Goal: Task Accomplishment & Management: Use online tool/utility

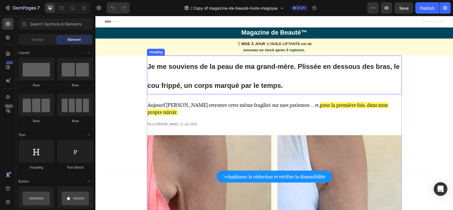
click at [246, 75] on h1 "Je me souviens de la peau de ma grand-mère. Plissée en dessous des bras, le cou…" at bounding box center [274, 75] width 255 height 39
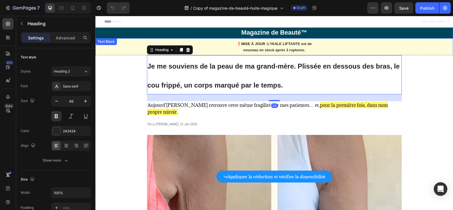
click at [273, 31] on strong "Magazine de Beauté™" at bounding box center [274, 32] width 66 height 7
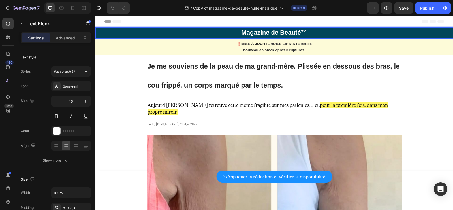
click at [272, 31] on strong "Magazine de Beauté™" at bounding box center [274, 32] width 66 height 7
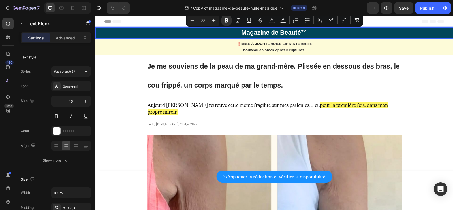
click at [294, 32] on strong "Magazine de Beauté™" at bounding box center [274, 32] width 66 height 7
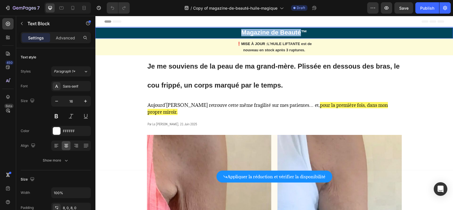
drag, startPoint x: 301, startPoint y: 33, endPoint x: 240, endPoint y: 35, distance: 61.2
click at [240, 35] on p "Magazine de Beauté™" at bounding box center [274, 33] width 357 height 7
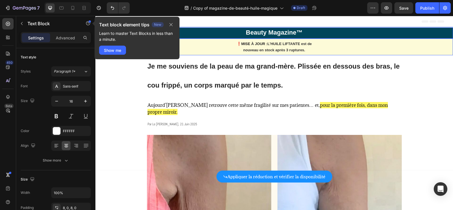
click at [252, 43] on strong "MISE À JOUR :" at bounding box center [254, 44] width 26 height 4
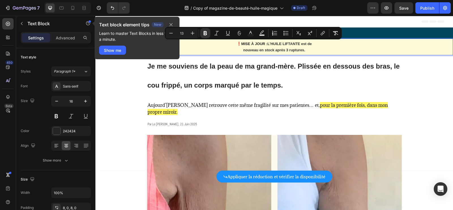
click at [259, 43] on strong "MISE À JOUR :" at bounding box center [254, 44] width 26 height 4
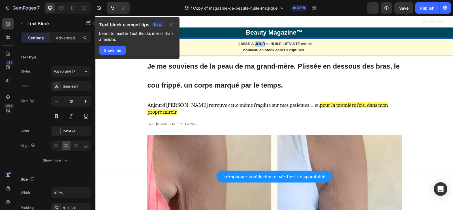
click at [259, 43] on strong "MISE À JOUR :" at bounding box center [254, 44] width 26 height 4
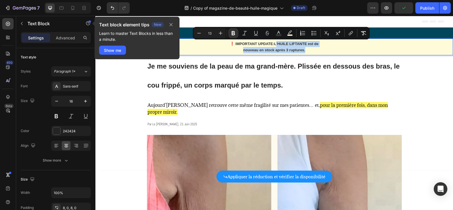
drag, startPoint x: 311, startPoint y: 51, endPoint x: 274, endPoint y: 45, distance: 37.3
click at [274, 45] on p "❗️ IMPORTANT UPDATE : L'HUILE LIFTANTE est de nouveau en stock après 3 ruptures." at bounding box center [274, 47] width 357 height 12
copy p "L'HUILE LIFTANTE est de nouveau en stock après 3 ruptures."
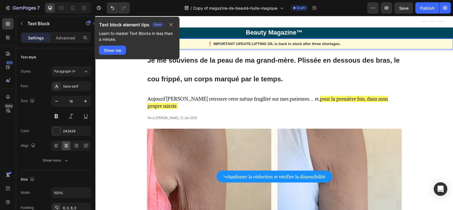
click at [314, 44] on strong "LIFTING OIL is back in stock after three shortages." at bounding box center [296, 44] width 89 height 4
click at [297, 64] on h1 "Je me souviens de la peau de ma grand-mère. Plissée en dessous des bras, le cou…" at bounding box center [274, 68] width 255 height 39
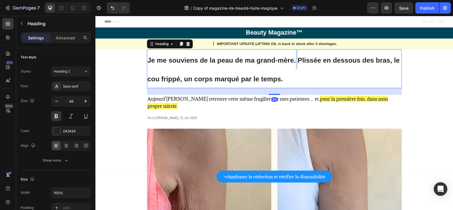
click at [296, 64] on h1 "Je me souviens de la peau de ma grand-mère. Plissée en dessous des bras, le cou…" at bounding box center [274, 68] width 255 height 39
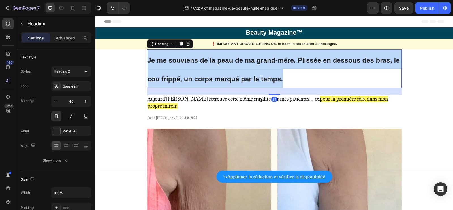
click at [296, 64] on p "Je me souviens de la peau de ma grand-mère. Plissée en dessous des bras, le cou…" at bounding box center [275, 69] width 254 height 38
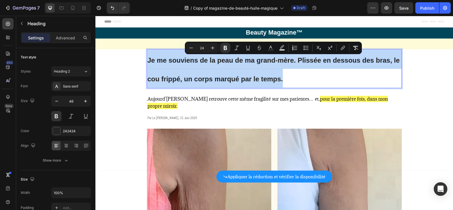
copy strong "Je me souviens de la peau de ma grand-mère. Plissée en dessous des bras, le cou…"
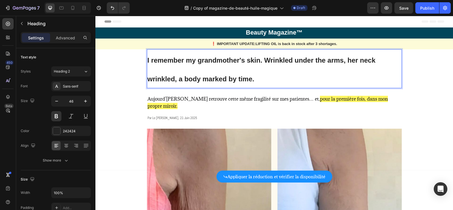
click at [212, 69] on p "I remember my grandmother's skin. Wrinkled under the arms, her neck wrinkled, a…" at bounding box center [275, 69] width 254 height 38
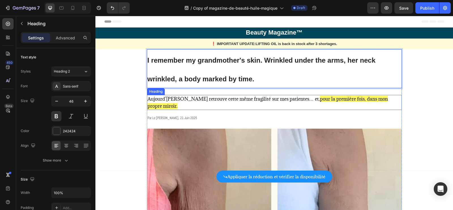
click at [172, 103] on h1 "Aujourd’hui, je retrouve cette même fragilité sur mes patientes… et, pour la pr…" at bounding box center [274, 102] width 255 height 15
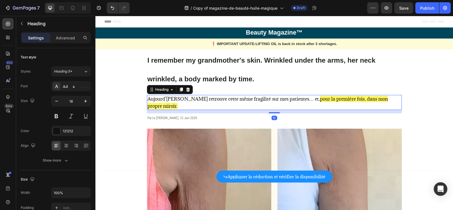
click at [172, 103] on h1 "Aujourd’hui, je retrouve cette même fragilité sur mes patientes… et, pour la pr…" at bounding box center [274, 102] width 255 height 15
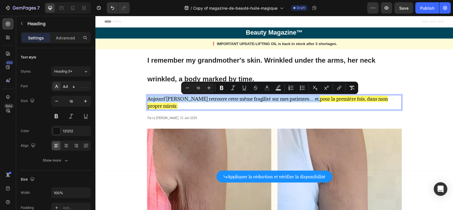
click at [176, 98] on span "Aujourd’hui, je retrouve cette même fragilité sur mes patientes… et," at bounding box center [234, 99] width 172 height 6
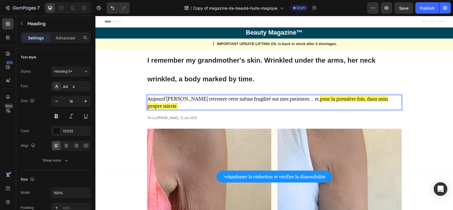
click at [291, 100] on span "Aujourd’hui, je retrouve cette même fragilité sur mes patientes… et," at bounding box center [234, 99] width 172 height 6
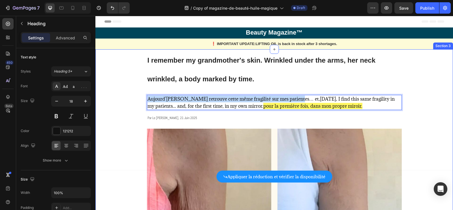
drag, startPoint x: 291, startPoint y: 100, endPoint x: 142, endPoint y: 102, distance: 148.4
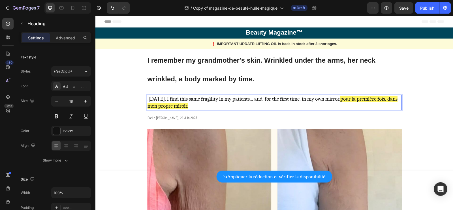
click at [148, 101] on span ",Today, I find this same fragility in my patients... and, for the first time, i…" at bounding box center [244, 99] width 193 height 6
drag, startPoint x: 337, startPoint y: 101, endPoint x: 261, endPoint y: 101, distance: 75.6
click at [261, 101] on span "Today, I find this same fragility in my patients... and, for the first time, in…" at bounding box center [244, 99] width 192 height 6
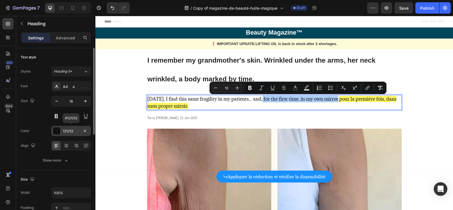
click at [69, 133] on div "121212" at bounding box center [71, 131] width 40 height 10
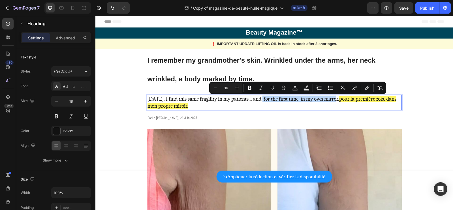
drag, startPoint x: 261, startPoint y: 100, endPoint x: 335, endPoint y: 101, distance: 74.5
click at [335, 101] on span "Today, I find this same fragility in my patients... and, for the first time, in…" at bounding box center [244, 99] width 192 height 6
copy span "for the first time, in my own mirror"
click at [340, 101] on span "pour la première fois, dans mon propre miroir." at bounding box center [272, 102] width 249 height 13
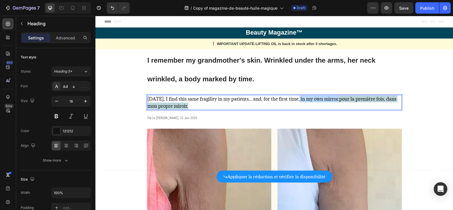
drag, startPoint x: 335, startPoint y: 107, endPoint x: 297, endPoint y: 101, distance: 38.3
click at [297, 101] on p "Today, I find this same fragility in my patients... and, for the first time, in…" at bounding box center [275, 102] width 254 height 14
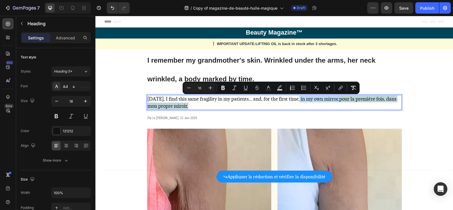
click at [339, 102] on span "pour la première fois, dans mon propre miroir." at bounding box center [272, 102] width 249 height 13
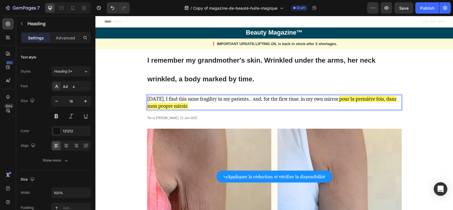
drag, startPoint x: 337, startPoint y: 101, endPoint x: 340, endPoint y: 106, distance: 5.8
click at [340, 106] on p "Today, I find this same fragility in my patients... and, for the first time, in…" at bounding box center [275, 102] width 254 height 14
drag, startPoint x: 340, startPoint y: 106, endPoint x: 338, endPoint y: 102, distance: 4.4
click at [338, 102] on p "Today, I find this same fragility in my patients... and, for the first time, in…" at bounding box center [275, 102] width 254 height 14
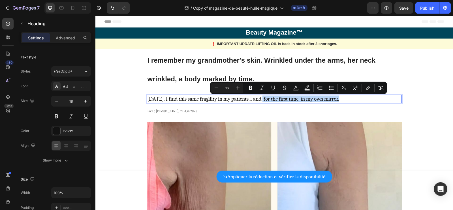
drag, startPoint x: 343, startPoint y: 100, endPoint x: 260, endPoint y: 101, distance: 83.3
click at [260, 101] on p "Today, I find this same fragility in my patients... and, for the first time, in…" at bounding box center [275, 98] width 254 height 7
click at [305, 88] on icon "Editor contextual toolbar" at bounding box center [307, 88] width 6 height 6
type input "000000"
type input "77"
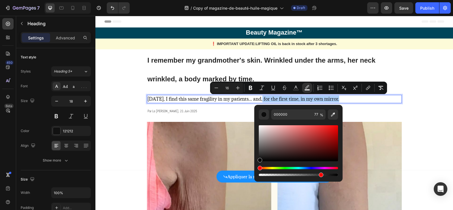
click at [272, 168] on div "Hue" at bounding box center [298, 168] width 79 height 2
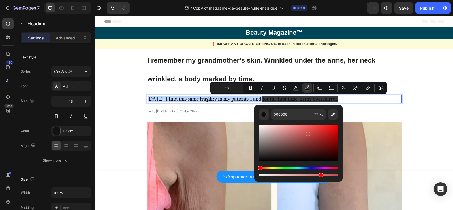
click at [308, 133] on div "Editor contextual toolbar" at bounding box center [298, 143] width 79 height 36
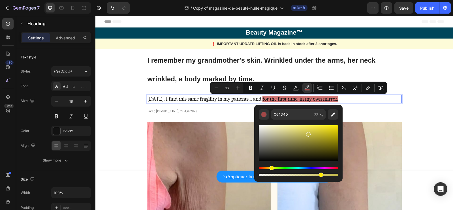
click at [271, 168] on div "Hue" at bounding box center [298, 168] width 79 height 2
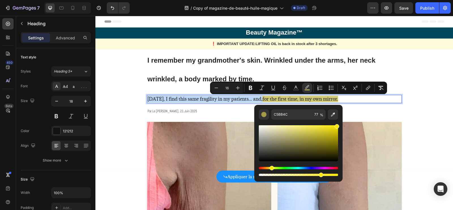
drag, startPoint x: 313, startPoint y: 131, endPoint x: 340, endPoint y: 123, distance: 27.4
click at [340, 123] on div "C5BB4C 77 %" at bounding box center [298, 141] width 88 height 72
type input "FFE900"
click at [366, 107] on h1 "par le dr. sophie klein, 21 juin 2025" at bounding box center [274, 111] width 255 height 8
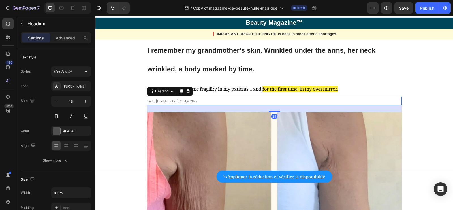
scroll to position [19, 0]
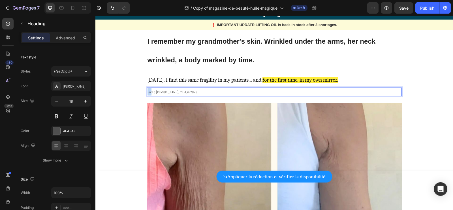
click at [150, 92] on span "par le dr. sophie klein, 21 juin 2025" at bounding box center [173, 92] width 50 height 5
click at [165, 92] on span "par le dr. sophie klein, 21 juin 2025" at bounding box center [173, 92] width 50 height 5
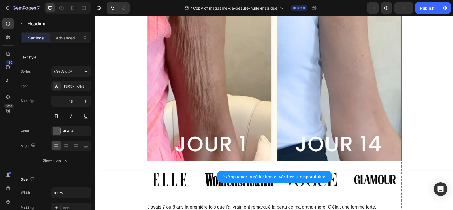
scroll to position [173, 0]
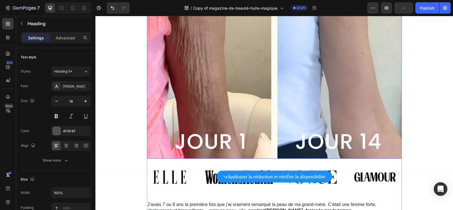
click at [227, 103] on img at bounding box center [274, 53] width 255 height 210
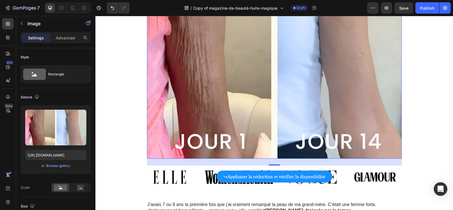
click at [210, 77] on img at bounding box center [274, 53] width 255 height 210
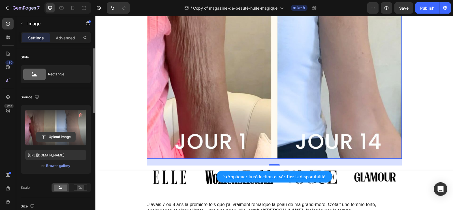
click at [65, 133] on input "file" at bounding box center [55, 137] width 39 height 10
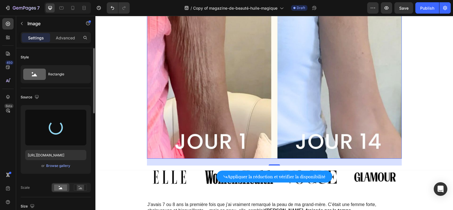
type input "[URL][DOMAIN_NAME]"
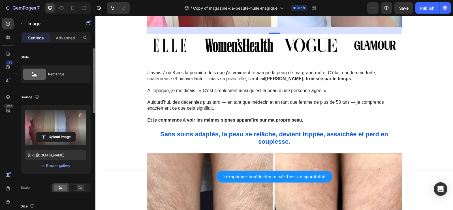
scroll to position [293, 0]
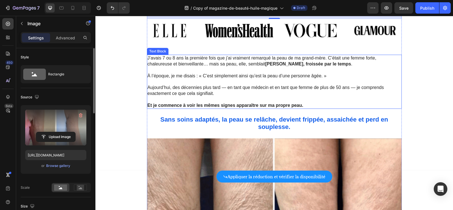
click at [215, 74] on span "À l’époque, je me disais : « C’est simplement ainsi qu’est la peau d’une person…" at bounding box center [237, 75] width 179 height 5
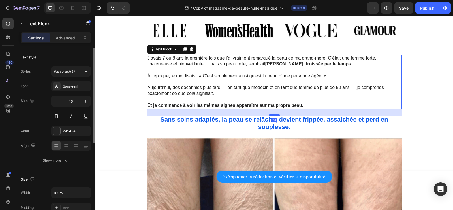
click at [215, 74] on span "À l’époque, je me disais : « C’est simplement ainsi qu’est la peau d’une person…" at bounding box center [237, 75] width 179 height 5
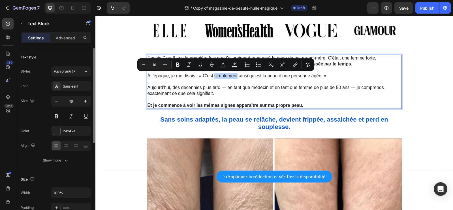
click at [217, 74] on span "À l’époque, je me disais : « C’est simplement ainsi qu’est la peau d’une person…" at bounding box center [237, 75] width 179 height 5
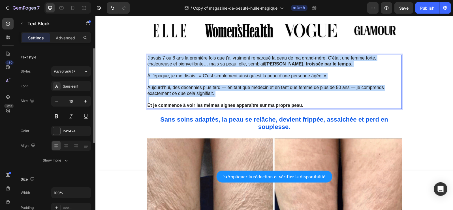
copy div "J’avais 7 ou 8 ans la première fois que j’ai vraiment remarqué la peau de ma gr…"
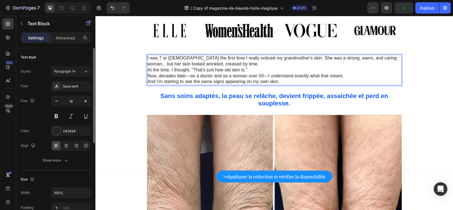
click at [330, 64] on p "I was 7 or 8 years old the first time I really noticed my grandmother's skin. S…" at bounding box center [275, 61] width 254 height 12
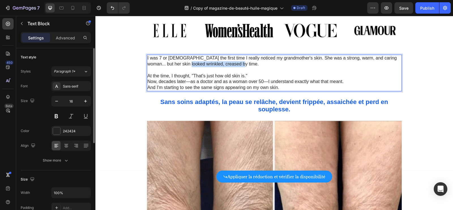
drag, startPoint x: 231, startPoint y: 66, endPoint x: 179, endPoint y: 65, distance: 52.4
click at [179, 65] on p "I was 7 or 8 years old the first time I really noticed my grandmother's skin. S…" at bounding box center [275, 61] width 254 height 12
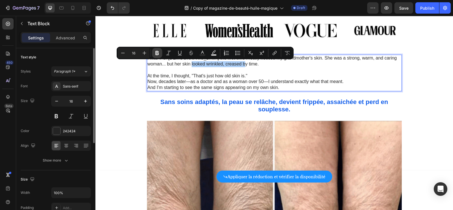
click at [157, 55] on icon "Editor contextual toolbar" at bounding box center [157, 53] width 6 height 6
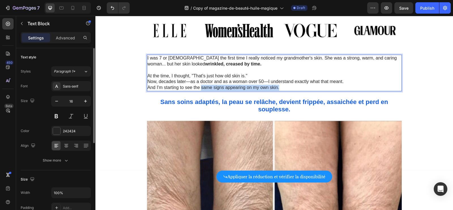
drag, startPoint x: 280, startPoint y: 87, endPoint x: 202, endPoint y: 89, distance: 77.4
click at [202, 89] on p "And I'm starting to see the same signs appearing on my own skin." at bounding box center [275, 88] width 254 height 6
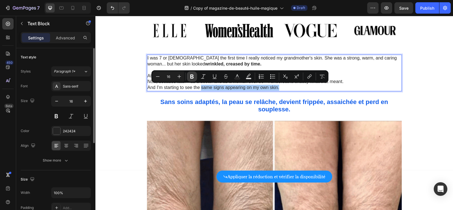
click at [190, 74] on icon "Editor contextual toolbar" at bounding box center [192, 77] width 6 height 6
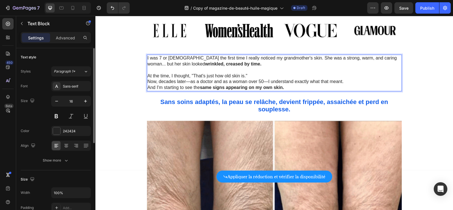
click at [268, 76] on p "At the time, I thought, "That's just how old skin is."" at bounding box center [275, 76] width 254 height 6
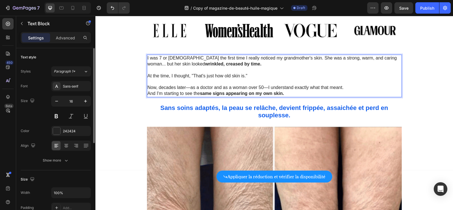
click at [355, 88] on p "Now, decades later—as a doctor and as a woman over 50—I understand exactly what…" at bounding box center [275, 88] width 254 height 6
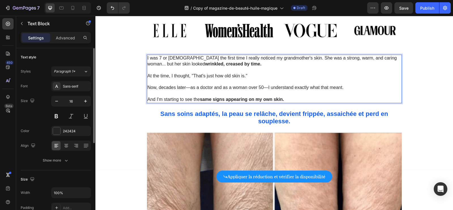
drag, startPoint x: 255, startPoint y: 79, endPoint x: 191, endPoint y: 77, distance: 64.0
click at [191, 77] on div "I was 7 or 8 years old the first time I really noticed my grandmother's skin. S…" at bounding box center [274, 79] width 255 height 48
drag, startPoint x: 191, startPoint y: 76, endPoint x: 254, endPoint y: 76, distance: 62.6
click at [254, 76] on p "At the time, I thought, "That's just how old skin is."" at bounding box center [275, 76] width 254 height 6
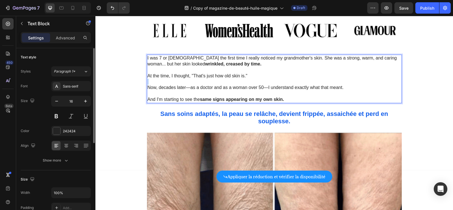
click at [254, 76] on p "At the time, I thought, "That's just how old skin is."" at bounding box center [275, 76] width 254 height 6
click at [243, 76] on p "At the time, I thought, "That's just how old skin is."" at bounding box center [275, 76] width 254 height 6
click at [249, 76] on p "At the time, I thought, "That's just how old skin is."" at bounding box center [275, 76] width 254 height 6
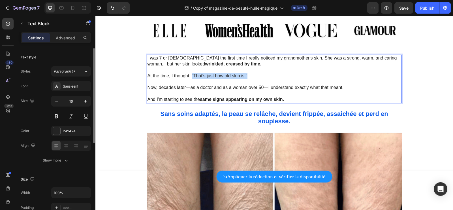
drag, startPoint x: 247, startPoint y: 75, endPoint x: 192, endPoint y: 77, distance: 54.7
click at [192, 77] on p "At the time, I thought, "That's just how old skin is."" at bounding box center [275, 76] width 254 height 6
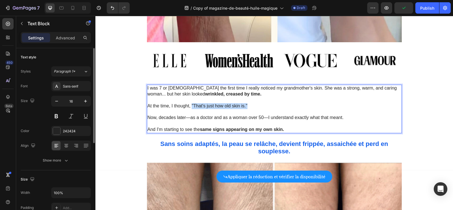
scroll to position [257, 0]
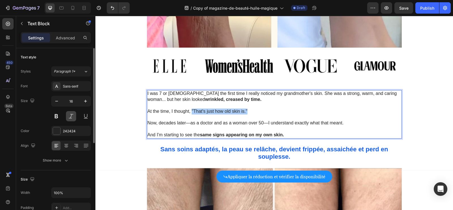
click at [70, 115] on button at bounding box center [71, 116] width 10 height 10
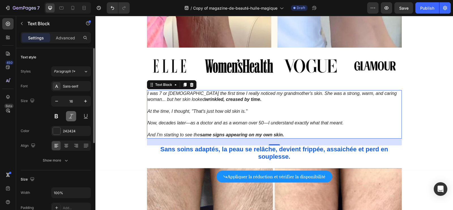
click at [70, 115] on button at bounding box center [71, 116] width 10 height 10
click at [195, 108] on p "At the time, I thought, "That's just how old skin is."" at bounding box center [275, 111] width 254 height 6
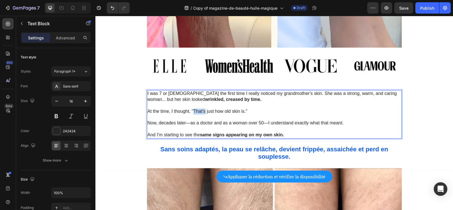
click at [195, 108] on p "At the time, I thought, "That's just how old skin is."" at bounding box center [275, 111] width 254 height 6
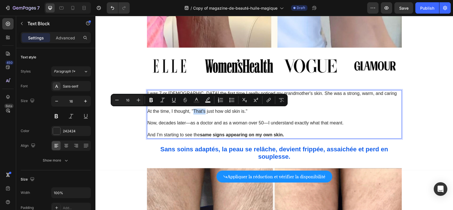
click at [195, 112] on p "At the time, I thought, "That's just how old skin is."" at bounding box center [275, 111] width 254 height 6
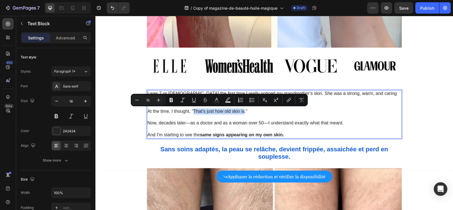
drag, startPoint x: 194, startPoint y: 111, endPoint x: 245, endPoint y: 112, distance: 51.3
click at [245, 112] on p "At the time, I thought, "That's just how old skin is."" at bounding box center [275, 111] width 254 height 6
click at [180, 101] on icon "Editor contextual toolbar" at bounding box center [182, 100] width 6 height 6
click at [252, 116] on p "Rich Text Editor. Editing area: main" at bounding box center [275, 117] width 254 height 6
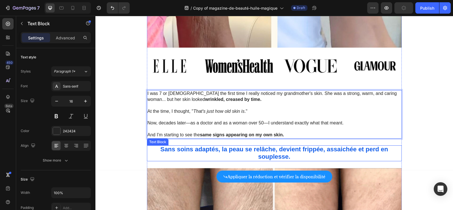
click at [258, 147] on strong "Sans soins adaptés, la peau se relâche, devient frippée, assaichée et perd en s…" at bounding box center [274, 153] width 228 height 14
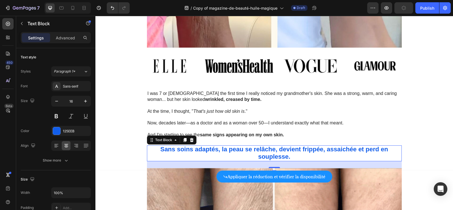
click at [258, 147] on strong "Sans soins adaptés, la peau se relâche, devient frippée, assaichée et perd en s…" at bounding box center [274, 153] width 228 height 14
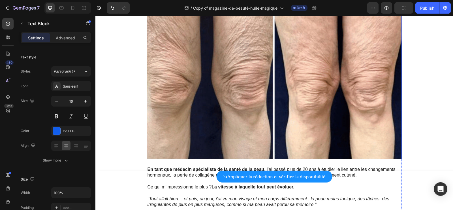
scroll to position [517, 0]
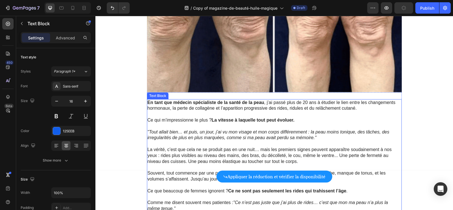
click at [263, 119] on strong "La vitesse à laquelle tout peut évoluer." at bounding box center [253, 120] width 83 height 5
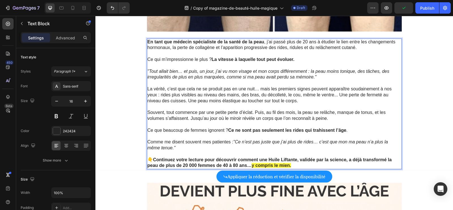
click at [264, 99] on span "La vérité, c’est que cela ne se produit pas en une nuit… mais les premiers sign…" at bounding box center [270, 94] width 244 height 17
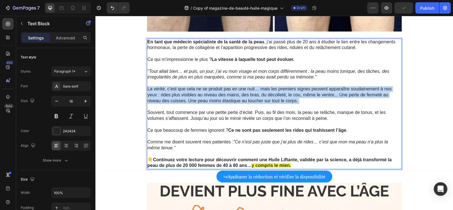
click at [264, 99] on span "La vérité, c’est que cela ne se produit pas en une nuit… mais les premiers sign…" at bounding box center [270, 94] width 244 height 17
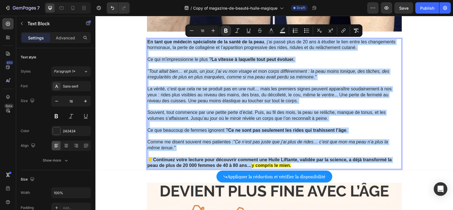
copy div "En tant que médecin spécialiste de la santé de la peau , j’ai passé plus de 20 …"
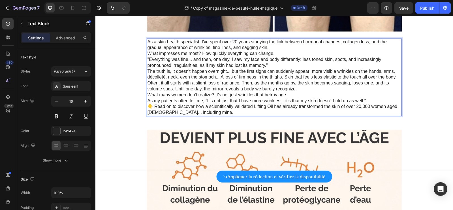
click at [282, 46] on p "As a skin health specialist, I've spent over 20 years studying the link between…" at bounding box center [275, 45] width 254 height 12
click at [284, 49] on p "As a skin health specialist, I've spent over 20 years studying the link between…" at bounding box center [275, 45] width 254 height 12
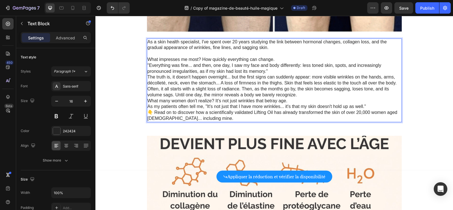
click at [277, 60] on p "What impresses me most? How quickly everything can change." at bounding box center [275, 60] width 254 height 6
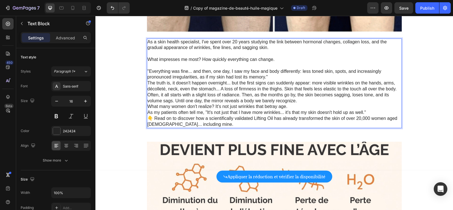
click at [274, 74] on p ""Everything was fine... and then, one day, I saw my face and body differently: …" at bounding box center [275, 75] width 254 height 12
click at [270, 78] on p ""Everything was fine... and then, one day, I saw my face and body differently: …" at bounding box center [275, 75] width 254 height 12
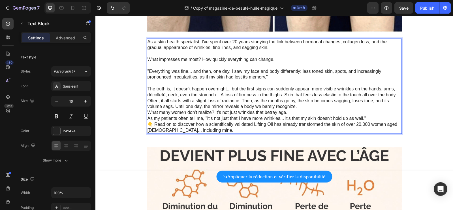
click at [303, 109] on p "Often, it all starts with a slight loss of radiance. Then, as the months go by,…" at bounding box center [275, 104] width 254 height 12
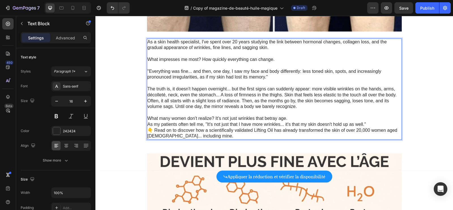
click at [293, 119] on p "What many women don't realize? It's not just wrinkles that betray age." at bounding box center [275, 119] width 254 height 6
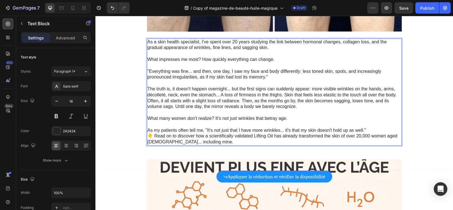
click at [369, 129] on p "As my patients often tell me, "It's not just that I have more wrinkles... it's …" at bounding box center [275, 130] width 254 height 6
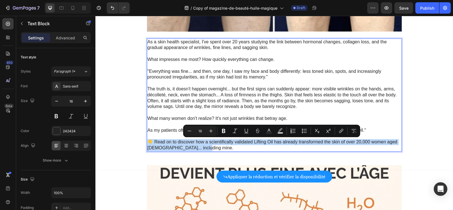
drag, startPoint x: 221, startPoint y: 149, endPoint x: 149, endPoint y: 142, distance: 72.5
click at [149, 142] on p "👇 Read on to discover how a scientifically validated Lifting Oil has already tr…" at bounding box center [275, 145] width 254 height 12
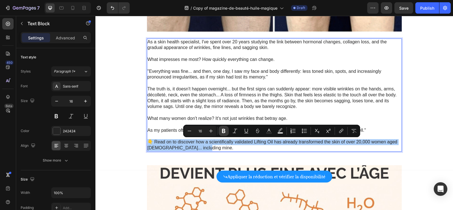
click at [222, 129] on icon "Editor contextual toolbar" at bounding box center [224, 131] width 6 height 6
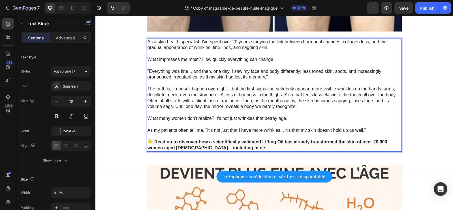
click at [214, 148] on strong "👇 Read on to discover how a scientifically validated Lifting Oil has already tr…" at bounding box center [268, 144] width 240 height 11
drag, startPoint x: 198, startPoint y: 148, endPoint x: 230, endPoint y: 148, distance: 32.0
click at [230, 148] on strong "👇 Read on to discover how a scientifically validated Lifting Oil has already tr…" at bounding box center [268, 144] width 240 height 11
click at [226, 148] on strong "👇 Read on to discover how a scientifically validated Lifting Oil has already tr…" at bounding box center [268, 144] width 240 height 11
drag, startPoint x: 229, startPoint y: 149, endPoint x: 198, endPoint y: 149, distance: 31.4
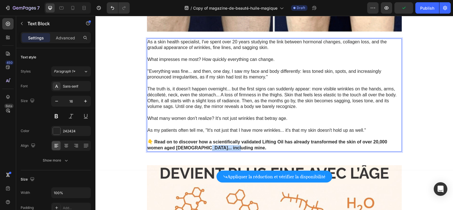
click at [198, 149] on strong "👇 Read on to discover how a scientifically validated Lifting Oil has already tr…" at bounding box center [268, 144] width 240 height 11
click at [224, 147] on strong "👇 Read on to discover how a scientifically validated Lifting Oil has already tr…" at bounding box center [268, 144] width 240 height 11
drag, startPoint x: 230, startPoint y: 148, endPoint x: 198, endPoint y: 149, distance: 32.0
click at [198, 149] on strong "👇 Read on to discover how a scientifically validated Lifting Oil has already tr…" at bounding box center [268, 144] width 240 height 11
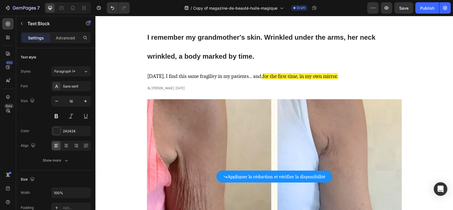
scroll to position [0, 0]
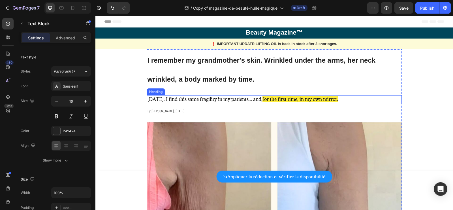
click at [221, 98] on span "[DATE], I find this same fragility in my patients... and," at bounding box center [205, 99] width 115 height 6
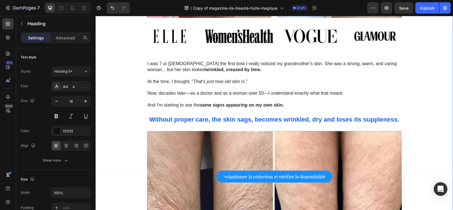
scroll to position [346, 0]
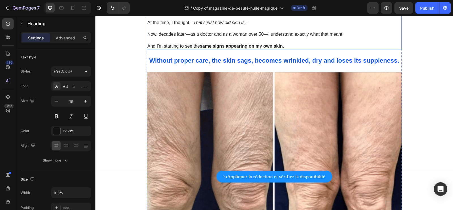
click at [187, 39] on p "Rich Text Editor. Editing area: main" at bounding box center [275, 40] width 254 height 6
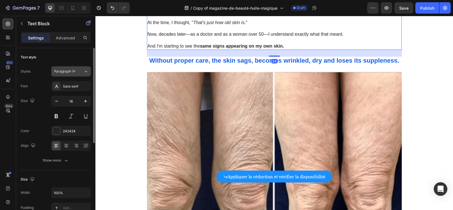
click at [69, 76] on button "Paragraph 1*" at bounding box center [71, 71] width 40 height 10
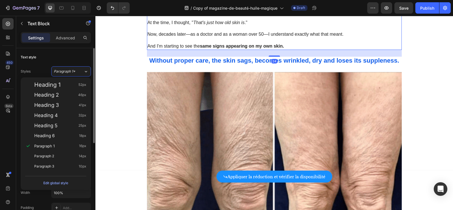
click at [63, 60] on div "Text style" at bounding box center [56, 57] width 70 height 9
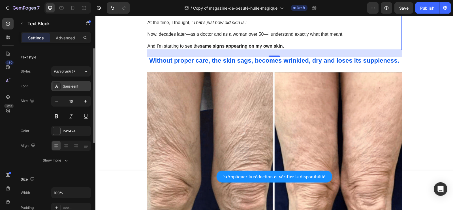
click at [62, 82] on div "Sans-serif" at bounding box center [71, 86] width 40 height 10
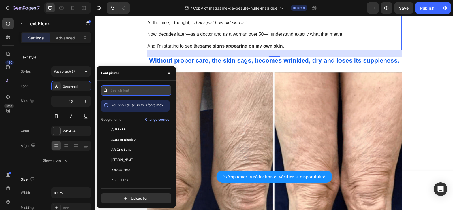
click at [132, 88] on input "text" at bounding box center [136, 90] width 70 height 10
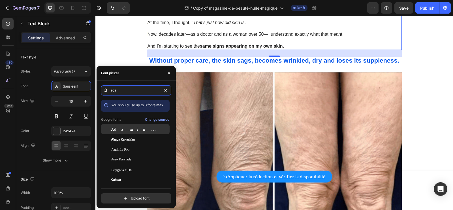
type input "ada"
click at [124, 129] on span "Adamina" at bounding box center [134, 129] width 47 height 5
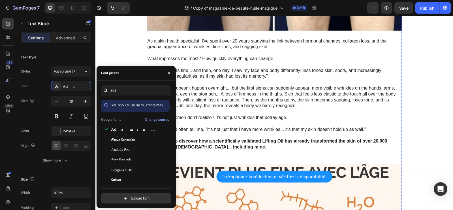
scroll to position [590, 0]
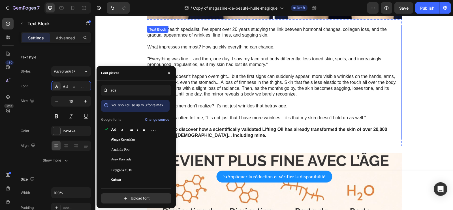
click at [213, 78] on p "The truth is, it doesn't happen overnight... but the first signs can suddenly a…" at bounding box center [275, 80] width 254 height 12
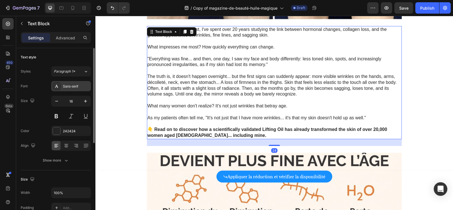
click at [68, 88] on div "Sans-serif" at bounding box center [71, 86] width 40 height 10
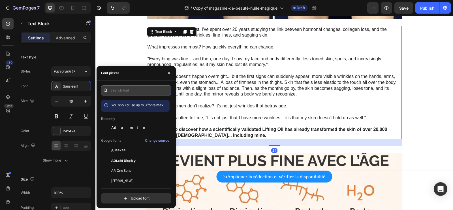
click at [117, 85] on input "text" at bounding box center [136, 90] width 70 height 10
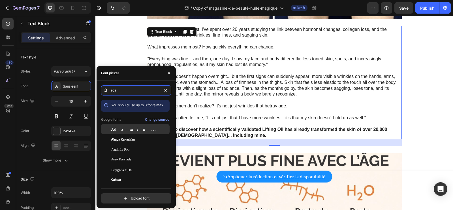
type input "ada"
click at [122, 129] on span "Adamina" at bounding box center [134, 129] width 47 height 5
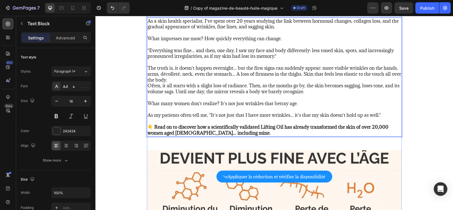
scroll to position [614, 0]
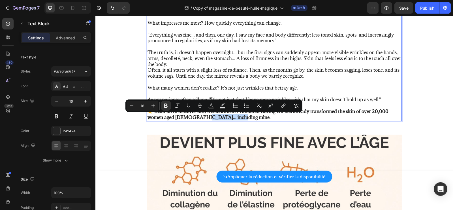
drag, startPoint x: 232, startPoint y: 116, endPoint x: 197, endPoint y: 120, distance: 34.7
click at [197, 120] on p "👇 Read on to discover how a scientifically validated Lifting Oil has already tr…" at bounding box center [275, 114] width 254 height 12
click at [221, 106] on icon "Editor contextual toolbar" at bounding box center [223, 104] width 4 height 3
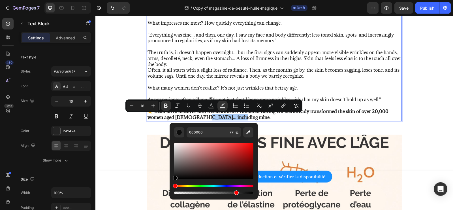
click at [188, 186] on div "Hue" at bounding box center [213, 186] width 79 height 2
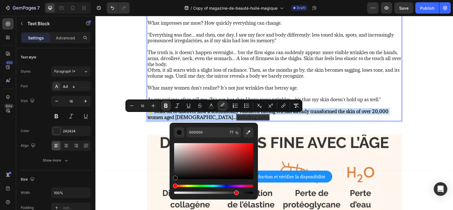
click at [186, 186] on div "Hue" at bounding box center [213, 186] width 79 height 2
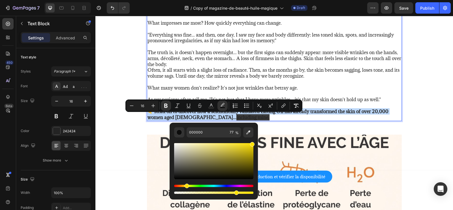
drag, startPoint x: 246, startPoint y: 149, endPoint x: 255, endPoint y: 137, distance: 14.7
click at [255, 137] on div "000000 77 %" at bounding box center [214, 159] width 88 height 72
type input "FFE100"
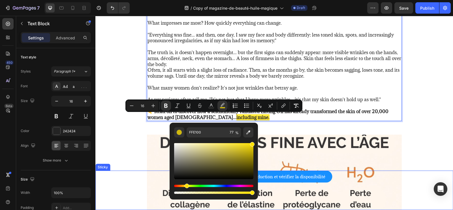
drag, startPoint x: 331, startPoint y: 208, endPoint x: 261, endPoint y: 191, distance: 72.3
type input "100"
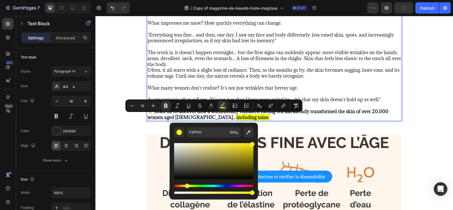
type input "FFE500"
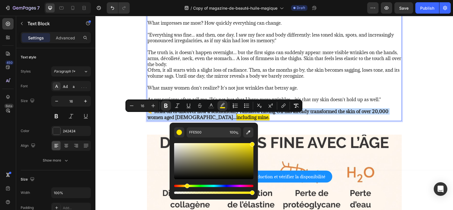
click at [186, 186] on div "Hue" at bounding box center [187, 186] width 5 height 5
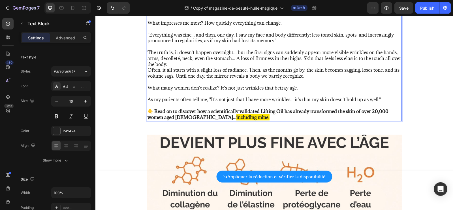
click at [310, 114] on strong "👇 Read on to discover how a scientifically validated Lifting Oil has already tr…" at bounding box center [268, 114] width 241 height 12
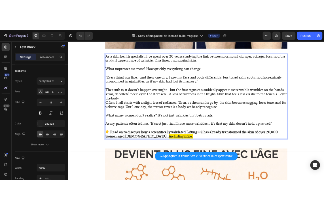
scroll to position [574, 0]
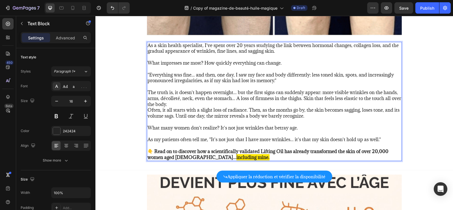
click at [211, 48] on p "As a skin health specialist, I've spent over 20 years studying the link between…" at bounding box center [275, 48] width 254 height 12
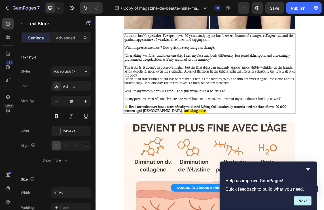
click at [270, 127] on p "What many women don't realize? It's not just wrinkles that betray age." at bounding box center [265, 128] width 254 height 6
drag, startPoint x: 295, startPoint y: 127, endPoint x: 212, endPoint y: 128, distance: 83.6
click at [212, 128] on p "What many women don't realize? It's not just wrinkles that betray age." at bounding box center [265, 128] width 254 height 6
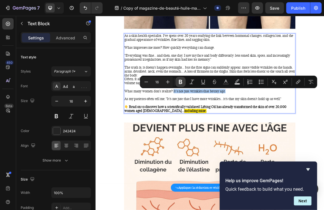
click at [180, 82] on icon "Editor contextual toolbar" at bounding box center [181, 82] width 6 height 6
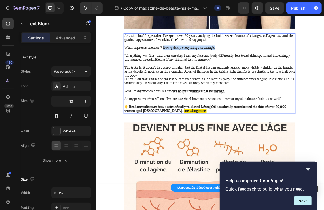
drag, startPoint x: 276, startPoint y: 63, endPoint x: 197, endPoint y: 64, distance: 79.6
click at [197, 64] on p "What impresses me most? How quickly everything can change." at bounding box center [265, 63] width 254 height 6
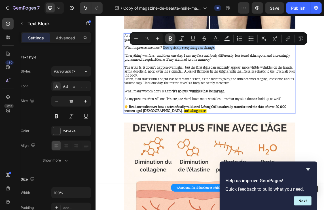
click at [171, 39] on icon "Editor contextual toolbar" at bounding box center [170, 39] width 6 height 6
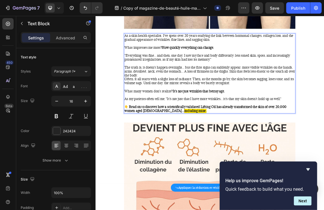
click at [201, 68] on p "Rich Text Editor. Editing area: main" at bounding box center [265, 69] width 254 height 6
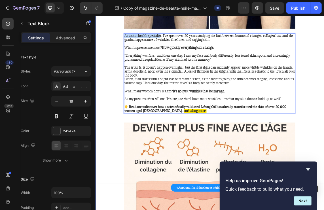
drag, startPoint x: 191, startPoint y: 46, endPoint x: 132, endPoint y: 47, distance: 59.5
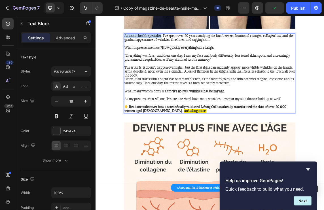
drag, startPoint x: 193, startPoint y: 46, endPoint x: 139, endPoint y: 47, distance: 54.1
click at [139, 47] on p "As a skin health specialist, I've spent over 20 years studying the link between…" at bounding box center [265, 48] width 254 height 12
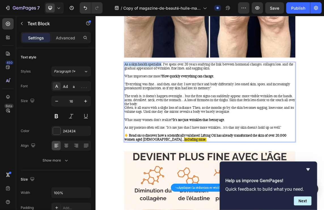
scroll to position [525, 0]
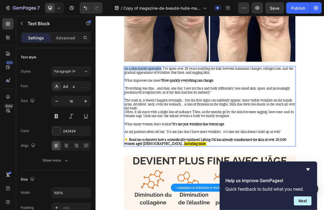
click at [156, 95] on p "As a skin health specialist, I've spent over 20 years studying the link between…" at bounding box center [265, 97] width 254 height 12
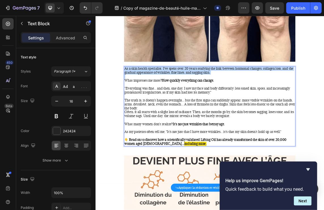
click at [156, 95] on p "As a skin health specialist, I've spent over 20 years studying the link between…" at bounding box center [265, 97] width 254 height 12
click at [198, 95] on p "As a skin health specialist, I've spent over 20 years studying the link between…" at bounding box center [265, 97] width 254 height 12
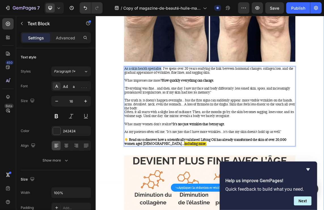
drag, startPoint x: 193, startPoint y: 95, endPoint x: 135, endPoint y: 95, distance: 58.4
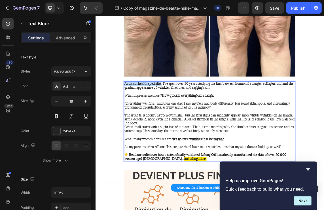
scroll to position [499, 0]
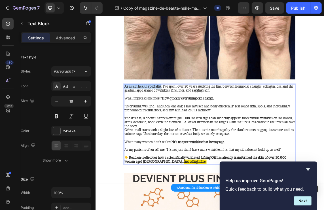
click at [193, 121] on p "As a skin health specialist, I've spent over 20 years studying the link between…" at bounding box center [265, 124] width 254 height 12
drag, startPoint x: 194, startPoint y: 122, endPoint x: 140, endPoint y: 122, distance: 54.1
click at [140, 122] on p "As a skin health specialist, I've spent over 20 years studying the link between…" at bounding box center [265, 124] width 254 height 12
click at [139, 122] on p "As a skin health specialist, I've spent over 20 years studying the link between…" at bounding box center [265, 124] width 254 height 12
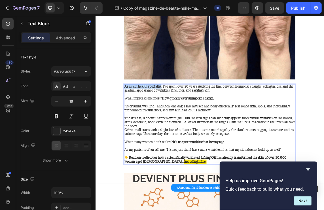
drag, startPoint x: 139, startPoint y: 122, endPoint x: 193, endPoint y: 122, distance: 53.3
click at [193, 122] on p "As a skin health specialist, I've spent over 20 years studying the link between…" at bounding box center [265, 124] width 254 height 12
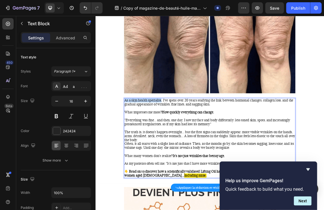
scroll to position [479, 0]
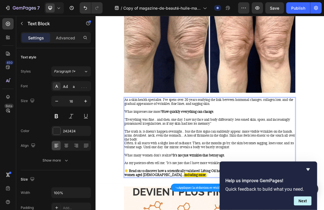
click at [192, 143] on p "As a skin health specialist, I've spent over 20 years studying the link between…" at bounding box center [265, 143] width 254 height 12
click at [184, 141] on p "As a skin health specialist, I've spent over 20 years studying the link between…" at bounding box center [265, 143] width 254 height 12
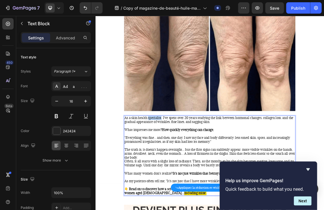
scroll to position [441, 0]
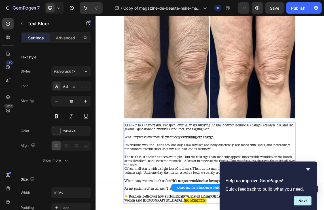
click at [164, 182] on p "As a skin health specialist, I've spent over 20 years studying the link between…" at bounding box center [265, 181] width 254 height 12
click at [163, 182] on p "As a skin health specialist, I've spent over 20 years studying the link between…" at bounding box center [265, 181] width 254 height 12
click at [164, 178] on p "As a skin health specialist, I've spent over 20 years studying the link between…" at bounding box center [265, 181] width 254 height 12
click at [192, 180] on p "As a skin health specialist, I've spent over 20 years studying the link between…" at bounding box center [265, 181] width 254 height 12
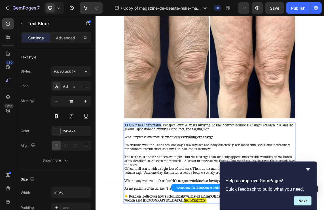
drag, startPoint x: 192, startPoint y: 180, endPoint x: 139, endPoint y: 180, distance: 53.8
click at [138, 180] on p "As a skin health specialist, I've spent over 20 years studying the link between…" at bounding box center [265, 181] width 254 height 12
click at [57, 118] on button at bounding box center [56, 116] width 10 height 10
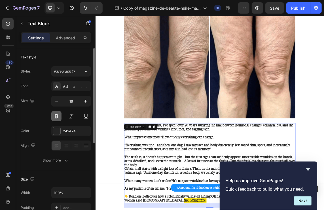
click at [57, 118] on button at bounding box center [56, 116] width 10 height 10
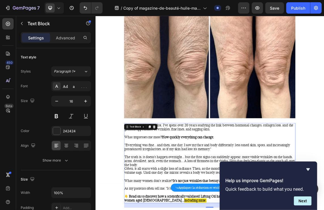
click at [183, 188] on p "Rich Text Editor. Editing area: main" at bounding box center [265, 190] width 254 height 6
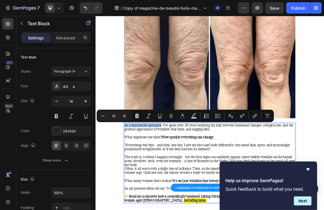
drag, startPoint x: 193, startPoint y: 179, endPoint x: 140, endPoint y: 180, distance: 52.1
click at [140, 180] on p "As a skin health specialist, I've spent over 20 years studying the link between…" at bounding box center [265, 181] width 254 height 12
click at [136, 117] on icon "Editor contextual toolbar" at bounding box center [136, 116] width 3 height 4
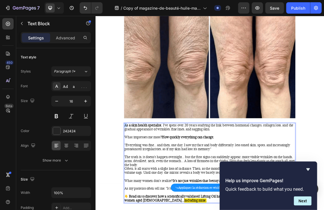
click at [139, 178] on p "A s a skin health specialist , I've spent over 20 years studying the link betwe…" at bounding box center [265, 181] width 254 height 12
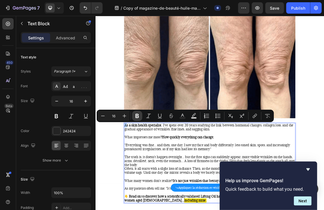
click at [135, 117] on icon "Editor contextual toolbar" at bounding box center [137, 116] width 6 height 6
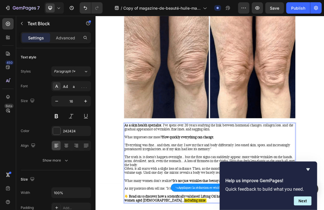
click at [162, 189] on p "Rich Text Editor. Editing area: main" at bounding box center [265, 190] width 254 height 6
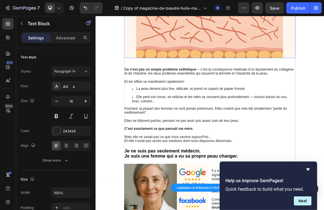
scroll to position [873, 0]
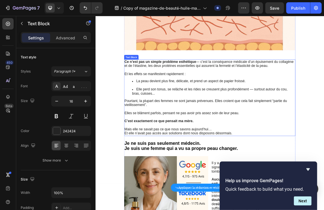
click at [199, 124] on span "Elle perd son tonus, se relâche et les rides se creusent plus profondément — su…" at bounding box center [265, 128] width 231 height 12
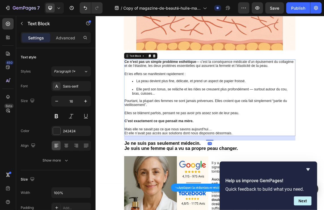
click at [199, 124] on span "Elle perd son tonus, se relâche et les rides se creusent plus profondément — su…" at bounding box center [265, 128] width 231 height 12
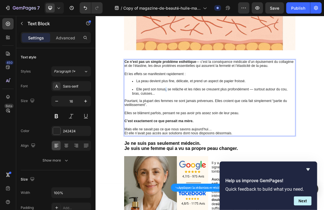
click at [199, 124] on span "Elle perd son tonus, se relâche et les rides se creusent plus profondément — su…" at bounding box center [265, 128] width 231 height 12
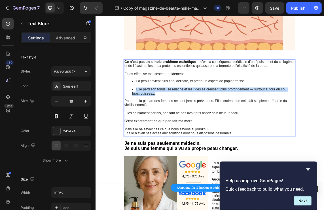
click at [199, 124] on span "Elle perd son tonus, se relâche et les rides se creusent plus profondément — su…" at bounding box center [265, 128] width 231 height 12
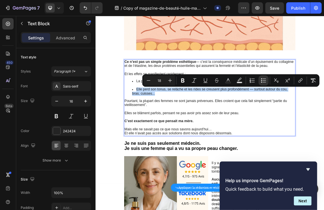
click at [197, 125] on span "Elle perd son tonus, se relâche et les rides se creusent plus profondément — su…" at bounding box center [265, 128] width 231 height 12
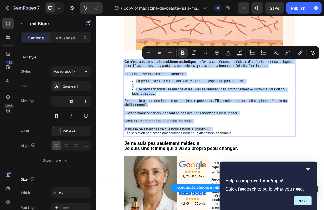
copy div "Ce n’est pas un simple problème esthétique — c’est la conséquence médicale d’un…"
click at [207, 137] on div "Ce n’est pas un simple problème esthétique — c’est la conséquence médicale d’un…" at bounding box center [265, 137] width 255 height 114
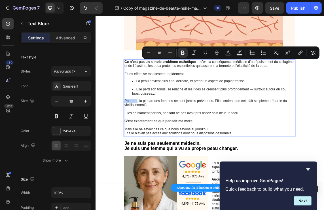
click at [206, 137] on div "Ce n’est pas un simple problème esthétique — c’est la conséquence médicale d’un…" at bounding box center [265, 137] width 255 height 114
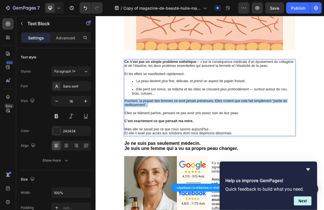
click at [206, 137] on div "Ce n’est pas un simple problème esthétique — c’est la conséquence médicale d’un…" at bounding box center [265, 137] width 255 height 114
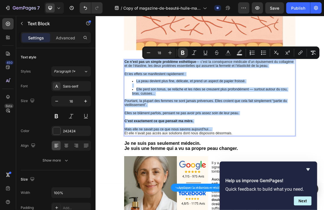
click at [140, 84] on strong "Ce n’est pas un simple problème esthétique" at bounding box center [191, 84] width 107 height 6
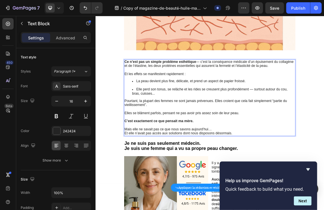
click at [142, 84] on strong "Ce n’est pas un simple problème esthétique" at bounding box center [191, 84] width 107 height 6
click at [210, 123] on span "Elle perd son tonus, se relâche et les rides se creusent plus profondément — su…" at bounding box center [265, 128] width 231 height 12
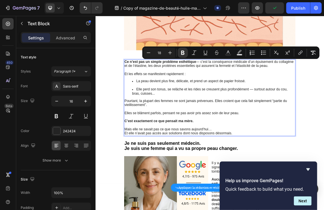
click at [178, 91] on span "Ce n’est pas un simple problème esthétique — c’est la conséquence médicale d’un…" at bounding box center [264, 87] width 252 height 12
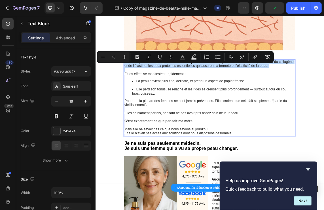
click at [178, 91] on span "Ce n’est pas un simple problème esthétique — c’est la conséquence médicale d’un…" at bounding box center [264, 87] width 252 height 12
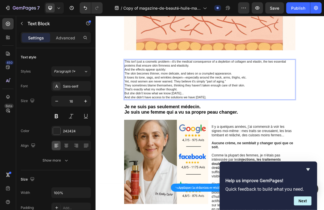
click at [185, 91] on p "This isn't just a cosmetic problem—it's the medical consequence of a depletion …" at bounding box center [265, 87] width 254 height 12
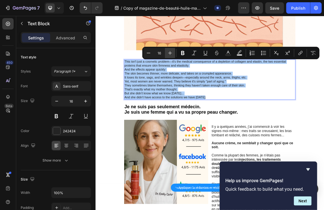
click at [170, 52] on icon "Editor contextual toolbar" at bounding box center [170, 53] width 6 height 6
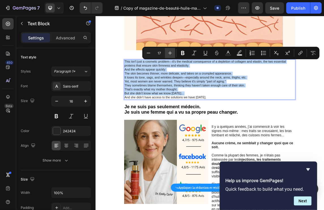
type input "18"
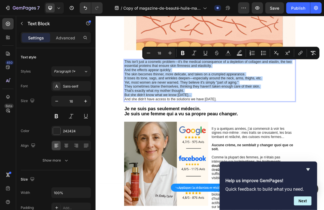
click at [221, 94] on p "And the effects appear quickly:" at bounding box center [265, 96] width 254 height 6
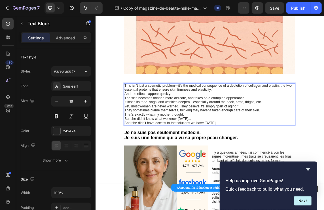
scroll to position [847, 0]
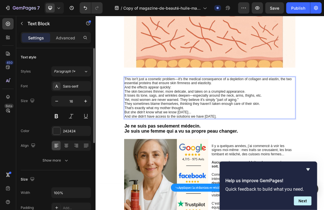
click at [76, 91] on div "Font Sans-serif Size 16 Color 242424 Align Show more" at bounding box center [56, 123] width 70 height 84
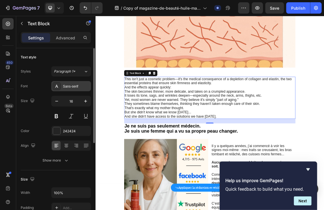
click at [75, 90] on div "Sans-serif" at bounding box center [71, 86] width 40 height 10
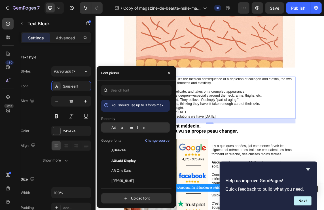
click at [123, 126] on span "Adamina" at bounding box center [134, 127] width 47 height 5
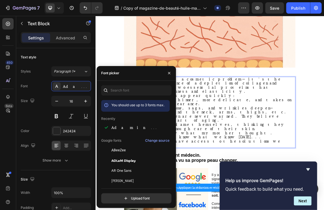
click at [261, 131] on p "And the effects appear quickly:" at bounding box center [265, 134] width 254 height 6
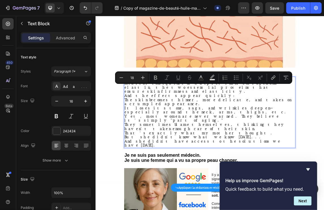
click at [248, 131] on p "And the effects appear quickly:" at bounding box center [265, 134] width 254 height 6
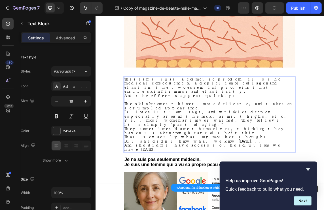
click at [357, 180] on p "They sometimes blame themselves, thinking they haven't taken enough care of the…" at bounding box center [265, 186] width 254 height 12
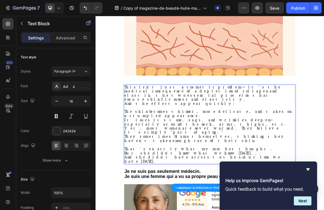
scroll to position [833, 0]
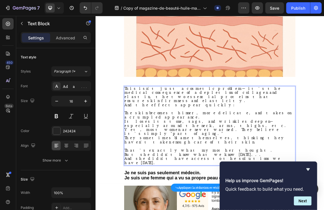
click at [325, 182] on p "Yet, most women are never warned. They believe it's simply "part of aging."" at bounding box center [265, 188] width 254 height 12
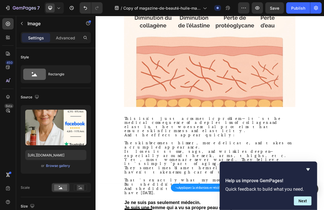
scroll to position [818, 0]
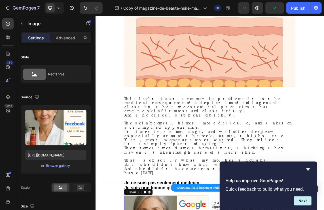
click at [193, 160] on span "And the effects appear quickly:" at bounding box center [223, 163] width 171 height 7
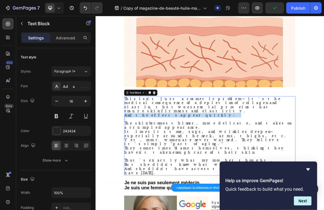
click at [193, 160] on span "And the effects appear quickly:" at bounding box center [223, 163] width 171 height 7
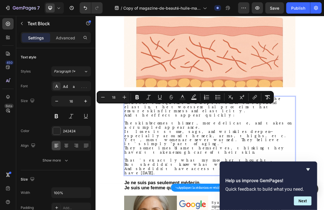
click at [201, 172] on span "The skin becomes thinner, more delicate, and takes on a crumpled appearance." at bounding box center [262, 178] width 248 height 13
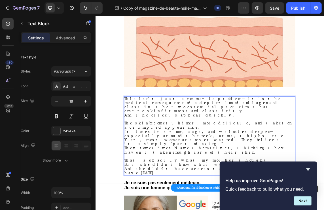
click at [358, 185] on p "It loses its tone, sags, and wrinkles deepen—especially around the neck, arms, …" at bounding box center [265, 191] width 254 height 12
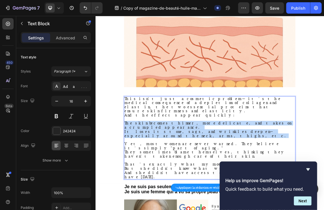
drag, startPoint x: 358, startPoint y: 169, endPoint x: 139, endPoint y: 162, distance: 219.4
click at [139, 162] on div "This isn't just a cosmetic problem—it's the medical consequence of a depletion …" at bounding box center [265, 197] width 255 height 124
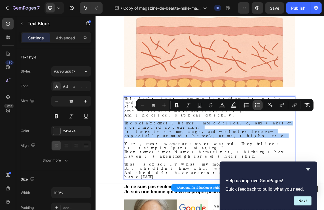
click at [256, 102] on icon "Editor contextual toolbar" at bounding box center [258, 105] width 6 height 6
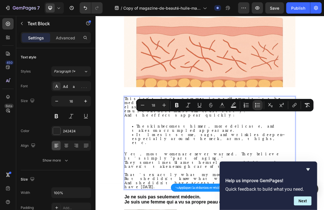
click at [181, 160] on div "This isn't just a cosmetic problem—it's the medical consequence of a depletion …" at bounding box center [265, 204] width 255 height 139
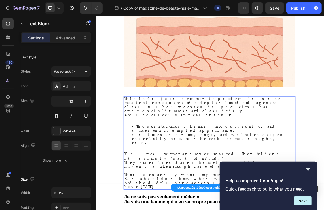
click at [291, 145] on p "This isn't just a cosmetic problem—it's the medical consequence of a depletion …" at bounding box center [265, 148] width 254 height 25
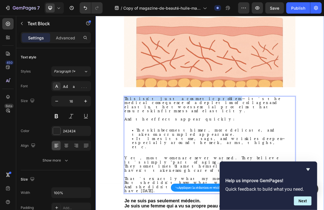
drag, startPoint x: 218, startPoint y: 140, endPoint x: 125, endPoint y: 139, distance: 93.5
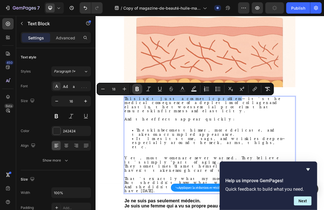
click at [138, 88] on icon "Editor contextual toolbar" at bounding box center [136, 89] width 3 height 4
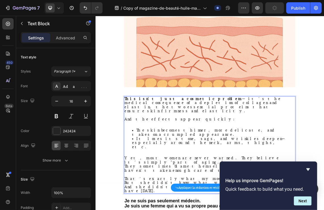
click at [209, 172] on p "Rich Text Editor. Editing area: main" at bounding box center [265, 175] width 254 height 6
click at [218, 139] on strong "This isn't just a cosmetic problem" at bounding box center [225, 138] width 175 height 7
click at [224, 138] on span "This isn't just a cosmetic problem —it's the medical consequence of a depletion…" at bounding box center [254, 147] width 233 height 25
click at [259, 166] on p "And the effects appear quickly:" at bounding box center [265, 169] width 254 height 6
click at [309, 147] on p "This isn't just a cosmetic problem — it's the medical consequence of a depletio…" at bounding box center [265, 148] width 254 height 25
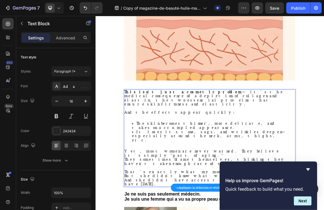
scroll to position [829, 0]
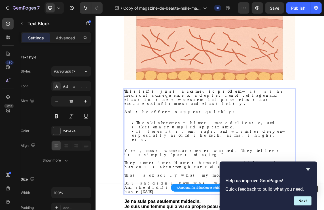
drag, startPoint x: 234, startPoint y: 210, endPoint x: 140, endPoint y: 207, distance: 94.1
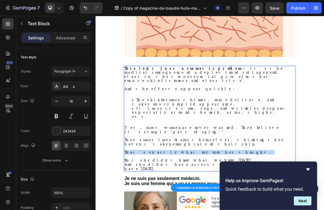
scroll to position [868, 0]
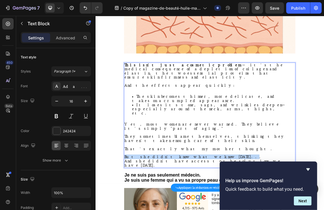
drag, startPoint x: 243, startPoint y: 180, endPoint x: 139, endPoint y: 182, distance: 104.0
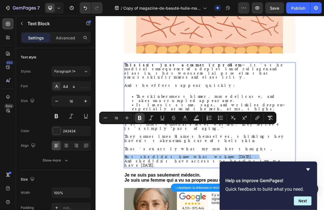
click at [140, 120] on icon "Editor contextual toolbar" at bounding box center [140, 118] width 6 height 6
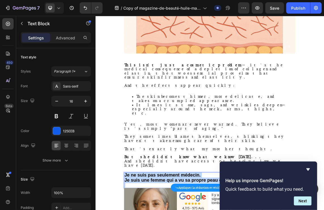
copy div "Je ne suis pas seulement médecin. Je suis une femme qui a vu sa propre peau cha…"
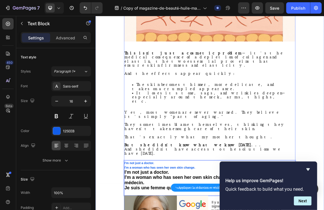
scroll to position [906, 0]
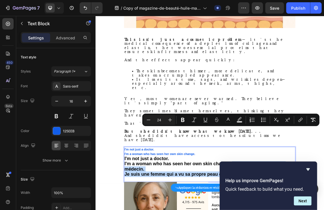
drag, startPoint x: 312, startPoint y: 199, endPoint x: 298, endPoint y: 188, distance: 18.0
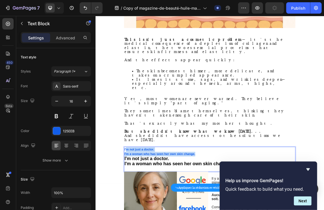
drag, startPoint x: 248, startPoint y: 171, endPoint x: 140, endPoint y: 163, distance: 108.2
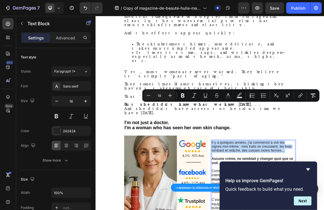
scroll to position [955, 0]
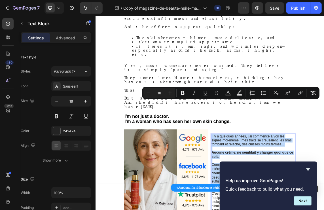
copy div "Il y a quelques années, j’ai commencé à voir les signes moi-même : mes traits s…"
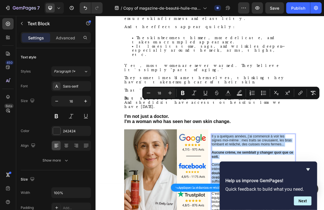
type input "16"
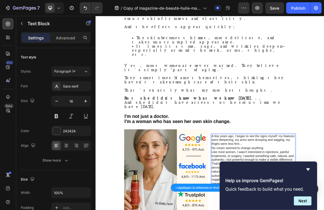
click at [310, 191] on p "A few years ago, I began to see the signs myself: my features were deepening, m…" at bounding box center [330, 200] width 124 height 18
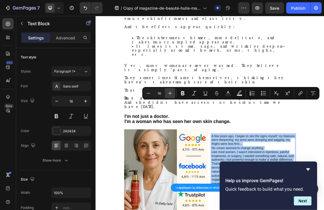
click at [170, 95] on icon "Editor contextual toolbar" at bounding box center [170, 93] width 6 height 6
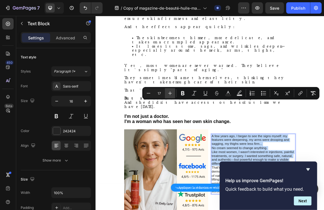
type input "18"
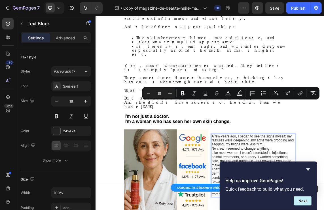
click at [348, 191] on p "A few years ago, I began to see the signs myself: my features were deepening, m…" at bounding box center [330, 200] width 124 height 18
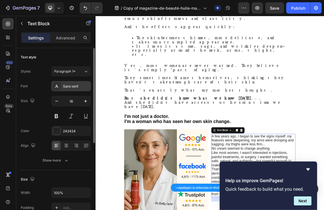
click at [77, 83] on div "Sans-serif" at bounding box center [71, 86] width 40 height 10
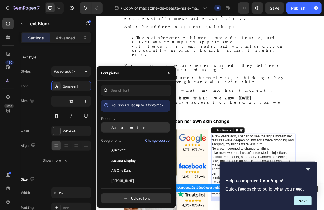
click at [131, 124] on div "Adamina" at bounding box center [135, 127] width 69 height 10
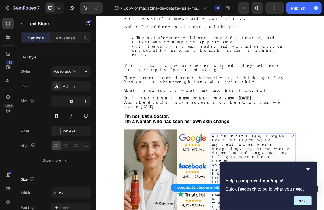
click at [376, 191] on p "A few years ago, I began to see the signs myself: my features were deepening, m…" at bounding box center [330, 212] width 124 height 43
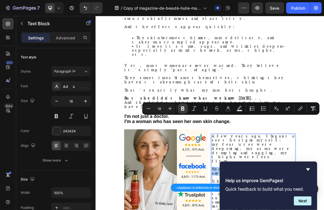
click at [180, 110] on icon "Editor contextual toolbar" at bounding box center [183, 109] width 6 height 6
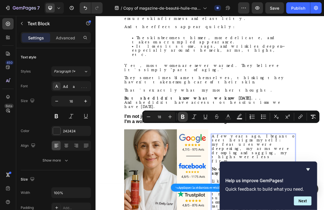
click at [184, 118] on icon "Editor contextual toolbar" at bounding box center [183, 117] width 6 height 6
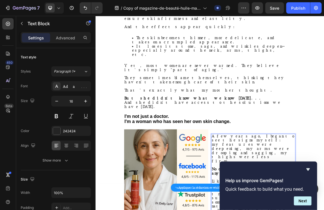
drag, startPoint x: 312, startPoint y: 186, endPoint x: 269, endPoint y: 188, distance: 43.6
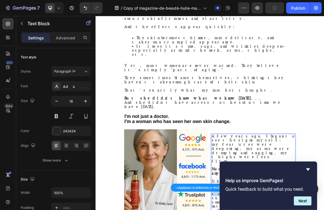
drag, startPoint x: 340, startPoint y: 186, endPoint x: 268, endPoint y: 187, distance: 72.5
drag, startPoint x: 365, startPoint y: 186, endPoint x: 331, endPoint y: 193, distance: 34.7
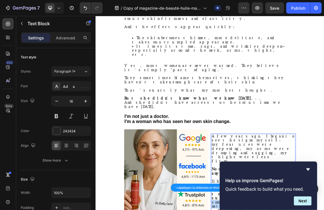
drag, startPoint x: 332, startPoint y: 193, endPoint x: 365, endPoint y: 184, distance: 34.6
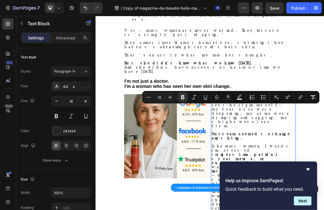
scroll to position [1010, 0]
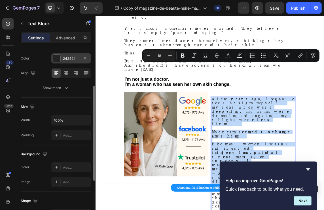
scroll to position [76, 0]
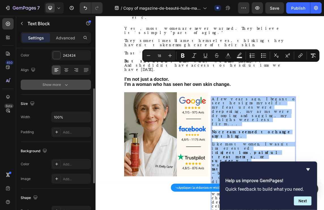
click at [69, 87] on icon "button" at bounding box center [66, 85] width 6 height 6
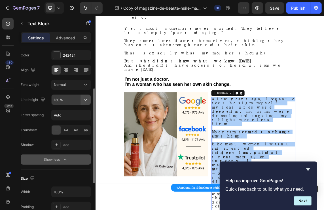
click at [87, 100] on icon "button" at bounding box center [86, 100] width 6 height 6
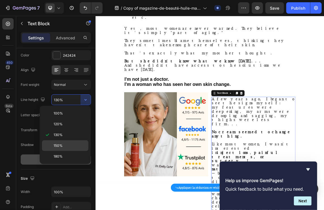
click at [59, 144] on span "150%" at bounding box center [58, 145] width 9 height 5
type input "150%"
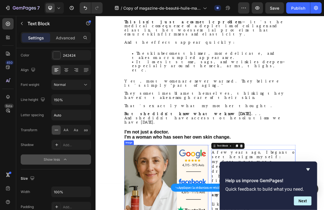
scroll to position [904, 0]
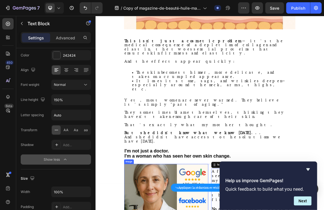
click at [227, 156] on span "They sometimes blame themselves, thinking they haven't taken enough care of the…" at bounding box center [258, 162] width 240 height 13
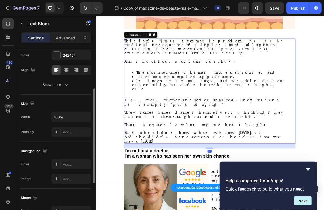
scroll to position [76, 0]
click at [56, 117] on input "100%" at bounding box center [71, 117] width 39 height 10
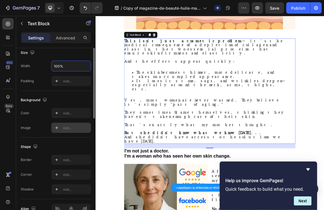
scroll to position [67, 0]
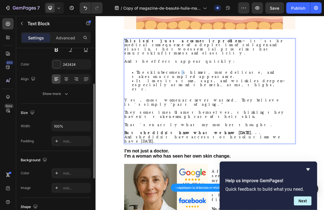
click at [199, 96] on span "The skin becomes thinner, more delicate, and takes on a crumpled appearance." at bounding box center [257, 102] width 214 height 13
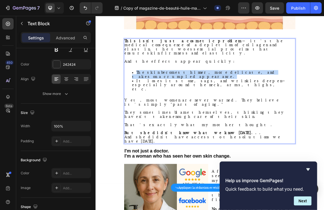
click at [199, 96] on span "The skin becomes thinner, more delicate, and takes on a crumpled appearance." at bounding box center [257, 102] width 214 height 13
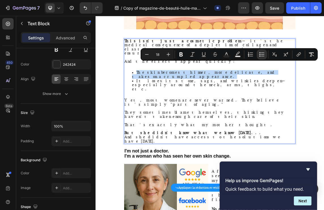
click at [199, 96] on span "The skin becomes thinner, more delicate, and takes on a crumpled appearance." at bounding box center [257, 102] width 214 height 13
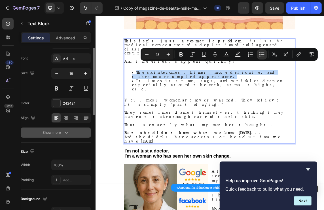
scroll to position [0, 0]
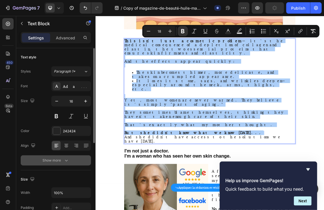
click at [58, 160] on div "Show more" at bounding box center [56, 160] width 26 height 6
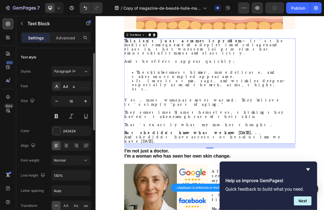
scroll to position [37, 0]
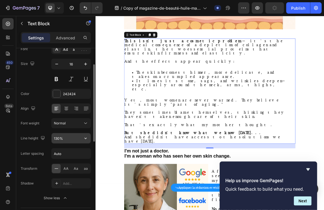
click at [72, 137] on input "130%" at bounding box center [71, 138] width 39 height 10
click at [88, 137] on icon "button" at bounding box center [86, 138] width 6 height 6
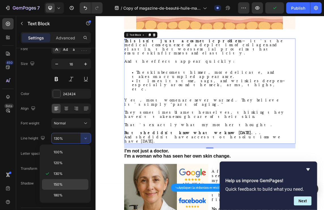
click at [62, 182] on span "150%" at bounding box center [58, 184] width 9 height 5
type input "150%"
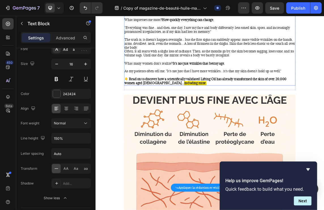
scroll to position [605, 0]
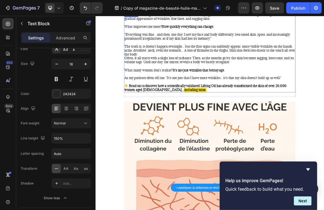
click at [197, 105] on p "As my patients often tell me, "It's not just that I have more wrinkles... it's …" at bounding box center [265, 108] width 254 height 6
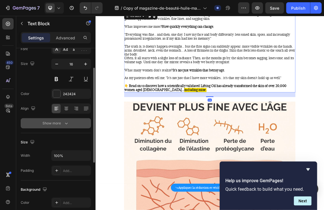
click at [55, 125] on div "Show more" at bounding box center [56, 123] width 26 height 6
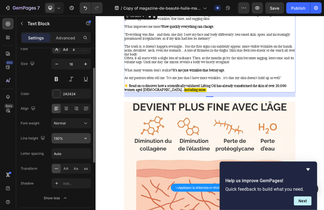
click at [67, 139] on input "130%" at bounding box center [71, 138] width 39 height 10
click at [82, 139] on button "button" at bounding box center [85, 138] width 10 height 10
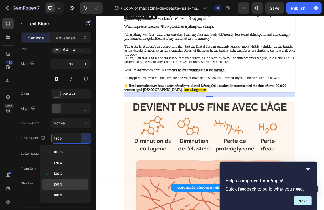
click at [66, 182] on p "150%" at bounding box center [70, 184] width 32 height 5
type input "150%"
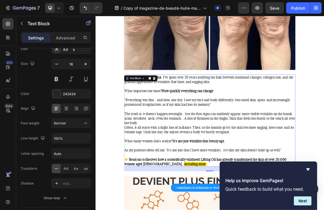
scroll to position [512, 0]
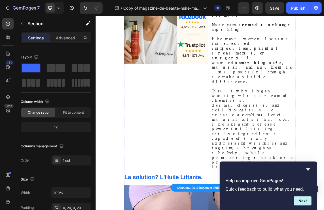
scroll to position [1181, 0]
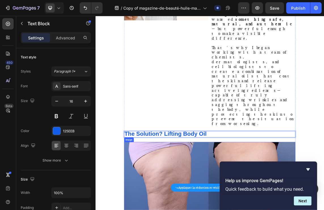
scroll to position [1295, 0]
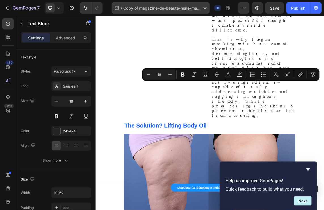
copy div "La plupart des soins se contentent d’hydrater. Mais quand les fondations de la …"
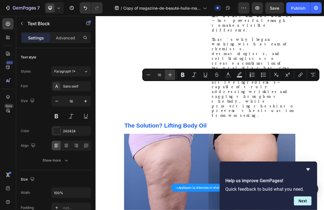
click at [167, 75] on icon "Editor contextual toolbar" at bounding box center [170, 75] width 6 height 6
type input "18"
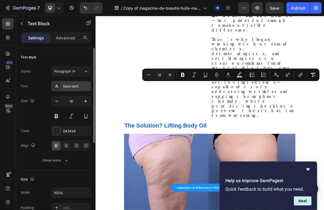
click at [80, 85] on div "Sans-serif" at bounding box center [76, 86] width 27 height 5
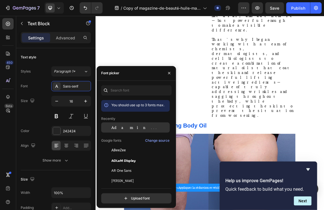
click at [118, 130] on div "Adamina" at bounding box center [135, 127] width 69 height 10
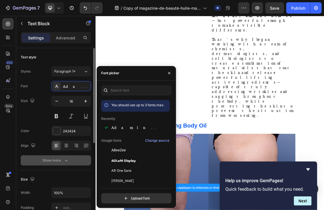
click at [67, 157] on icon "button" at bounding box center [66, 160] width 6 height 6
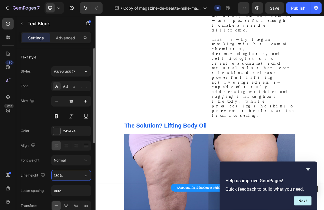
click at [65, 176] on input "130%" at bounding box center [71, 175] width 39 height 10
click at [87, 177] on icon "button" at bounding box center [86, 175] width 6 height 6
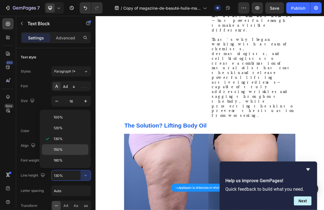
click at [68, 149] on p "150%" at bounding box center [70, 149] width 32 height 5
type input "150%"
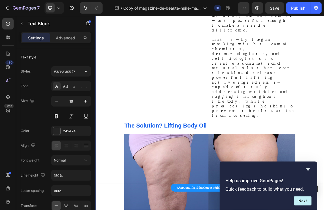
drag, startPoint x: 205, startPoint y: 187, endPoint x: 134, endPoint y: 167, distance: 74.0
click at [134, 167] on div "⁠⁠⁠⁠⁠⁠⁠ I remember my grandmother's skin. Wrinkled under the arms, her neck wri…" at bounding box center [265, 92] width 329 height 2677
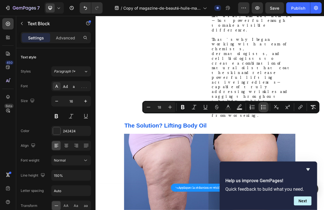
click at [263, 105] on icon "Editor contextual toolbar" at bounding box center [264, 105] width 3 height 0
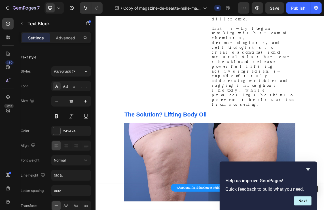
scroll to position [1324, 0]
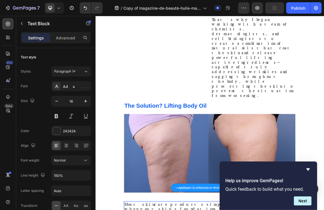
drag, startPoint x: 328, startPoint y: 206, endPoint x: 338, endPoint y: 205, distance: 9.9
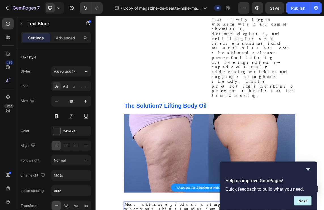
scroll to position [1317, 0]
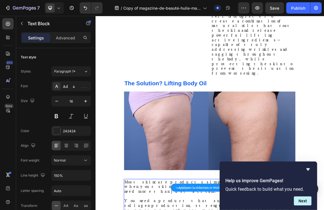
scroll to position [1417, 0]
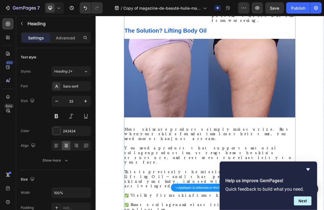
scroll to position [1451, 0]
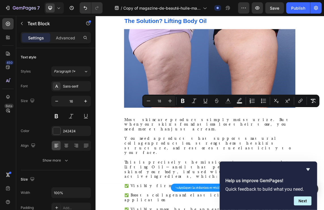
copy div "Le but n'est pas de paraître à nouveau 30 ans. C'est de se sentir confiante à 5…"
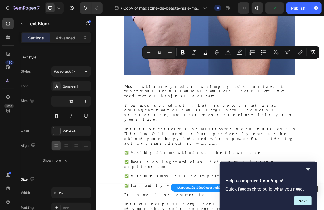
scroll to position [1485, 0]
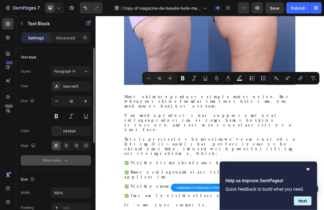
click at [60, 161] on div "Show more" at bounding box center [56, 160] width 26 height 6
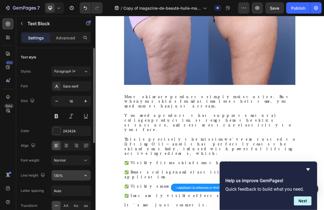
click at [63, 175] on input "130%" at bounding box center [71, 175] width 39 height 10
click at [87, 176] on icon "button" at bounding box center [86, 175] width 6 height 6
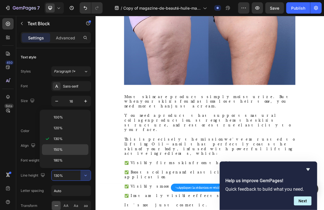
click at [61, 152] on div "150%" at bounding box center [65, 149] width 46 height 11
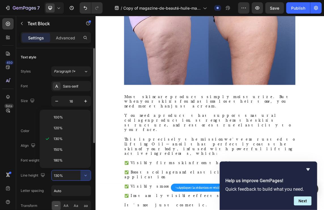
type input "150%"
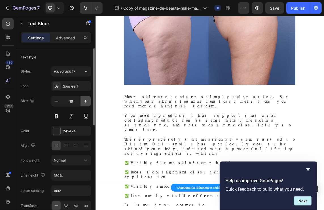
click at [84, 101] on icon "button" at bounding box center [86, 101] width 6 height 6
type input "18"
click at [84, 78] on div "Styles Paragraph 1* Font Sans-serif Size 18 Color 242424 Align Font weight Norm…" at bounding box center [56, 153] width 70 height 174
click at [81, 86] on div "Sans-serif" at bounding box center [76, 86] width 27 height 5
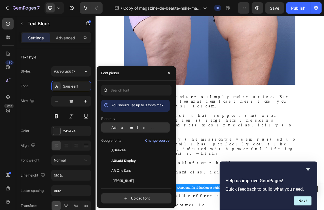
click at [118, 127] on span "Adamina" at bounding box center [134, 127] width 47 height 5
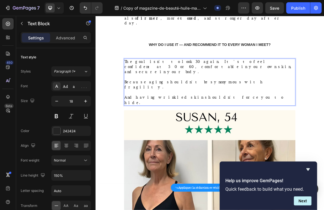
scroll to position [1812, 0]
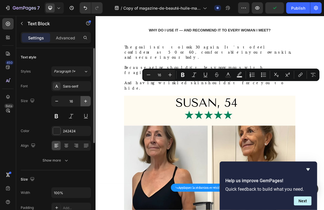
click at [84, 101] on icon "button" at bounding box center [86, 101] width 6 height 6
type input "18"
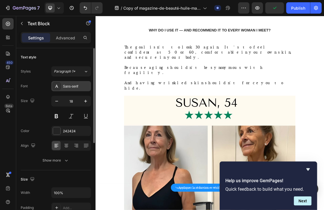
click at [72, 82] on div "Sans-serif" at bounding box center [71, 86] width 40 height 10
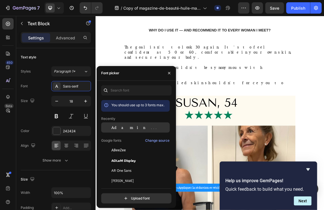
click at [120, 125] on span "Adamina" at bounding box center [134, 127] width 47 height 5
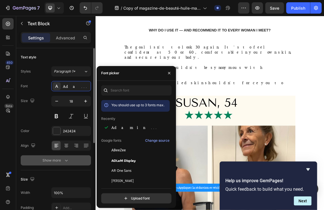
click at [61, 157] on div "Show more" at bounding box center [56, 160] width 26 height 6
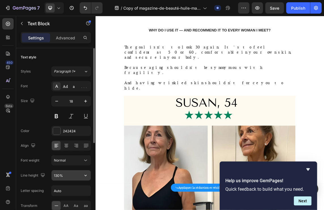
click at [67, 175] on input "130%" at bounding box center [71, 175] width 39 height 10
click at [87, 176] on icon "button" at bounding box center [86, 175] width 6 height 6
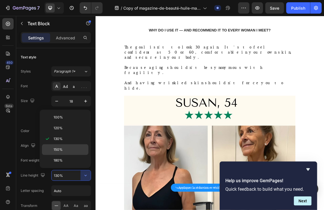
click at [69, 153] on div "150%" at bounding box center [65, 149] width 46 height 11
type input "150%"
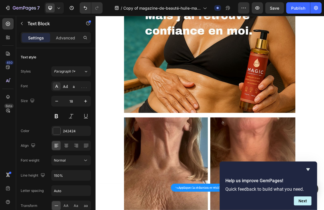
scroll to position [2366, 0]
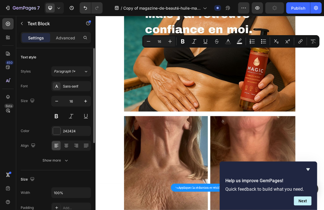
click at [77, 76] on div "Paragraph 1*" at bounding box center [71, 71] width 40 height 10
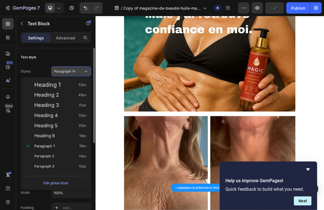
click at [68, 71] on span "Paragraph 1*" at bounding box center [65, 71] width 22 height 5
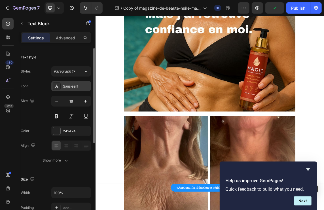
click at [68, 86] on div "Sans-serif" at bounding box center [76, 86] width 27 height 5
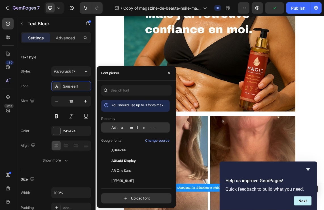
click at [123, 127] on span "Adamina" at bounding box center [134, 127] width 47 height 5
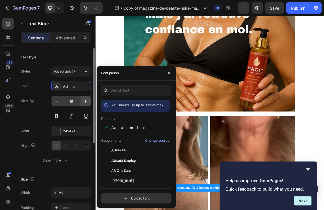
click at [87, 105] on button "button" at bounding box center [85, 101] width 10 height 10
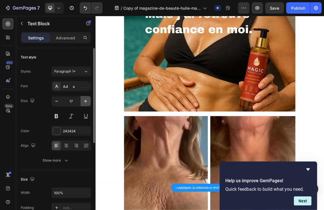
click at [86, 105] on button "button" at bounding box center [85, 101] width 10 height 10
type input "18"
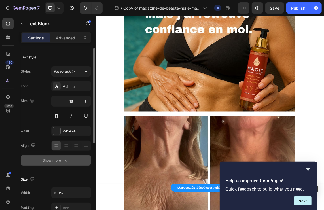
click at [55, 157] on div "Show more" at bounding box center [56, 160] width 26 height 6
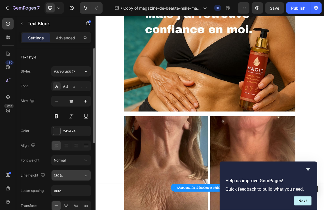
click at [61, 175] on input "130%" at bounding box center [71, 175] width 39 height 10
click at [84, 177] on icon "button" at bounding box center [86, 175] width 6 height 6
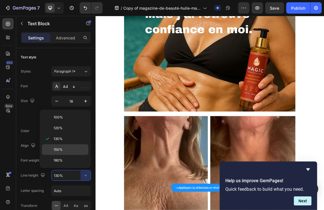
click at [65, 150] on p "150%" at bounding box center [70, 149] width 32 height 5
type input "150%"
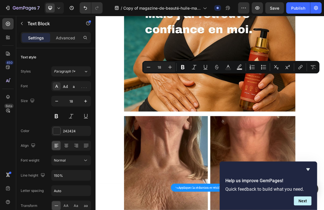
drag, startPoint x: 325, startPoint y: 106, endPoint x: 251, endPoint y: 107, distance: 74.5
click at [180, 67] on icon "Editor contextual toolbar" at bounding box center [183, 67] width 6 height 6
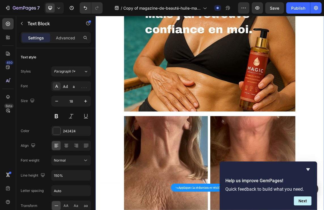
drag, startPoint x: 161, startPoint y: 74, endPoint x: 125, endPoint y: 65, distance: 36.5
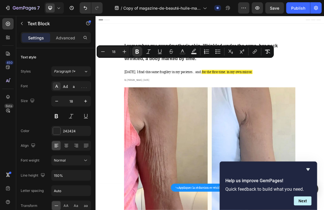
scroll to position [2366, 0]
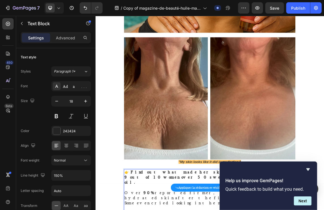
drag, startPoint x: 186, startPoint y: 84, endPoint x: 284, endPoint y: 83, distance: 97.4
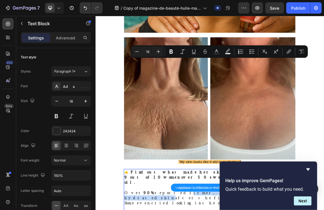
drag, startPoint x: 286, startPoint y: 84, endPoint x: 187, endPoint y: 86, distance: 99.2
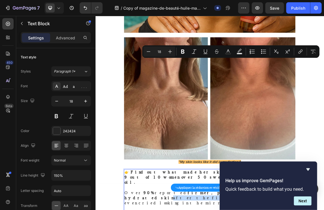
drag, startPoint x: 345, startPoint y: 83, endPoint x: 285, endPoint y: 85, distance: 60.1
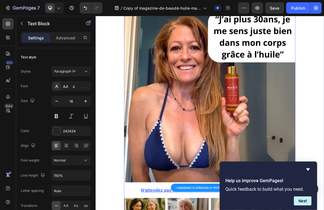
scroll to position [2682, 0]
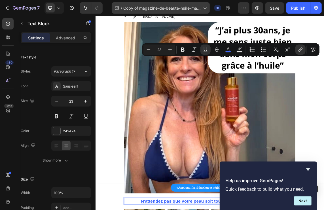
copy span "Rich Text Editor. Editing area: main"
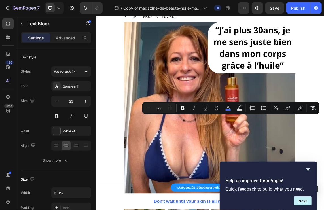
copy span "Rejoignez les milliers de femmes qui ont adopté l'Huile LIFTANTE MAGIQUE"
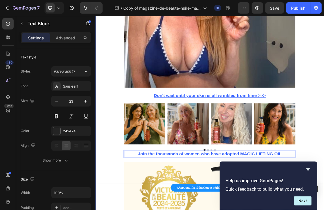
scroll to position [3016, 0]
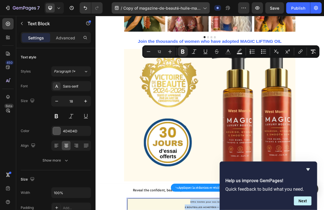
copy div "Offre limitée pour nos lectrices : 2 BOUTEILLES ACHETÉES = 2 OFFERTES et livrai…"
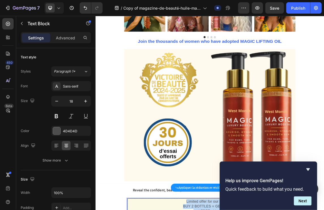
drag, startPoint x: 294, startPoint y: 95, endPoint x: 221, endPoint y: 78, distance: 74.9
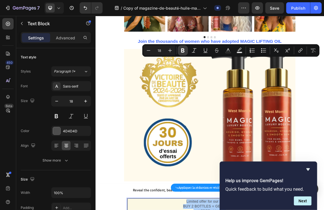
click at [185, 52] on icon "Editor contextual toolbar" at bounding box center [183, 51] width 6 height 6
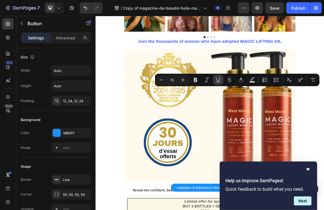
copy p "En profiter maintenant"
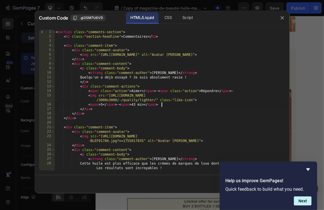
click at [144, 37] on div "< section class = "comments-section" > < h2 class = "section-headline" > Commen…" at bounding box center [169, 105] width 230 height 150
click at [143, 37] on div "< section class = "comments-section" > < h2 class = "section-headline" > Commen…" at bounding box center [169, 105] width 230 height 150
click at [137, 36] on div "< section class = "comments-section" > < h2 class = "section-headline" > Commen…" at bounding box center [169, 105] width 230 height 150
drag, startPoint x: 147, startPoint y: 36, endPoint x: 137, endPoint y: 36, distance: 9.9
click at [137, 36] on div "< section class = "comments-section" > < h2 class = "section-headline" > Commen…" at bounding box center [169, 105] width 230 height 150
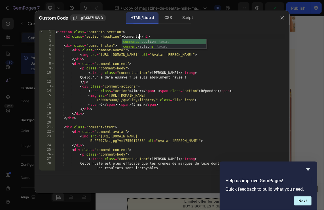
scroll to position [0, 7]
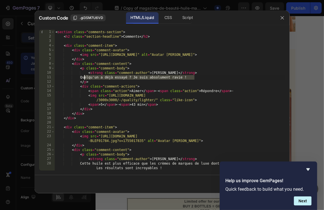
drag, startPoint x: 196, startPoint y: 78, endPoint x: 84, endPoint y: 78, distance: 112.2
click at [84, 78] on div "< section class = "comments-section" > < h2 class = "section-headline" > Commen…" at bounding box center [169, 105] width 230 height 150
paste textarea "Has anyone tried this yet? I'm absolutely thrilled"
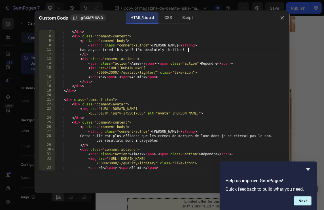
scroll to position [42, 0]
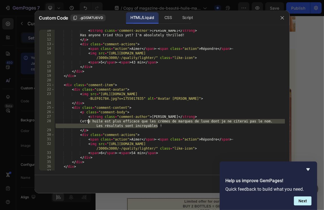
drag, startPoint x: 157, startPoint y: 127, endPoint x: 88, endPoint y: 122, distance: 69.3
click at [88, 122] on div "< strong class = "comment-author" > Chloé Dubois </ strong > Has anyone tried t…" at bounding box center [169, 103] width 230 height 150
paste textarea "This oil is more effective than the creams from luxury brands that I won't name…"
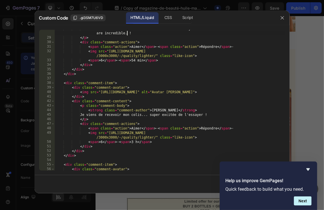
scroll to position [137, 0]
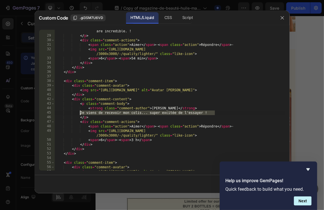
drag, startPoint x: 217, startPoint y: 113, endPoint x: 74, endPoint y: 111, distance: 142.8
click at [74, 111] on div "This oil is more effective than the creams from luxury brands that I won't name…" at bounding box center [169, 101] width 230 height 154
paste textarea "Just received my package... super excited to try it out"
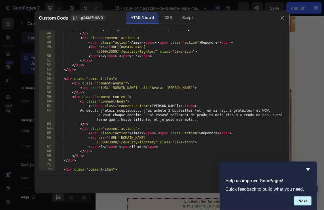
scroll to position [221, 0]
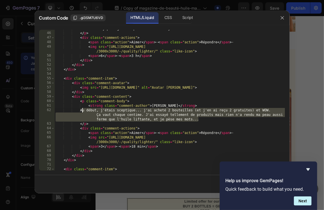
drag, startPoint x: 198, startPoint y: 121, endPoint x: 81, endPoint y: 110, distance: 117.4
click at [81, 110] on div "Just received my package... super excited to try it out! </ p > < div class = "…" at bounding box center [169, 101] width 230 height 150
paste textarea "At first I was skeptical... I bought 2 bottles (and got 2 free) and WOW. It's w…"
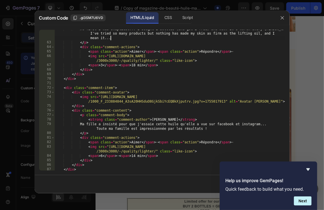
scroll to position [319, 0]
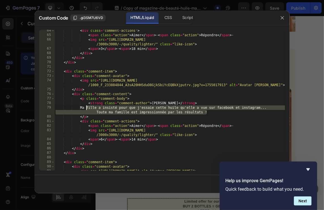
drag, startPoint x: 214, startPoint y: 114, endPoint x: 87, endPoint y: 109, distance: 127.8
click at [87, 109] on div "< div class = "comment-actions" > < span class = "action" > Aimer </ span > · <…" at bounding box center [169, 103] width 230 height 150
paste textarea "My daughter insisted that I try this oil that she saw on Facebook and Instagram…"
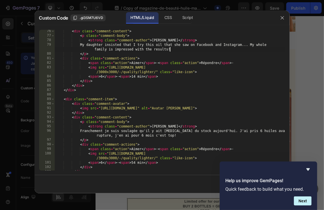
scroll to position [382, 0]
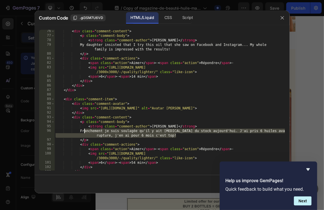
drag, startPoint x: 179, startPoint y: 136, endPoint x: 84, endPoint y: 132, distance: 95.5
click at [84, 132] on div "< div class = "comment-content" > < p class = "comment-body" > < strong class =…" at bounding box center [169, 104] width 230 height 150
paste textarea "Honestly, I'm relieved that there's still stock today. I bought 6 oils before t…"
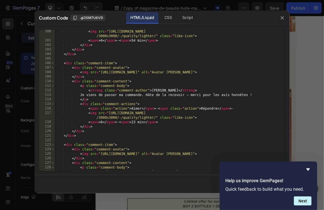
scroll to position [516, 0]
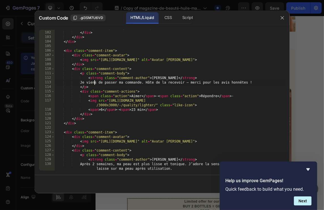
click at [93, 82] on div "< span > 6 </ span > · < span > 54 min </ span > </ div > </ div > </ div > < d…" at bounding box center [169, 101] width 230 height 150
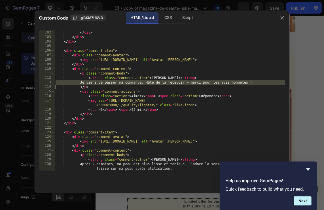
paste textarea "I just placed my order. Can't wait to receive it - thanks for the honest review…"
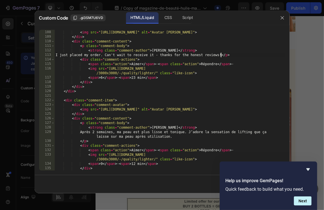
scroll to position [544, 0]
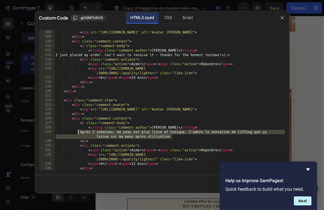
drag, startPoint x: 174, startPoint y: 138, endPoint x: 78, endPoint y: 133, distance: 95.9
click at [78, 133] on div "< div class = "comment-avatar" > < img src = "https://i.pravatar.cc/112?img=39"…" at bounding box center [169, 100] width 230 height 150
paste textarea "After 2 weeks, my skin is smoother and more toned. I love the lifting feeling i…"
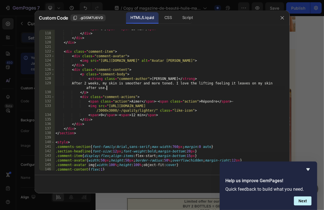
scroll to position [595, 0]
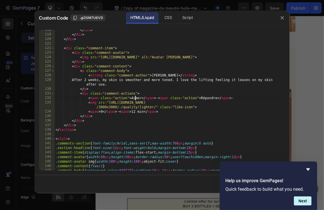
click at [135, 99] on div "</ div > </ div > </ div > < div class = "comment-item" > < div class = "commen…" at bounding box center [169, 105] width 230 height 154
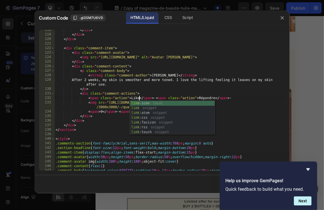
scroll to position [0, 7]
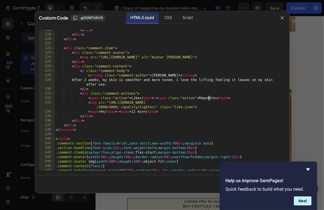
click at [209, 99] on div "</ div > </ div > </ div > < div class = "comment-item" > < div class = "commen…" at bounding box center [169, 105] width 230 height 154
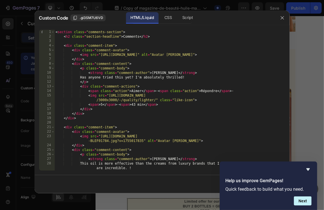
scroll to position [0, 0]
click at [136, 90] on div "< section class = "comments-section" > < h2 class = "section-headline" > Commen…" at bounding box center [169, 105] width 230 height 150
click at [135, 90] on div "< section class = "comments-section" > < h2 class = "section-headline" > Commen…" at bounding box center [169, 105] width 230 height 150
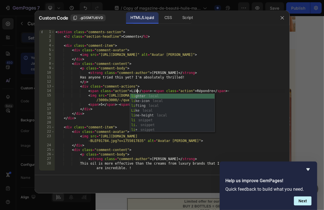
scroll to position [0, 7]
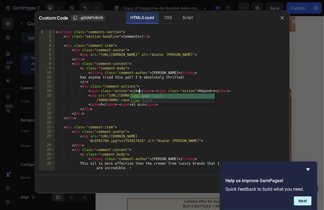
click at [212, 91] on div "< section class = "comments-section" > < h2 class = "section-headline" > Commen…" at bounding box center [169, 105] width 230 height 150
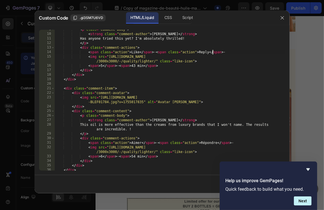
scroll to position [39, 0]
click at [136, 142] on div "< p class = "comment-body" > < strong class = "comment-author" > Chloé Dubois <…" at bounding box center [169, 102] width 230 height 150
click at [207, 141] on div "< p class = "comment-body" > < strong class = "comment-author" > Chloé Dubois <…" at bounding box center [169, 102] width 230 height 150
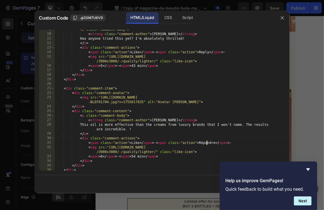
click at [207, 141] on div "< p class = "comment-body" > < strong class = "comment-author" > Chloé Dubois <…" at bounding box center [169, 102] width 230 height 150
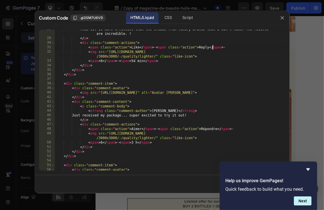
scroll to position [140, 0]
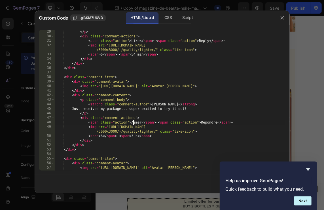
click at [133, 124] on div "</ p > < div class = "comment-actions" > < span class = "action" > Like </ span…" at bounding box center [169, 104] width 230 height 150
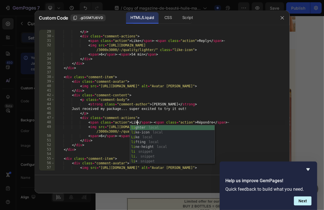
scroll to position [0, 7]
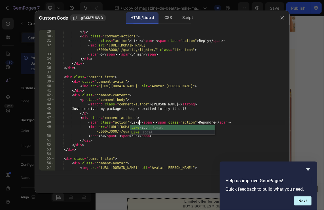
click at [208, 122] on div "</ p > < div class = "comment-actions" > < span class = "action" > Like </ span…" at bounding box center [169, 104] width 230 height 150
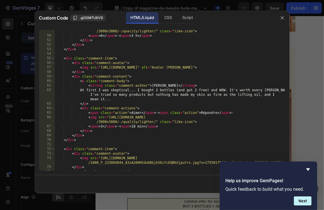
scroll to position [253, 0]
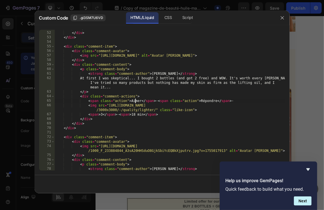
click at [136, 103] on div "</ div > </ div > </ div > < div class = "comment-item" > < div class = "commen…" at bounding box center [169, 103] width 230 height 154
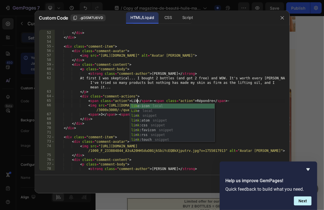
scroll to position [0, 7]
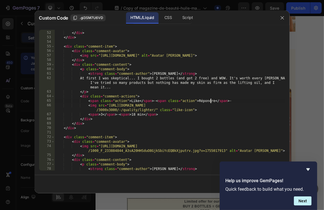
click at [211, 100] on div "</ div > </ div > </ div > < div class = "comment-item" > < div class = "commen…" at bounding box center [169, 103] width 230 height 154
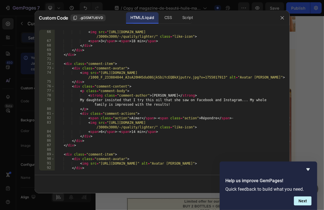
scroll to position [332, 0]
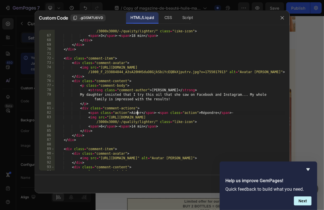
click at [137, 114] on div "< img src = "https://ucarecdn.com/6f24fed0-64b8-4e56-9fdd-c76e61fae250/-/format…" at bounding box center [169, 101] width 230 height 154
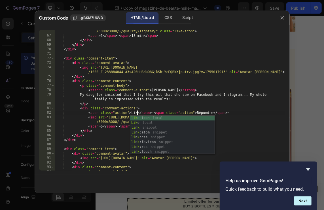
scroll to position [0, 7]
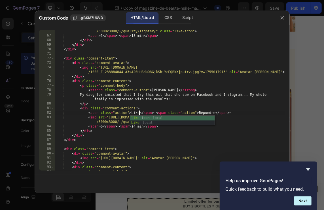
click at [207, 110] on div "< img src = "https://ucarecdn.com/6f24fed0-64b8-4e56-9fdd-c76e61fae250/-/format…" at bounding box center [169, 101] width 230 height 154
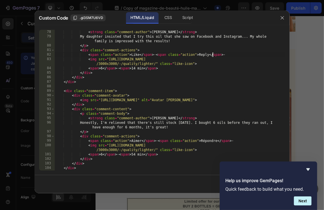
scroll to position [394, 0]
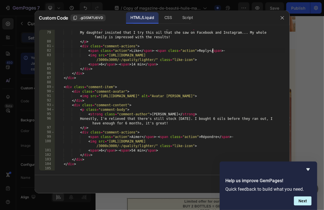
click at [139, 137] on div "< strong class = "comment-author" > Alice Moreau </ strong > My daughter insist…" at bounding box center [169, 101] width 230 height 150
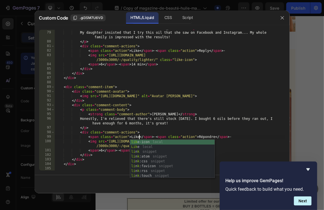
scroll to position [0, 7]
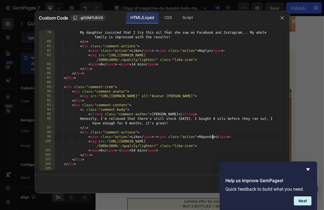
click at [213, 136] on div "< strong class = "comment-author" > Alice Moreau </ strong > My daughter insist…" at bounding box center [169, 101] width 230 height 150
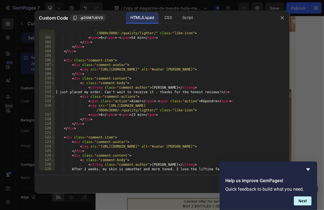
scroll to position [510, 0]
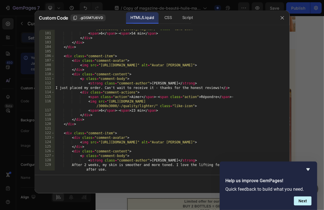
click at [134, 97] on div "< img src = "https://ucarecdn.com/6f24fed0-64b8-4e56-9fdd-c76e61fae250/-/format…" at bounding box center [169, 99] width 230 height 154
click at [207, 94] on div "< img src = "https://ucarecdn.com/6f24fed0-64b8-4e56-9fdd-c76e61fae250/-/format…" at bounding box center [169, 99] width 230 height 154
click at [207, 95] on div "< img src = "https://ucarecdn.com/6f24fed0-64b8-4e56-9fdd-c76e61fae250/-/format…" at bounding box center [169, 99] width 230 height 154
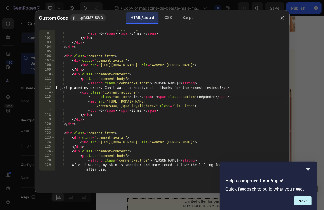
click at [207, 97] on div "< img src = "https://ucarecdn.com/6f24fed0-64b8-4e56-9fdd-c76e61fae250/-/format…" at bounding box center [169, 99] width 230 height 154
click at [206, 97] on div "< img src = "https://ucarecdn.com/6f24fed0-64b8-4e56-9fdd-c76e61fae250/-/format…" at bounding box center [169, 99] width 230 height 154
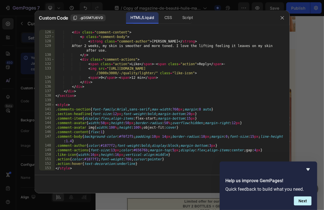
scroll to position [634, 0]
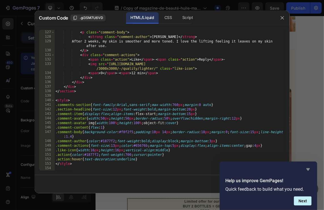
type textarea "<span class="action">Like</span> · <span class="action">Reply</span> ·"
click at [306, 168] on icon "Hide survey" at bounding box center [307, 169] width 3 height 3
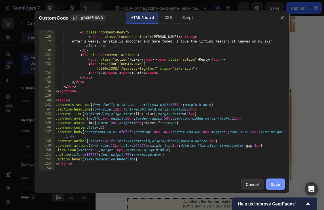
click at [275, 181] on div "Save" at bounding box center [275, 184] width 9 height 6
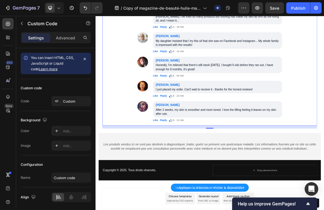
scroll to position [0, 0]
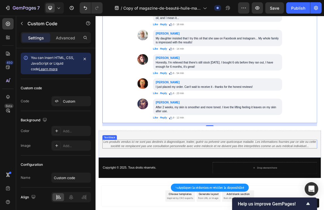
click at [312, 201] on icon "Les produits vendus ici ne sont pas destinés à diagnostiquer, traiter, guérir o…" at bounding box center [265, 206] width 316 height 11
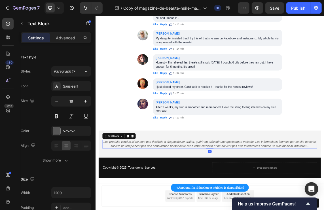
click at [312, 201] on icon "Les produits vendus ici ne sont pas destinés à diagnostiquer, traiter, guérir o…" at bounding box center [265, 206] width 316 height 11
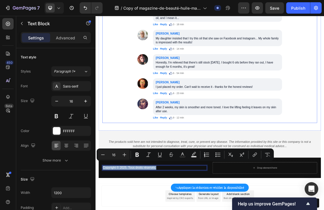
copy p "Copyright © 2025. Tous droits réservés."
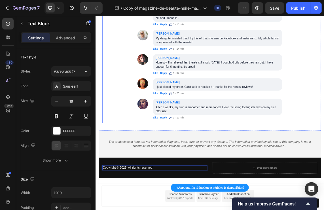
click at [323, 131] on div "Comments Chloé Dubois Has anyone tried this yet? I'm absolutely thrilled! Like …" at bounding box center [265, 24] width 320 height 291
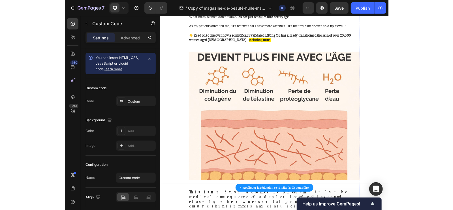
scroll to position [704, 0]
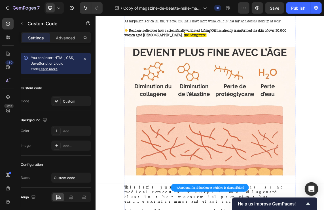
click at [174, 163] on img at bounding box center [265, 157] width 255 height 191
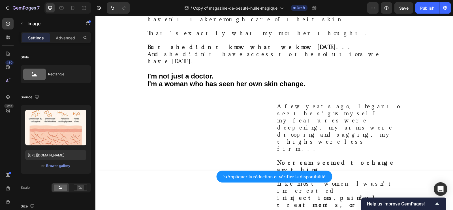
scroll to position [1089, 0]
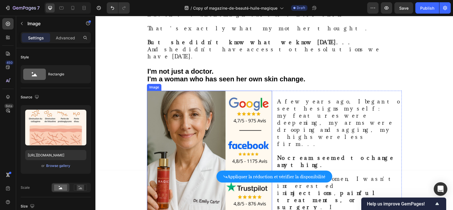
click at [195, 100] on img at bounding box center [209, 153] width 125 height 125
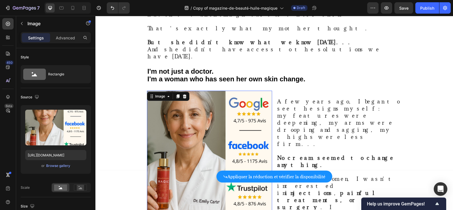
click at [242, 91] on img at bounding box center [209, 153] width 125 height 125
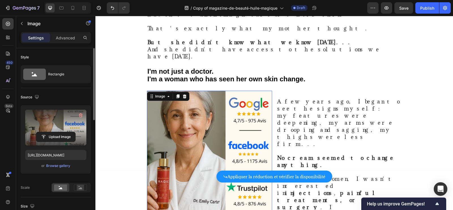
click at [61, 130] on label at bounding box center [55, 128] width 61 height 36
click at [61, 132] on input "file" at bounding box center [55, 137] width 39 height 10
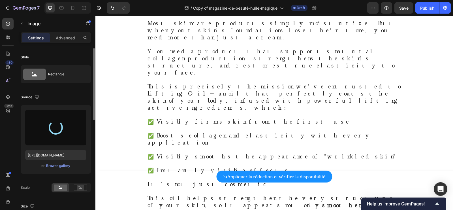
type input "[URL][DOMAIN_NAME]"
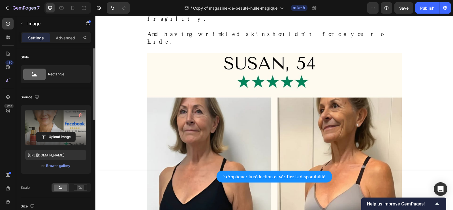
scroll to position [1786, 0]
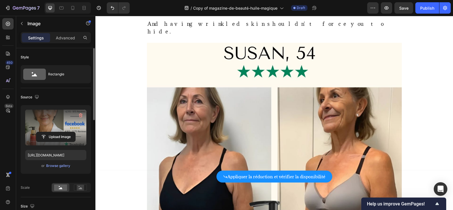
click at [195, 89] on img at bounding box center [274, 170] width 255 height 255
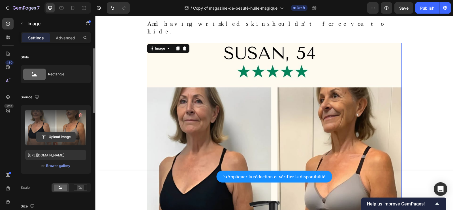
click at [63, 134] on input "file" at bounding box center [55, 137] width 39 height 10
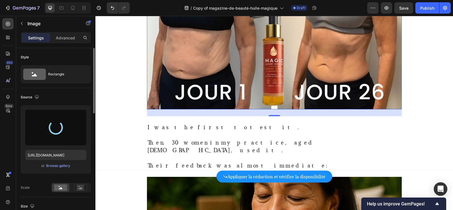
scroll to position [1985, 0]
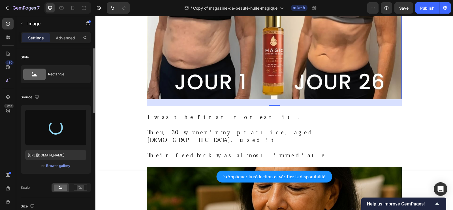
type input "[URL][DOMAIN_NAME]"
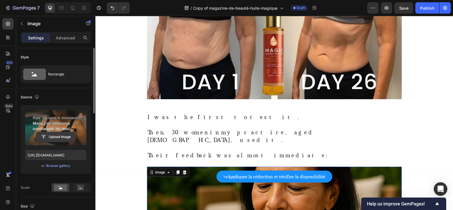
click at [62, 135] on input "file" at bounding box center [55, 137] width 39 height 10
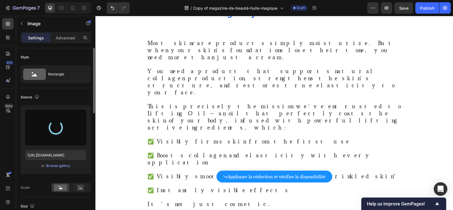
type input "[URL][DOMAIN_NAME]"
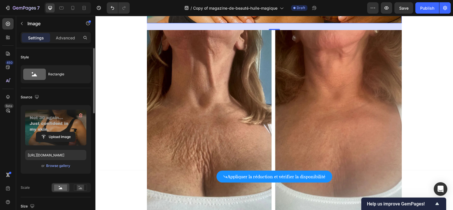
scroll to position [2491, 0]
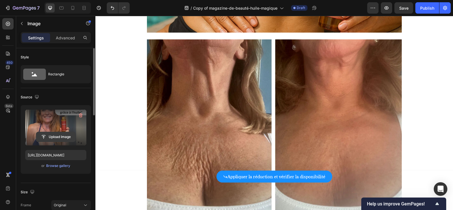
click at [53, 132] on button "Upload Image" at bounding box center [56, 137] width 40 height 10
click at [55, 136] on input "file" at bounding box center [55, 137] width 39 height 10
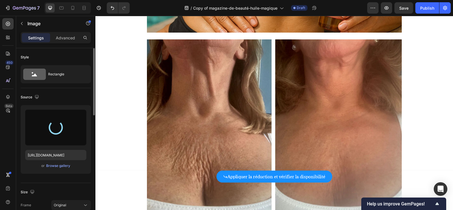
type input "[URL][DOMAIN_NAME]"
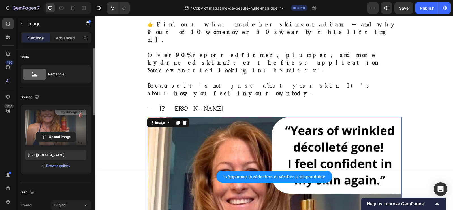
scroll to position [2687, 0]
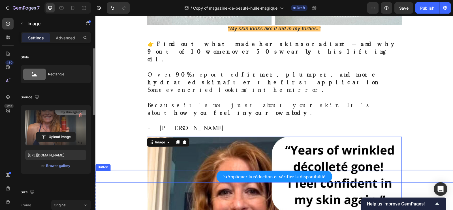
click at [260, 177] on p "Appliquer la réduction et vérifier la disponibilité" at bounding box center [276, 176] width 98 height 5
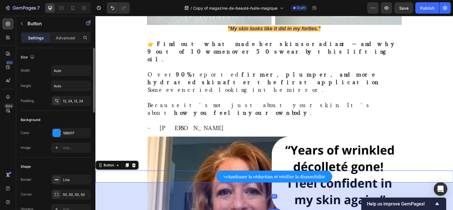
click at [260, 177] on p "Appliquer la réduction et vérifier la disponibilité" at bounding box center [276, 176] width 98 height 5
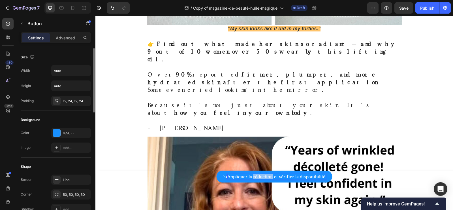
click at [259, 177] on p "Appliquer la réduction et vérifier la disponibilité" at bounding box center [276, 176] width 98 height 5
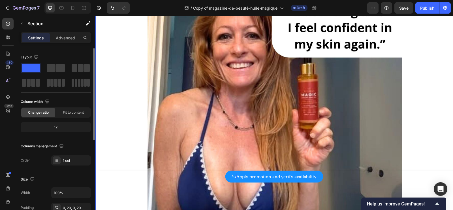
scroll to position [2844, 0]
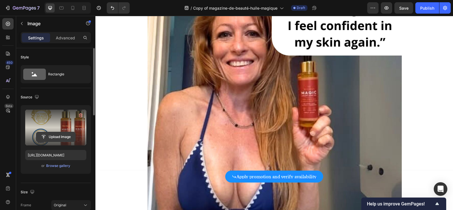
click at [69, 134] on input "file" at bounding box center [55, 137] width 39 height 10
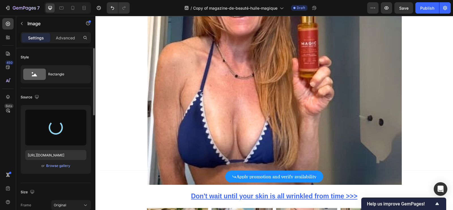
scroll to position [2915, 0]
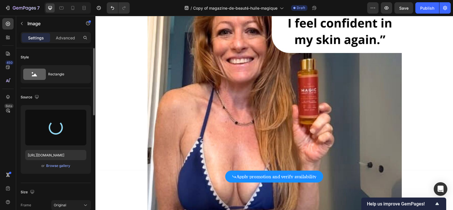
type input "[URL][DOMAIN_NAME]"
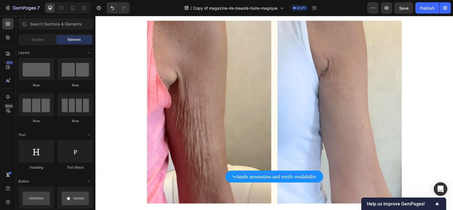
scroll to position [0, 0]
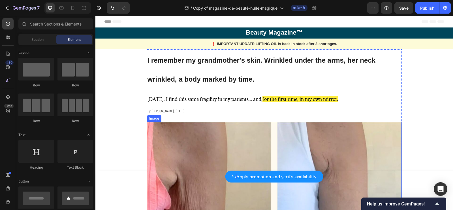
click at [251, 145] on img at bounding box center [274, 213] width 255 height 183
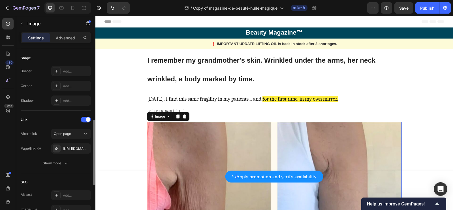
scroll to position [211, 0]
click at [74, 145] on div "https://fontanayskin.com/huile-magique-peau-frippee-rides" at bounding box center [71, 147] width 16 height 5
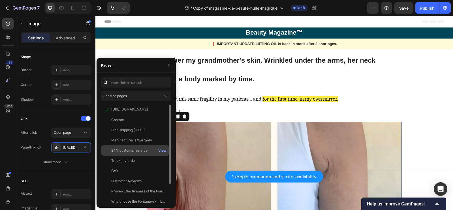
scroll to position [24, 0]
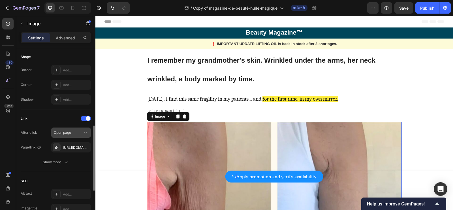
click at [81, 130] on div "Open page" at bounding box center [68, 132] width 29 height 5
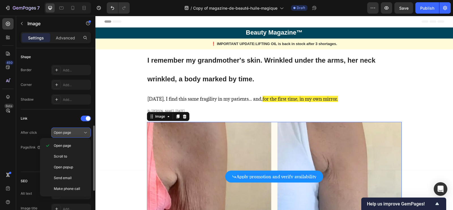
click at [80, 130] on div "Open page" at bounding box center [68, 132] width 29 height 5
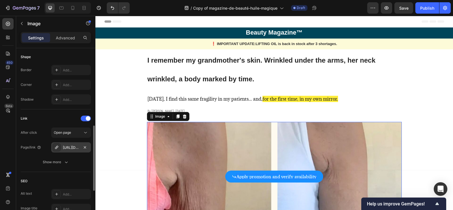
click at [75, 145] on div "https://fontanayskin.com/huile-magique-peau-frippee-rides" at bounding box center [71, 147] width 16 height 5
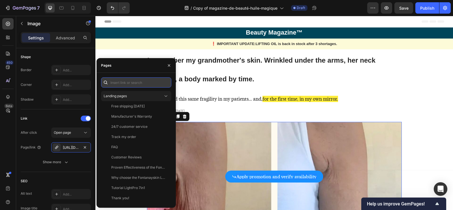
click at [134, 85] on input "text" at bounding box center [136, 82] width 70 height 10
paste input "[URL][DOMAIN_NAME]"
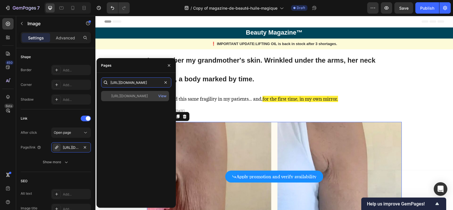
type input "[URL][DOMAIN_NAME]"
click at [143, 97] on div "[URL][DOMAIN_NAME]" at bounding box center [129, 95] width 37 height 5
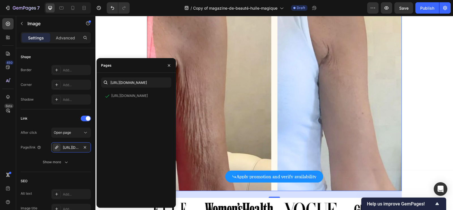
click at [212, 108] on img at bounding box center [274, 99] width 255 height 183
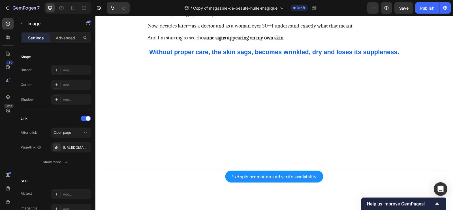
scroll to position [361, 0]
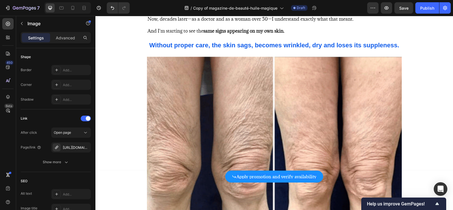
click at [212, 108] on img at bounding box center [274, 152] width 255 height 191
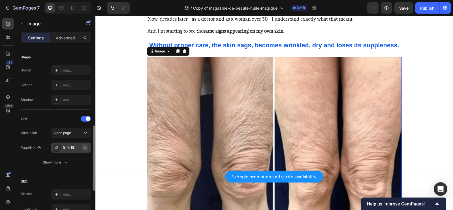
click at [83, 147] on icon "button" at bounding box center [85, 147] width 5 height 5
click at [82, 146] on div "Add..." at bounding box center [76, 147] width 27 height 5
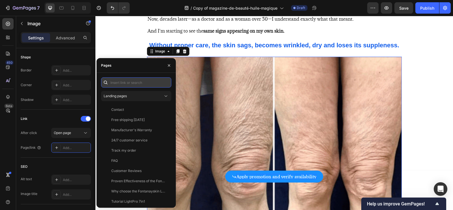
click at [126, 83] on input "text" at bounding box center [136, 82] width 70 height 10
paste input "[URL][DOMAIN_NAME]"
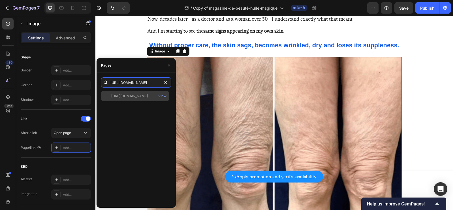
type input "[URL][DOMAIN_NAME]"
click at [133, 96] on div "[URL][DOMAIN_NAME]" at bounding box center [129, 95] width 37 height 5
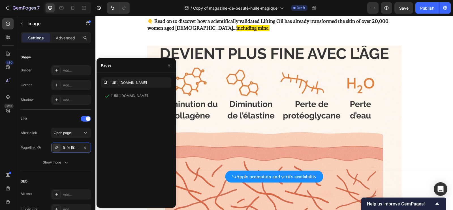
scroll to position [763, 0]
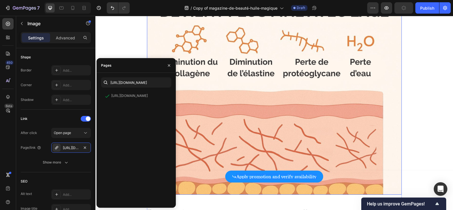
click at [249, 95] on img at bounding box center [274, 98] width 255 height 191
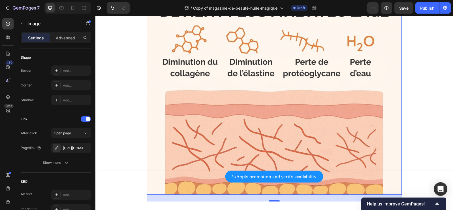
click at [191, 132] on img at bounding box center [274, 98] width 255 height 191
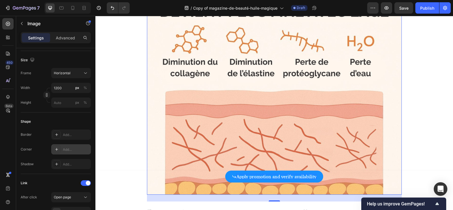
scroll to position [0, 0]
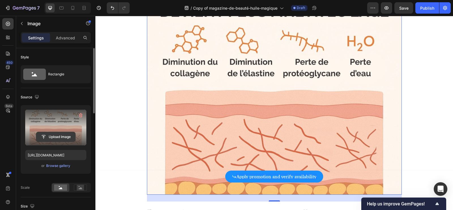
click at [56, 138] on input "file" at bounding box center [55, 137] width 39 height 10
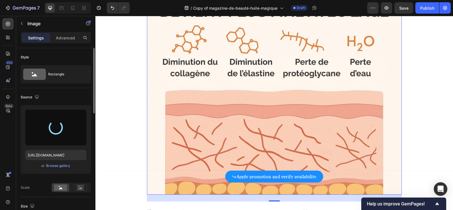
type input "https://cdn.shopify.com/s/files/1/0766/5061/0996/files/gempages_586313523378782…"
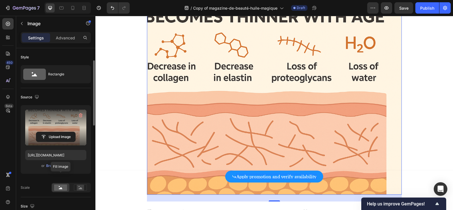
scroll to position [58, 0]
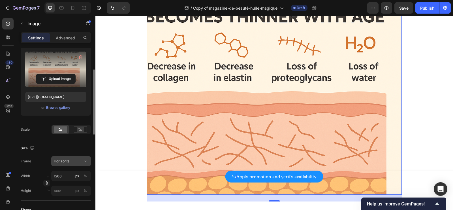
click at [64, 159] on span "Horizontal" at bounding box center [62, 161] width 17 height 5
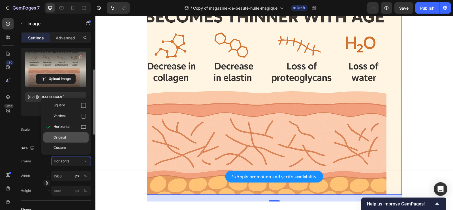
click at [71, 138] on div "Original" at bounding box center [70, 137] width 33 height 5
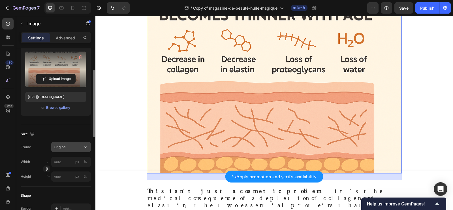
click at [65, 146] on span "Original" at bounding box center [60, 146] width 12 height 5
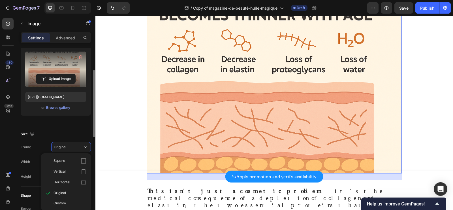
click at [66, 201] on div "Custom" at bounding box center [70, 203] width 33 height 5
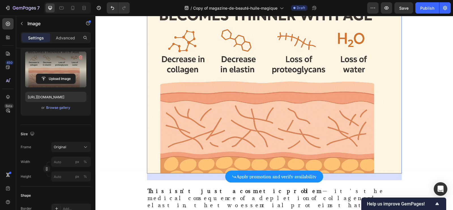
click at [222, 100] on img at bounding box center [274, 88] width 255 height 170
click at [71, 75] on input "file" at bounding box center [55, 79] width 39 height 10
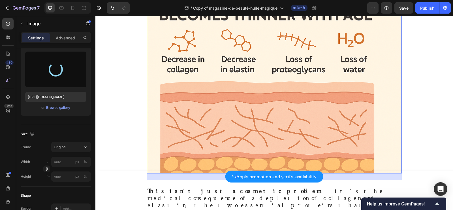
type input "[URL][DOMAIN_NAME]"
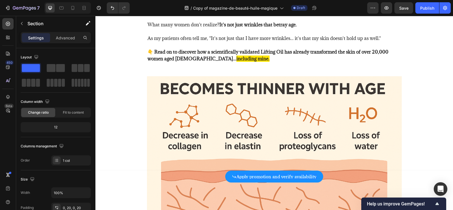
scroll to position [734, 0]
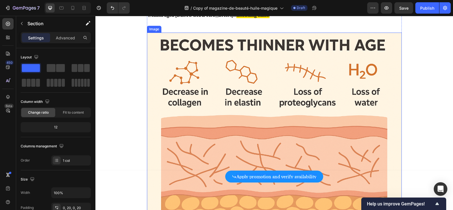
click at [291, 93] on img at bounding box center [274, 123] width 255 height 180
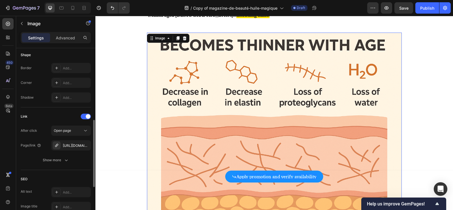
scroll to position [208, 0]
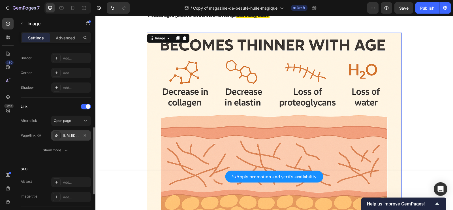
click at [71, 133] on div "https://fontanayskin.com/huile-magique-peau-frippee-rides" at bounding box center [71, 135] width 16 height 5
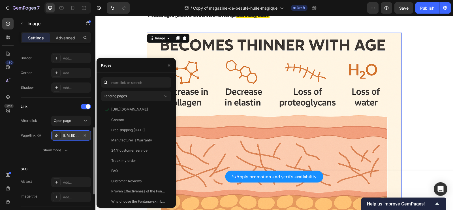
click at [89, 133] on div "https://fontanayskin.com/huile-magique-peau-frippee-rides" at bounding box center [71, 135] width 40 height 10
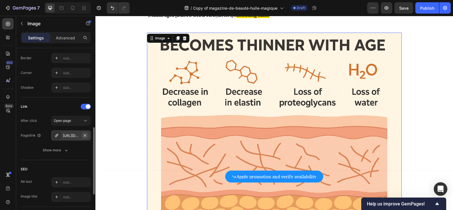
click at [86, 133] on icon "button" at bounding box center [85, 135] width 5 height 5
click at [76, 134] on div "Add..." at bounding box center [76, 135] width 27 height 5
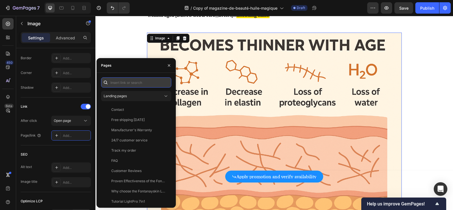
paste input "[URL][DOMAIN_NAME]"
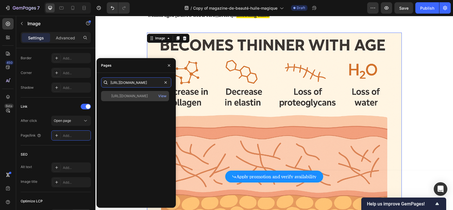
type input "[URL][DOMAIN_NAME]"
click at [142, 98] on div "[URL][DOMAIN_NAME]" at bounding box center [129, 95] width 37 height 5
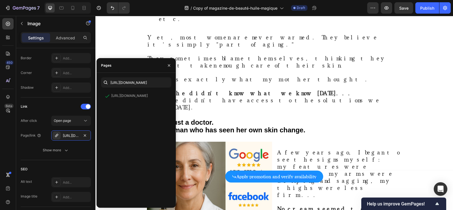
scroll to position [1054, 0]
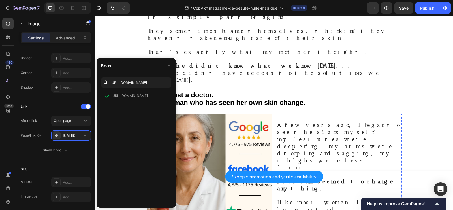
click at [220, 114] on img at bounding box center [209, 176] width 125 height 125
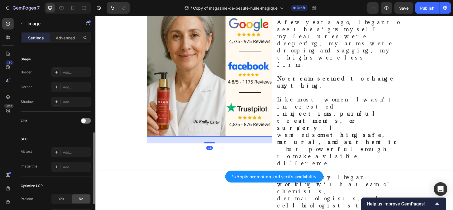
scroll to position [1165, 0]
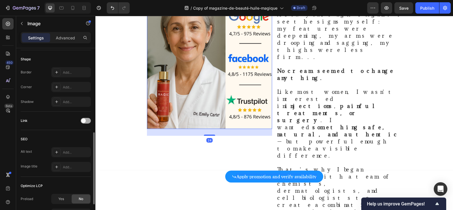
click at [82, 121] on span at bounding box center [83, 120] width 5 height 5
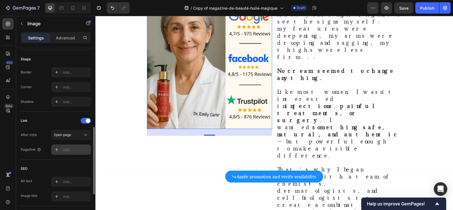
click at [67, 147] on div "Add..." at bounding box center [76, 149] width 27 height 5
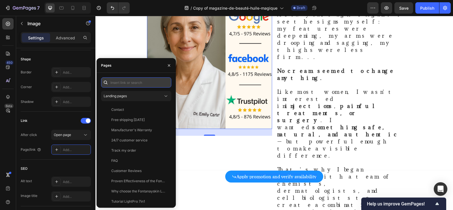
click at [132, 83] on input "text" at bounding box center [136, 82] width 70 height 10
paste input "[URL][DOMAIN_NAME]"
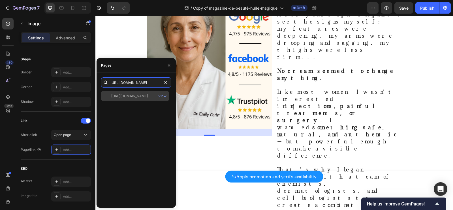
type input "[URL][DOMAIN_NAME]"
click at [130, 96] on div "[URL][DOMAIN_NAME]" at bounding box center [129, 95] width 37 height 5
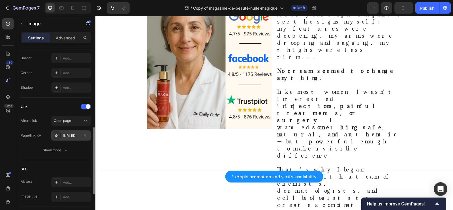
click at [73, 137] on div "https://fontanayskin.com/huile-magique-peau-frippee-rides" at bounding box center [71, 135] width 40 height 10
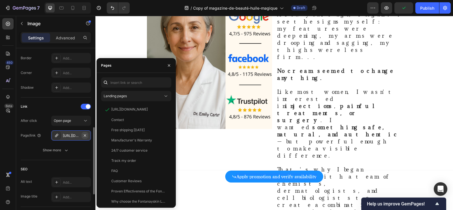
click at [86, 135] on icon "button" at bounding box center [85, 135] width 5 height 5
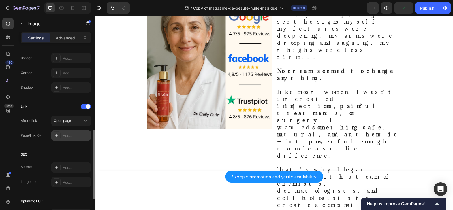
click at [79, 130] on div "Add..." at bounding box center [71, 135] width 40 height 10
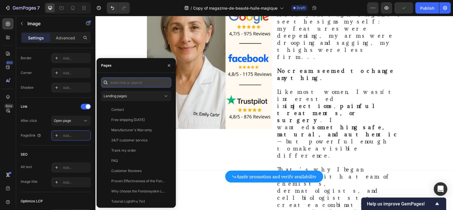
paste input "[URL][DOMAIN_NAME]"
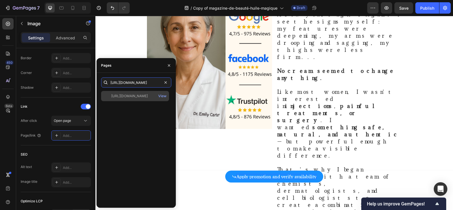
type input "[URL][DOMAIN_NAME]"
click at [130, 92] on div "https://uk-fontanayskin.com/products/lifting-body-oil-crepey-skin-fine-lines Vi…" at bounding box center [135, 96] width 68 height 10
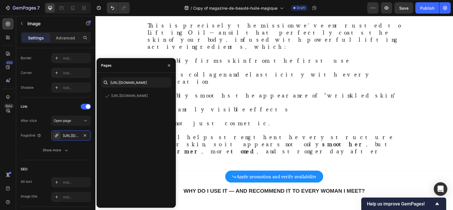
scroll to position [1650, 0]
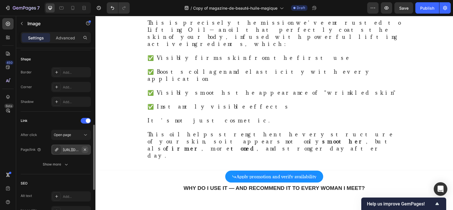
click at [83, 149] on icon "button" at bounding box center [85, 149] width 5 height 5
click at [74, 149] on div "Add..." at bounding box center [76, 149] width 27 height 5
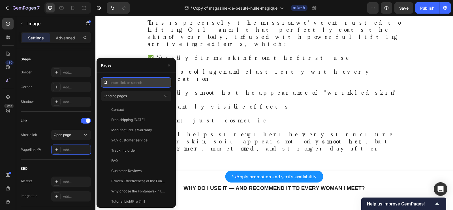
click at [131, 81] on input "text" at bounding box center [136, 82] width 70 height 10
paste input "[URL][DOMAIN_NAME]"
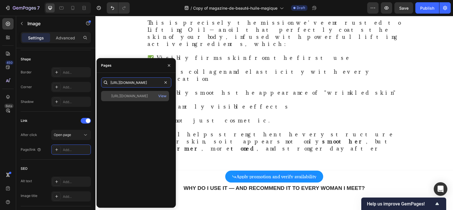
type input "[URL][DOMAIN_NAME]"
click at [130, 93] on div "[URL][DOMAIN_NAME]" at bounding box center [129, 95] width 37 height 5
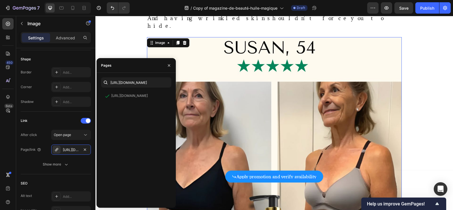
scroll to position [1907, 0]
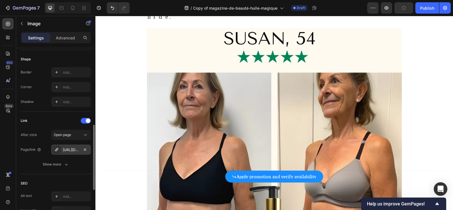
click at [80, 148] on div "https://fontanayskin.com/huile-magique-peau-frippee-rides" at bounding box center [71, 149] width 40 height 10
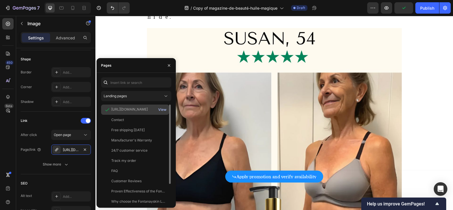
click at [160, 108] on div "View" at bounding box center [162, 109] width 8 height 5
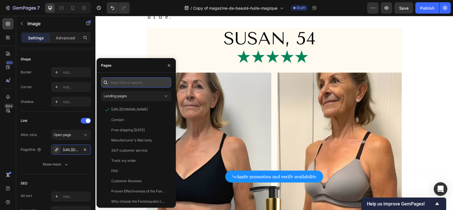
click at [133, 86] on input "text" at bounding box center [136, 82] width 70 height 10
paste input "[URL][DOMAIN_NAME]"
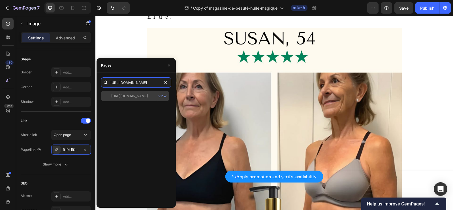
type input "[URL][DOMAIN_NAME]"
click at [141, 96] on div "[URL][DOMAIN_NAME]" at bounding box center [129, 95] width 37 height 5
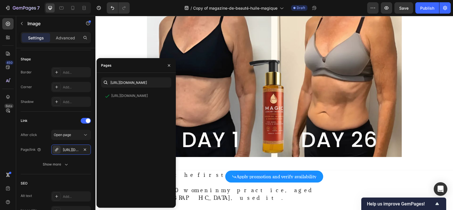
scroll to position [2129, 0]
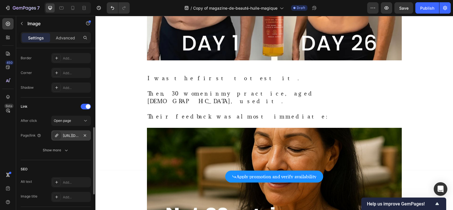
click at [80, 138] on div "https://fontanayskin.com/huile-magique-peau-frippee-rides" at bounding box center [71, 135] width 40 height 10
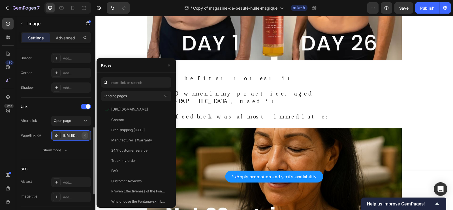
click at [86, 135] on icon "button" at bounding box center [85, 135] width 2 height 2
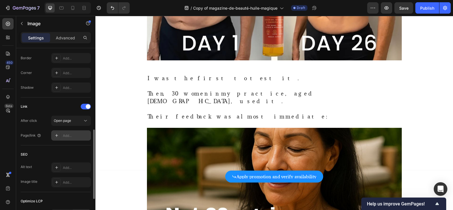
click at [72, 133] on div "Add..." at bounding box center [76, 135] width 27 height 5
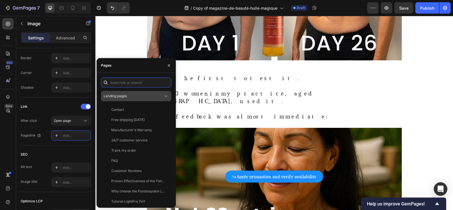
paste input "[URL][DOMAIN_NAME]"
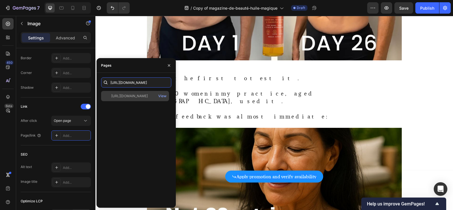
type input "[URL][DOMAIN_NAME]"
click at [136, 95] on div "[URL][DOMAIN_NAME]" at bounding box center [129, 95] width 37 height 5
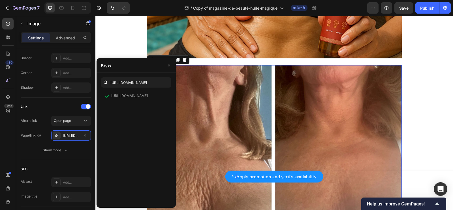
scroll to position [2468, 0]
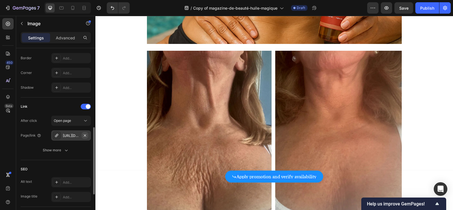
click at [84, 135] on icon "button" at bounding box center [85, 135] width 5 height 5
click at [73, 135] on div "Add..." at bounding box center [76, 135] width 27 height 5
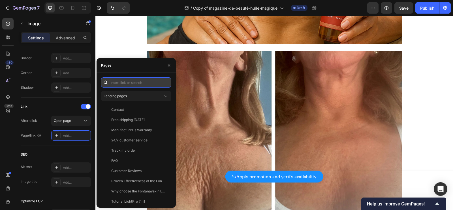
click at [127, 81] on input "text" at bounding box center [136, 82] width 70 height 10
paste input "[URL][DOMAIN_NAME]"
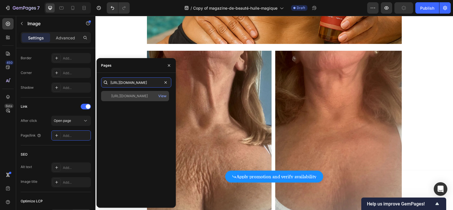
type input "[URL][DOMAIN_NAME]"
click at [137, 94] on div "[URL][DOMAIN_NAME]" at bounding box center [129, 95] width 37 height 5
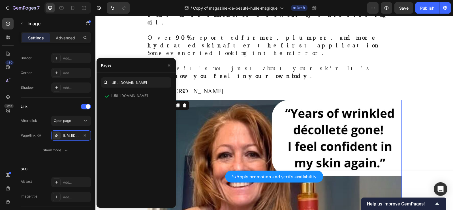
scroll to position [2715, 0]
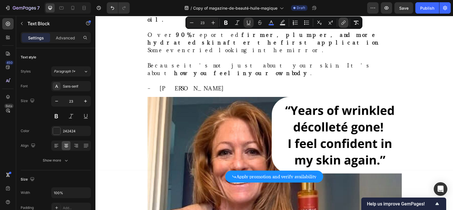
click at [323, 23] on icon "Editor contextual toolbar" at bounding box center [344, 22] width 3 height 3
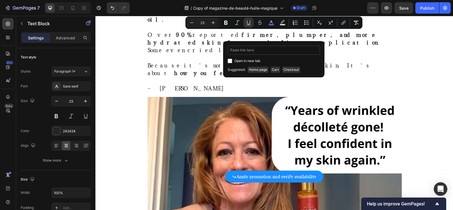
click at [280, 50] on input "Editor contextual toolbar" at bounding box center [274, 50] width 92 height 9
type input "[URL][DOMAIN_NAME]"
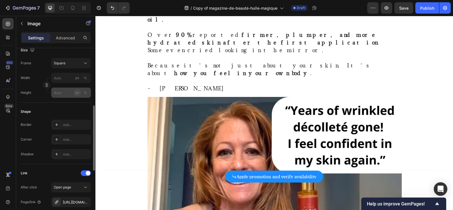
scroll to position [191, 0]
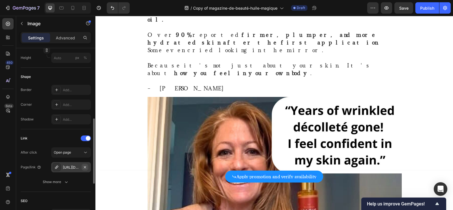
click at [86, 167] on icon "button" at bounding box center [85, 167] width 2 height 2
click at [76, 167] on div "Add..." at bounding box center [76, 167] width 27 height 5
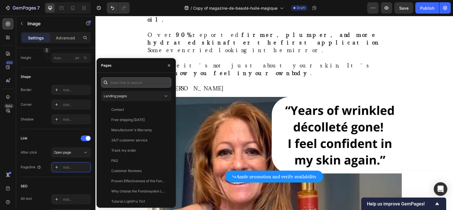
click at [140, 86] on input "text" at bounding box center [136, 82] width 70 height 10
paste input "[URL][DOMAIN_NAME]"
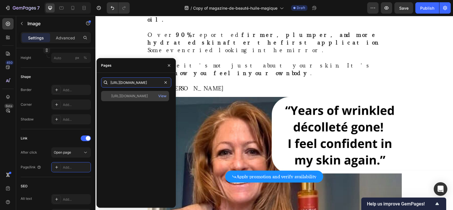
type input "[URL][DOMAIN_NAME]"
click at [136, 96] on div "[URL][DOMAIN_NAME]" at bounding box center [129, 95] width 37 height 5
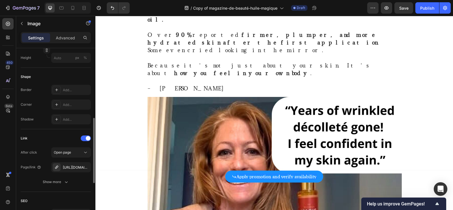
scroll to position [191, 0]
click at [84, 166] on icon "button" at bounding box center [85, 167] width 5 height 5
click at [75, 167] on div "Add..." at bounding box center [76, 167] width 27 height 5
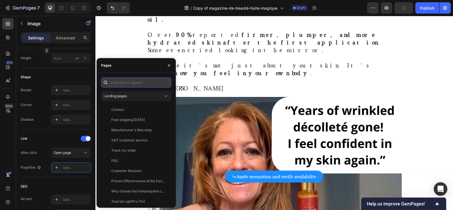
click at [121, 84] on input "text" at bounding box center [136, 82] width 70 height 10
paste input "[URL][DOMAIN_NAME]"
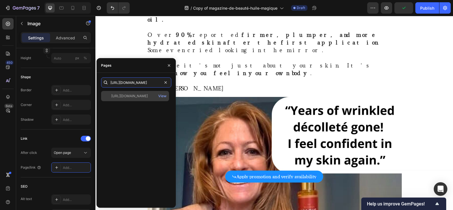
type input "[URL][DOMAIN_NAME]"
click at [133, 96] on div "[URL][DOMAIN_NAME]" at bounding box center [129, 95] width 37 height 5
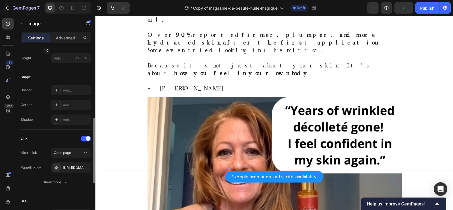
scroll to position [190, 0]
click at [85, 167] on icon "button" at bounding box center [85, 167] width 5 height 5
click at [69, 167] on div "Add..." at bounding box center [76, 167] width 27 height 5
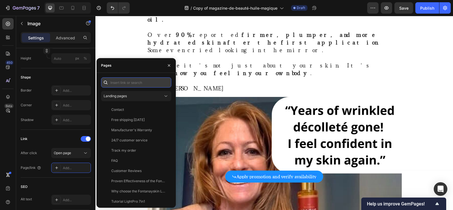
click at [132, 85] on input "text" at bounding box center [136, 82] width 70 height 10
paste input "[URL][DOMAIN_NAME]"
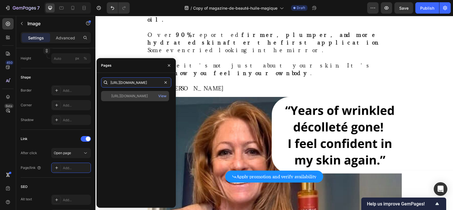
type input "[URL][DOMAIN_NAME]"
click at [131, 95] on div "[URL][DOMAIN_NAME]" at bounding box center [129, 95] width 37 height 5
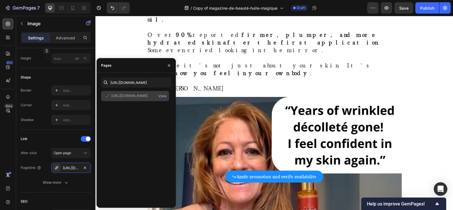
scroll to position [0, 0]
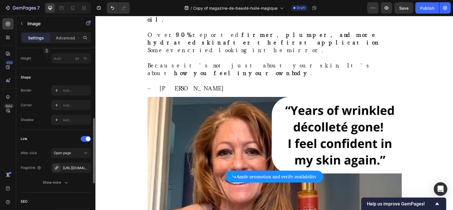
click at [81, 165] on div "https://fontanayskin.com/huile-magique-peau-frippee-rides" at bounding box center [71, 168] width 40 height 10
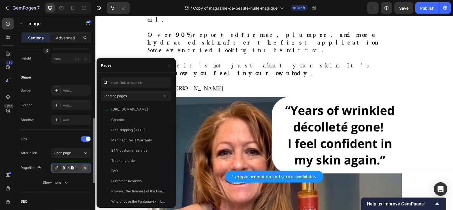
click at [83, 166] on icon "button" at bounding box center [85, 167] width 5 height 5
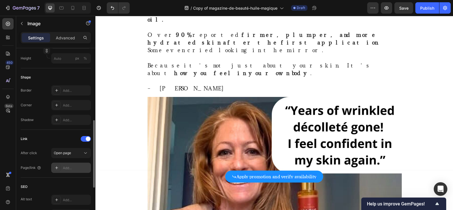
click at [74, 167] on div "Add..." at bounding box center [76, 167] width 27 height 5
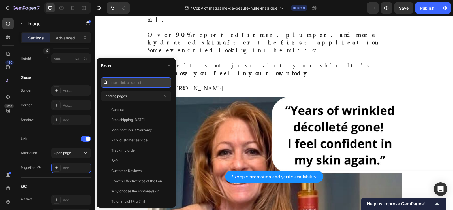
click at [153, 87] on input "text" at bounding box center [136, 82] width 70 height 10
paste input "[URL][DOMAIN_NAME]"
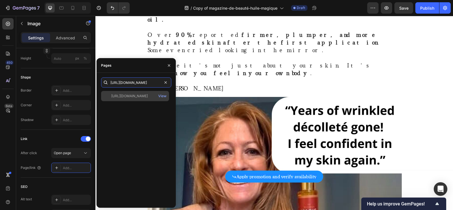
type input "[URL][DOMAIN_NAME]"
click at [143, 97] on div "[URL][DOMAIN_NAME]" at bounding box center [129, 95] width 37 height 5
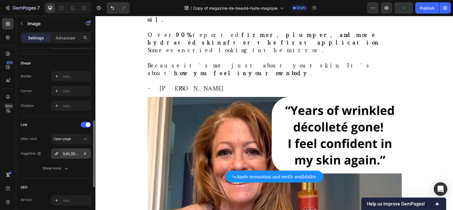
click at [74, 152] on div "https://fontanayskin.com/huile-magique-peau-frippee-rides" at bounding box center [71, 153] width 16 height 5
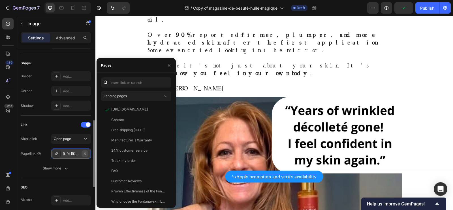
click at [87, 153] on button "button" at bounding box center [85, 153] width 7 height 7
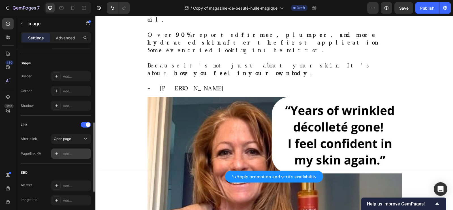
click at [77, 153] on div "Add..." at bounding box center [76, 153] width 27 height 5
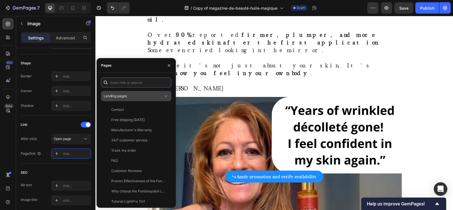
paste input "[URL][DOMAIN_NAME]"
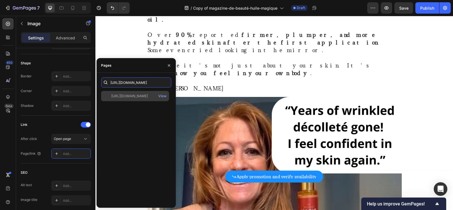
type input "[URL][DOMAIN_NAME]"
click at [148, 97] on div "[URL][DOMAIN_NAME]" at bounding box center [129, 95] width 37 height 5
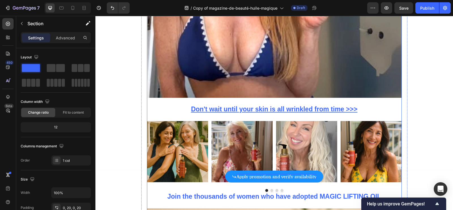
scroll to position [3110, 0]
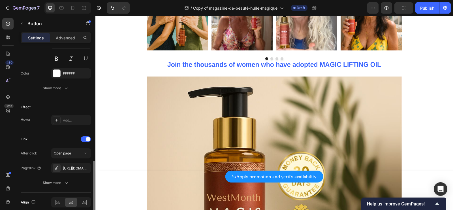
scroll to position [315, 0]
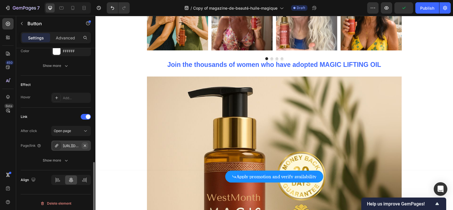
click at [88, 144] on button "button" at bounding box center [85, 145] width 7 height 7
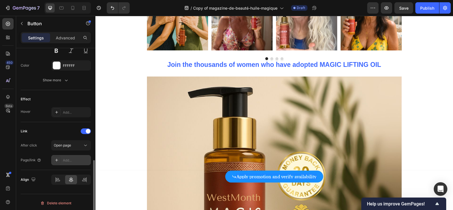
click at [75, 155] on div "Add..." at bounding box center [71, 160] width 40 height 10
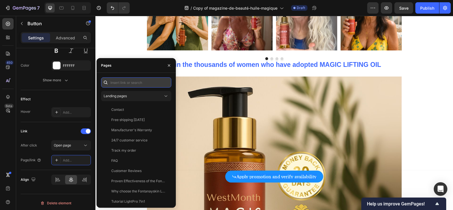
click at [139, 83] on input "text" at bounding box center [136, 82] width 70 height 10
paste input "[URL][DOMAIN_NAME]"
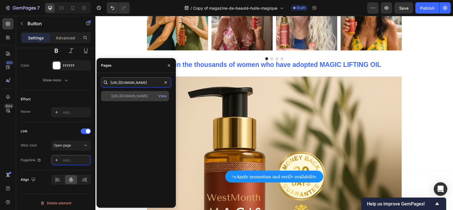
type input "[URL][DOMAIN_NAME]"
click at [135, 97] on div "[URL][DOMAIN_NAME]" at bounding box center [129, 95] width 37 height 5
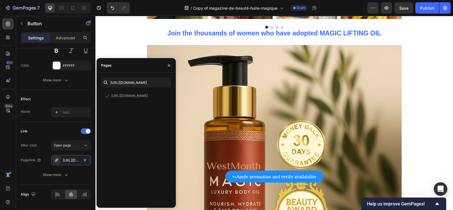
scroll to position [3204, 0]
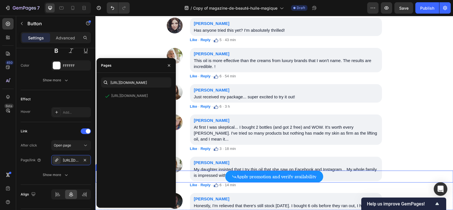
click at [270, 176] on p "Apply promotion and verify availability" at bounding box center [277, 176] width 80 height 5
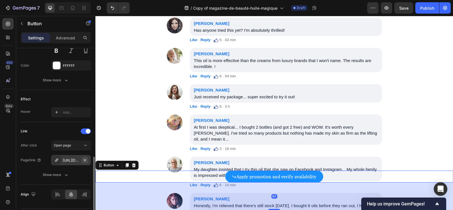
click at [87, 160] on button "button" at bounding box center [85, 160] width 7 height 7
click at [79, 158] on div "Add..." at bounding box center [76, 160] width 27 height 5
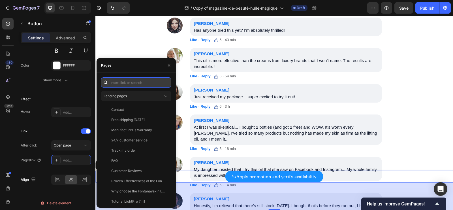
click at [139, 83] on input "text" at bounding box center [136, 82] width 70 height 10
paste input "[URL][DOMAIN_NAME]"
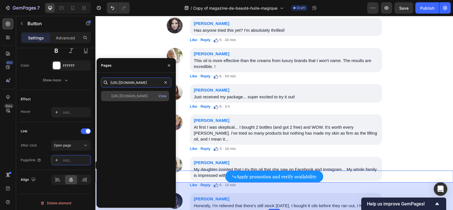
type input "[URL][DOMAIN_NAME]"
click at [134, 94] on div "[URL][DOMAIN_NAME]" at bounding box center [129, 95] width 37 height 5
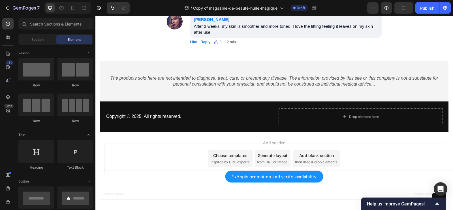
scroll to position [3450, 0]
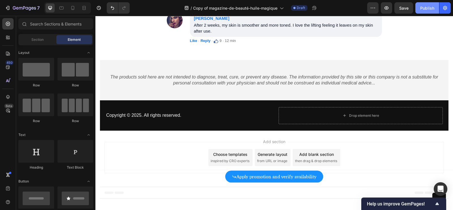
click at [323, 8] on div "Publish" at bounding box center [427, 8] width 14 height 6
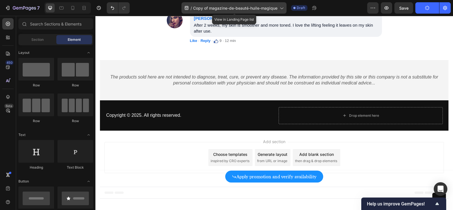
click at [280, 7] on icon at bounding box center [282, 8] width 6 height 6
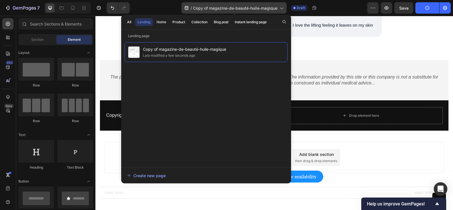
click at [259, 8] on span "Copy of magazine-de-beauté-huile-magique" at bounding box center [235, 8] width 84 height 6
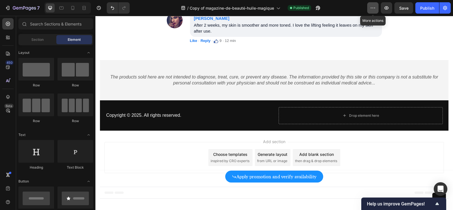
click at [323, 9] on icon "button" at bounding box center [373, 8] width 6 height 6
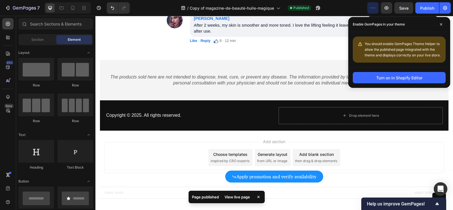
click at [323, 10] on icon "button" at bounding box center [373, 8] width 6 height 6
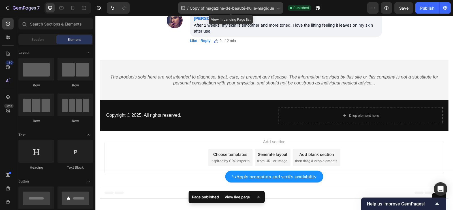
click at [275, 9] on div "/ Copy of magazine-de-beauté-huile-magique" at bounding box center [230, 7] width 105 height 11
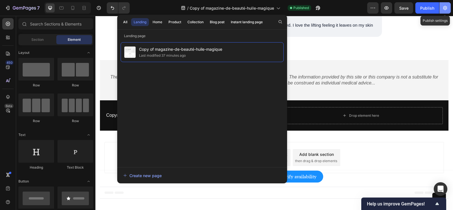
click at [323, 10] on icon "button" at bounding box center [445, 8] width 6 height 6
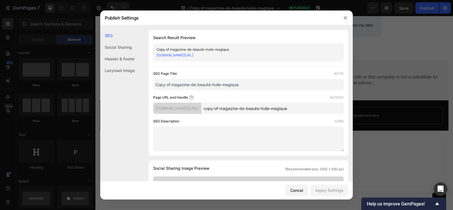
click at [298, 54] on div "fr-yuko-2.myshopify.com/pages/copy-of-magazine-de-beaute-huile-magique" at bounding box center [244, 55] width 174 height 6
click at [323, 18] on icon "button" at bounding box center [345, 18] width 5 height 5
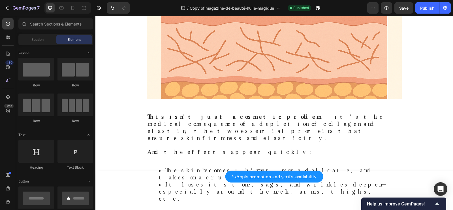
scroll to position [437, 0]
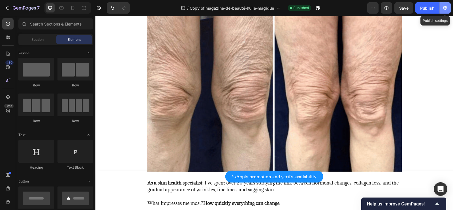
click at [323, 8] on button "button" at bounding box center [445, 7] width 11 height 11
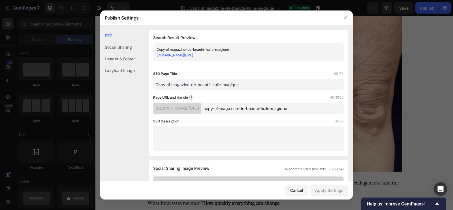
click at [273, 57] on div "fr-yuko-2.myshopify.com/pages/copy-of-magazine-de-beaute-huile-magique" at bounding box center [244, 55] width 174 height 6
click at [193, 55] on link "fr-yuko-2.myshopify.com/pages/copy-of-magazine-de-beaute-huile-magique" at bounding box center [175, 55] width 37 height 4
click at [323, 19] on icon "button" at bounding box center [345, 18] width 5 height 5
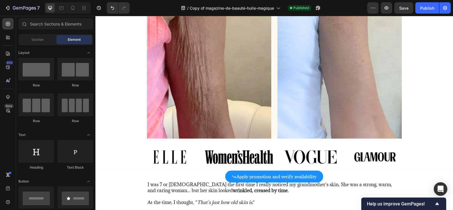
scroll to position [0, 0]
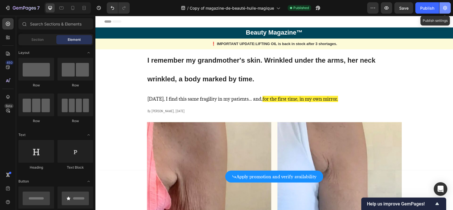
click at [323, 8] on icon "button" at bounding box center [445, 7] width 1 height 1
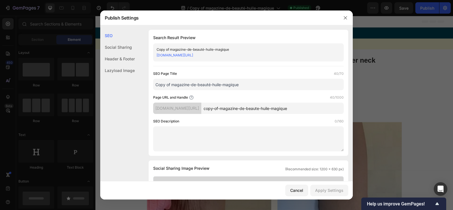
click at [193, 56] on link "fr-yuko-2.myshopify.com/pages/copy-of-magazine-de-beaute-huile-magique" at bounding box center [175, 55] width 37 height 4
click at [323, 37] on div at bounding box center [226, 105] width 453 height 210
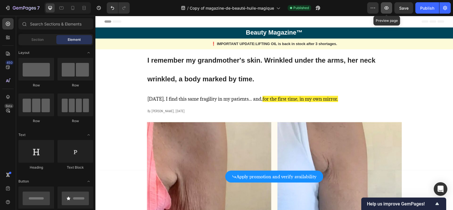
click at [323, 9] on icon "button" at bounding box center [387, 8] width 6 height 6
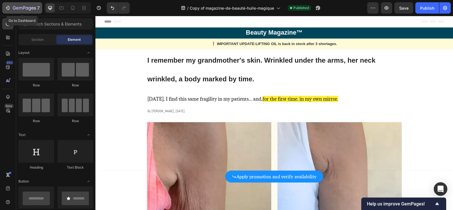
click at [4, 7] on button "7" at bounding box center [22, 7] width 40 height 11
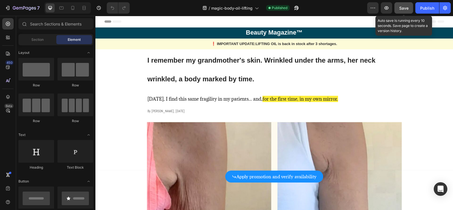
click at [406, 8] on span "Save" at bounding box center [403, 8] width 9 height 5
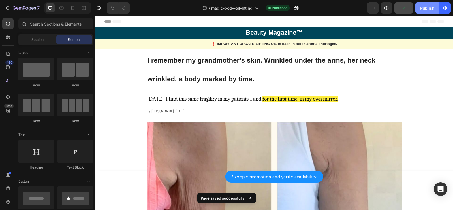
click at [428, 10] on div "Publish" at bounding box center [427, 8] width 14 height 6
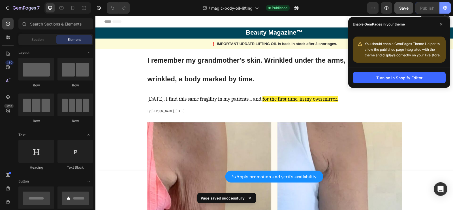
click at [445, 8] on icon "button" at bounding box center [445, 8] width 6 height 6
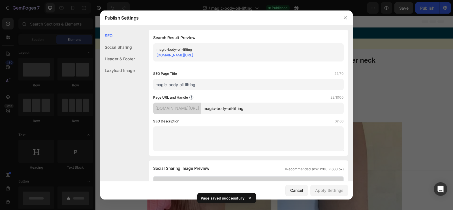
click at [193, 55] on link "[DOMAIN_NAME][URL]" at bounding box center [175, 55] width 37 height 4
click at [346, 17] on icon "button" at bounding box center [345, 17] width 3 height 3
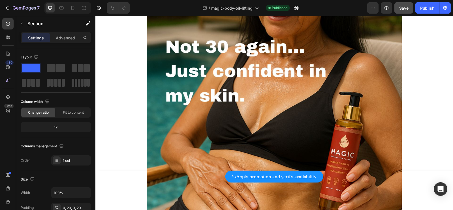
scroll to position [2379, 0]
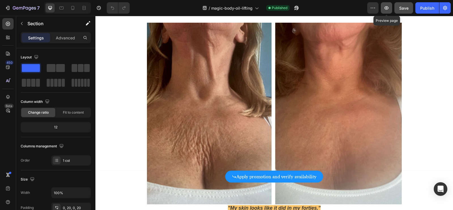
click at [386, 5] on icon "button" at bounding box center [387, 8] width 6 height 6
click at [404, 8] on span "Save" at bounding box center [403, 8] width 9 height 5
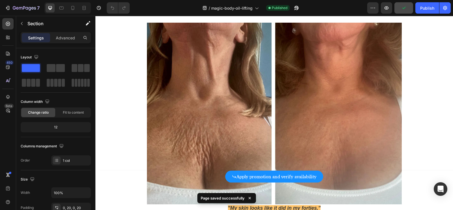
click at [451, 10] on div "7 Version history / magic-body-oil-lifting Published Preview Publish" at bounding box center [226, 8] width 453 height 16
click at [446, 10] on icon "button" at bounding box center [445, 8] width 6 height 6
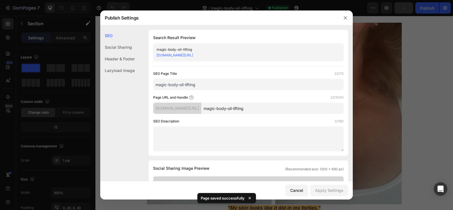
click at [444, 10] on div at bounding box center [226, 105] width 453 height 210
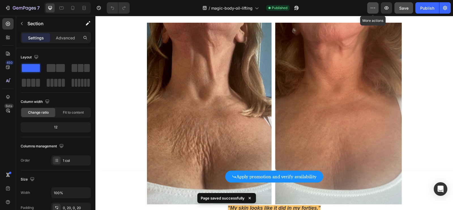
click at [373, 10] on icon "button" at bounding box center [373, 8] width 6 height 6
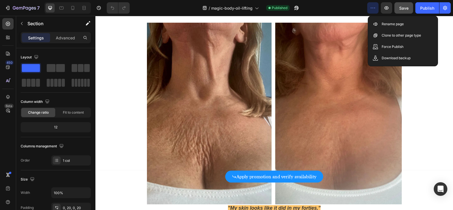
click at [372, 12] on button "button" at bounding box center [372, 7] width 11 height 11
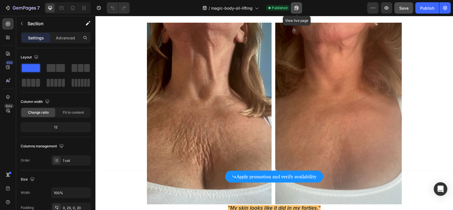
click at [296, 10] on icon "button" at bounding box center [297, 8] width 6 height 6
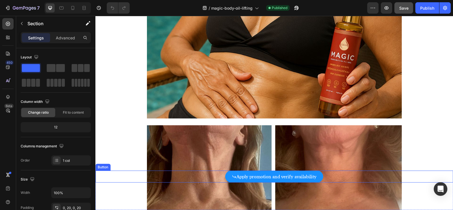
scroll to position [2229, 0]
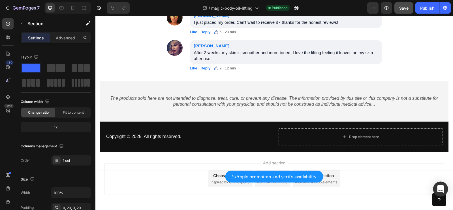
click at [442, 189] on icon "Open Intercom Messenger" at bounding box center [440, 188] width 7 height 7
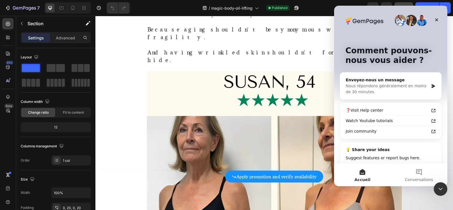
scroll to position [1247, 0]
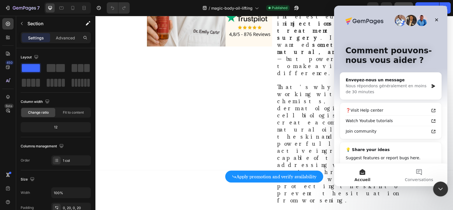
click at [438, 188] on icon "Fermer le Messenger Intercom" at bounding box center [439, 188] width 7 height 7
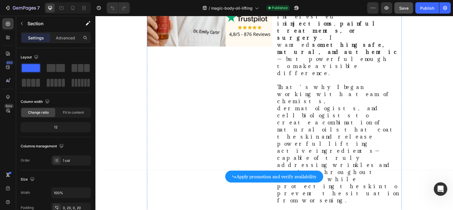
scroll to position [0, 0]
click at [389, 7] on icon "button" at bounding box center [387, 8] width 6 height 6
click at [440, 185] on icon "Ouvrir le Messenger Intercom" at bounding box center [439, 188] width 9 height 9
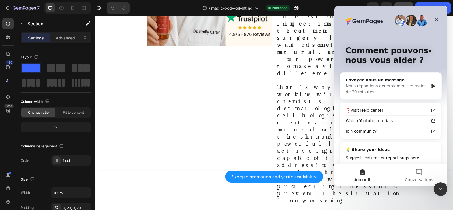
scroll to position [18, 0]
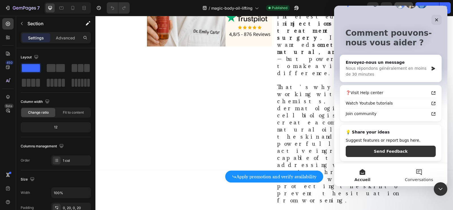
click at [412, 166] on button "Conversations" at bounding box center [419, 174] width 57 height 23
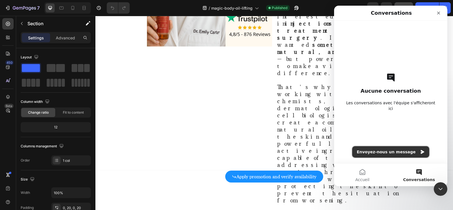
click at [399, 156] on button "Envoyez-nous un message" at bounding box center [390, 151] width 77 height 11
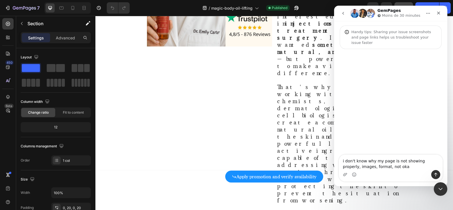
type textarea "i don't know why my page is not showing properly, images, format, not okay"
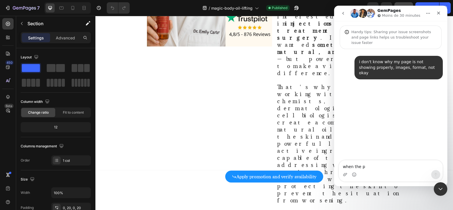
type textarea "when the pr"
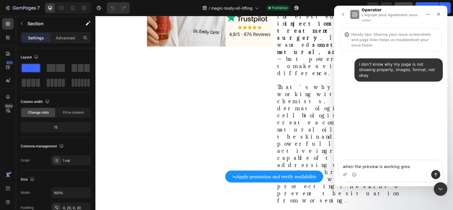
type textarea "when the preview is working great"
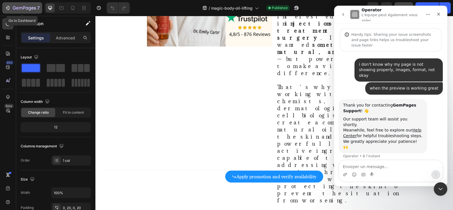
click at [9, 10] on icon "button" at bounding box center [8, 8] width 6 height 6
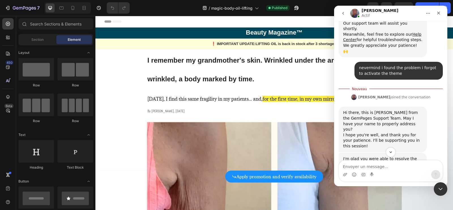
scroll to position [93, 0]
click at [440, 14] on icon "Fermer" at bounding box center [438, 13] width 3 height 3
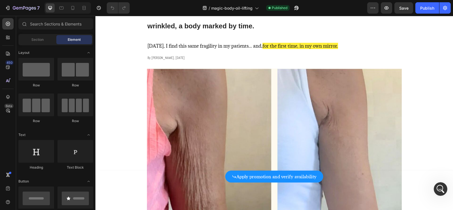
scroll to position [0, 0]
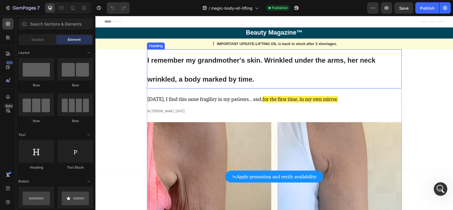
click at [280, 64] on h1 "I remember my grandmother's skin. Wrinkled under the arms, her neck wrinkled, a…" at bounding box center [274, 68] width 255 height 39
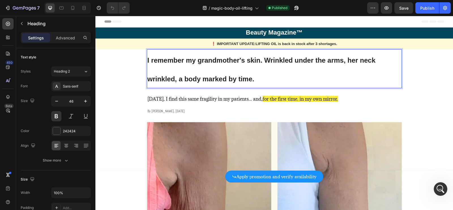
click at [248, 76] on strong "I remember my grandmother's skin. Wrinkled under the arms, her neck wrinkled, a…" at bounding box center [262, 69] width 228 height 27
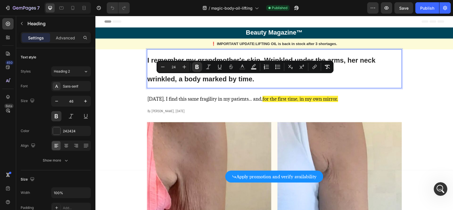
click at [255, 78] on p "I remember my grandmother's skin. Wrinkled under the arms, her neck wrinkled, a…" at bounding box center [275, 69] width 254 height 38
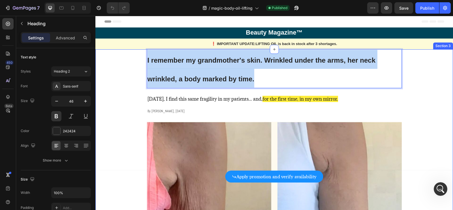
drag, startPoint x: 260, startPoint y: 79, endPoint x: 144, endPoint y: 61, distance: 116.9
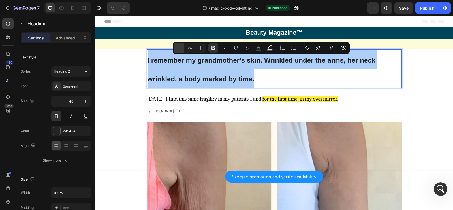
click at [176, 48] on button "Minus" at bounding box center [179, 48] width 10 height 10
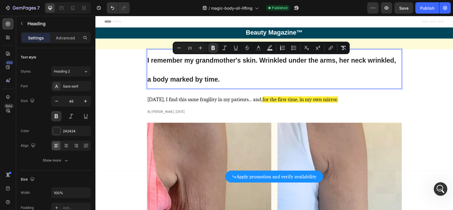
click at [190, 48] on input "23" at bounding box center [189, 47] width 11 height 7
click at [199, 48] on icon "Editor contextual toolbar" at bounding box center [201, 48] width 6 height 6
type input "24"
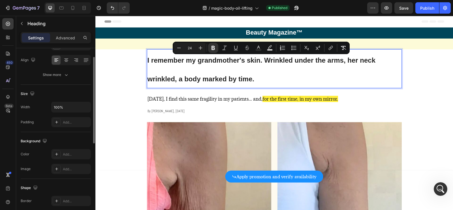
scroll to position [34, 0]
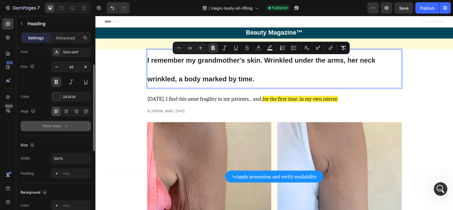
click at [62, 121] on button "Show more" at bounding box center [56, 126] width 70 height 10
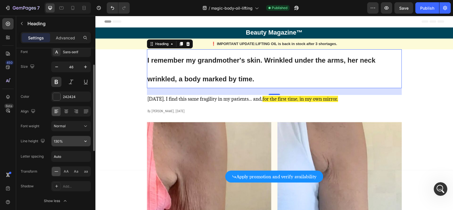
click at [68, 141] on input "130%" at bounding box center [71, 141] width 39 height 10
click at [85, 140] on icon "button" at bounding box center [85, 140] width 2 height 1
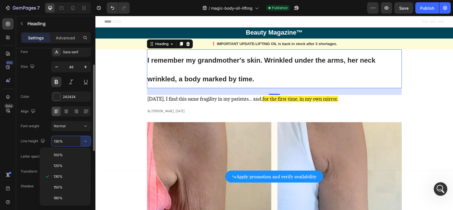
click at [62, 156] on span "100%" at bounding box center [58, 154] width 9 height 5
type input "100%"
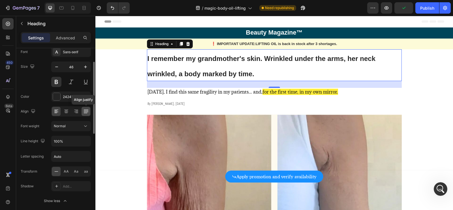
click at [86, 111] on icon at bounding box center [86, 111] width 6 height 6
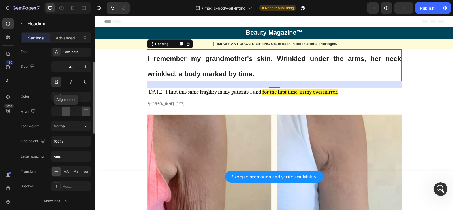
click at [65, 112] on icon at bounding box center [66, 111] width 6 height 6
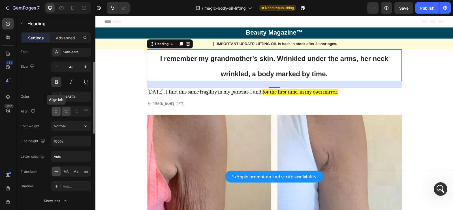
click at [55, 111] on icon at bounding box center [57, 111] width 6 height 6
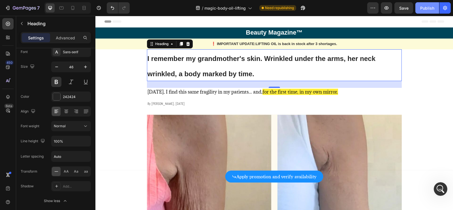
click at [421, 5] on div "Publish" at bounding box center [427, 8] width 14 height 6
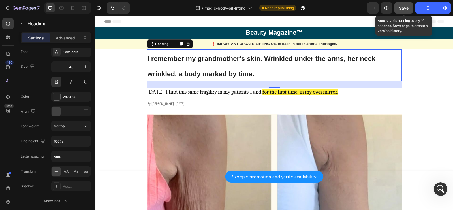
click at [408, 11] on button "Save" at bounding box center [404, 7] width 19 height 11
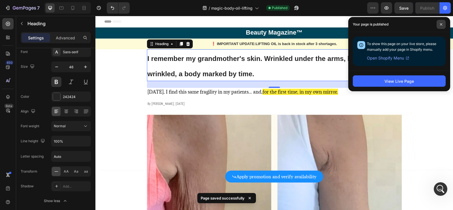
click at [440, 24] on icon at bounding box center [441, 24] width 3 height 3
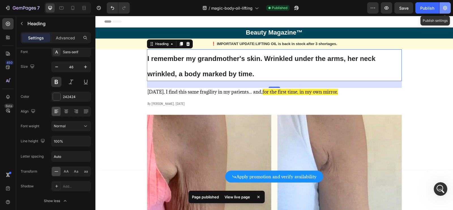
click at [446, 9] on icon "button" at bounding box center [445, 8] width 4 height 4
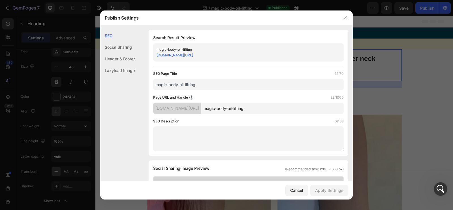
click at [193, 56] on link "[DOMAIN_NAME][URL]" at bounding box center [175, 55] width 37 height 4
click at [301, 191] on div "Cancel" at bounding box center [296, 190] width 13 height 6
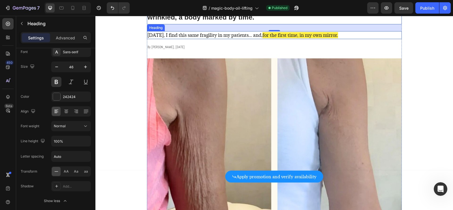
scroll to position [133, 0]
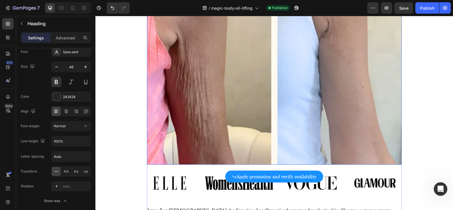
click at [230, 89] on img at bounding box center [274, 73] width 255 height 183
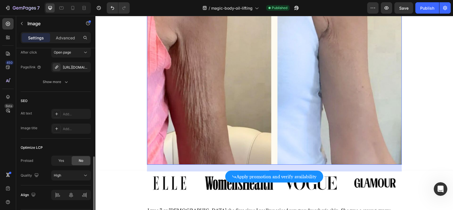
scroll to position [292, 0]
click at [76, 64] on div "[URL][DOMAIN_NAME]" at bounding box center [71, 66] width 16 height 5
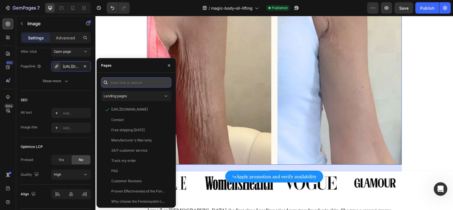
click at [129, 84] on input "text" at bounding box center [136, 82] width 70 height 10
paste input "[URL][DOMAIN_NAME]"
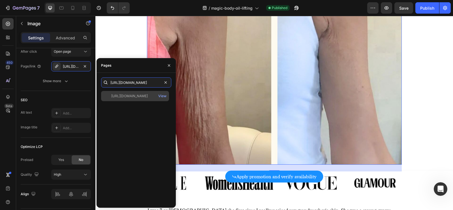
type input "[URL][DOMAIN_NAME]"
click at [136, 97] on div "[URL][DOMAIN_NAME]" at bounding box center [129, 95] width 37 height 5
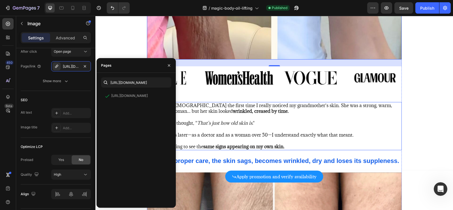
scroll to position [406, 0]
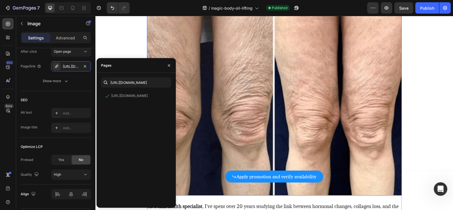
click at [270, 86] on img at bounding box center [274, 99] width 255 height 191
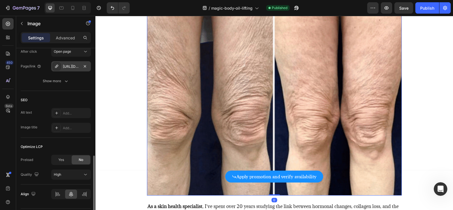
click at [80, 65] on div "[URL][DOMAIN_NAME]" at bounding box center [71, 66] width 40 height 10
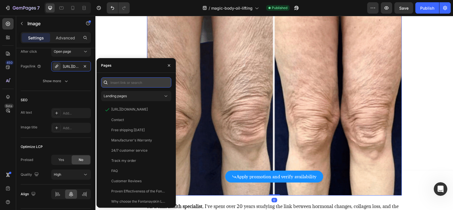
click at [126, 84] on input "text" at bounding box center [136, 82] width 70 height 10
paste input "[URL][DOMAIN_NAME]"
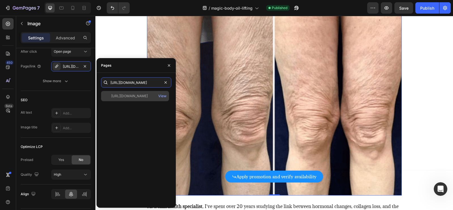
type input "[URL][DOMAIN_NAME]"
click at [131, 94] on div "[URL][DOMAIN_NAME]" at bounding box center [129, 95] width 37 height 5
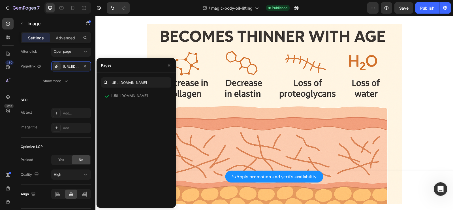
scroll to position [758, 0]
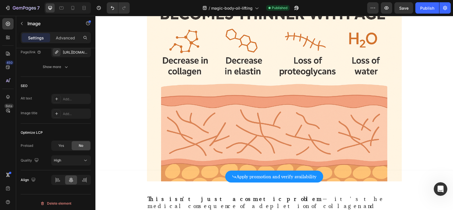
click at [241, 97] on img at bounding box center [274, 91] width 255 height 180
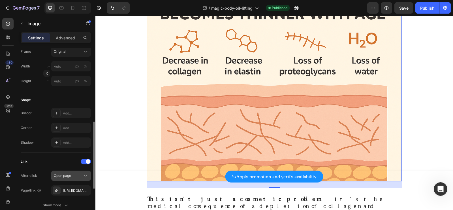
scroll to position [196, 0]
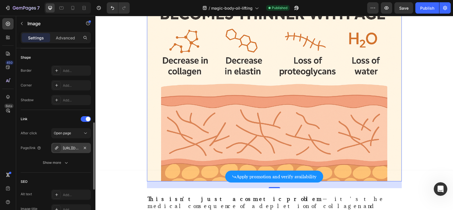
click at [78, 150] on div "[URL][DOMAIN_NAME]" at bounding box center [71, 148] width 16 height 5
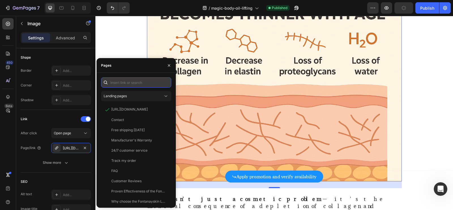
click at [144, 83] on input "text" at bounding box center [136, 82] width 70 height 10
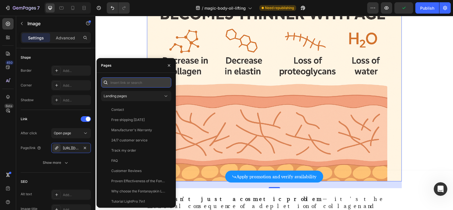
paste input "[URL][DOMAIN_NAME]"
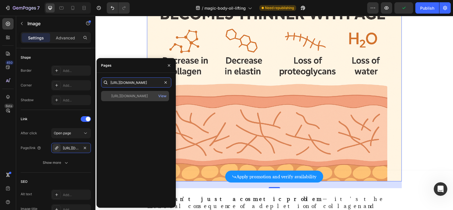
type input "[URL][DOMAIN_NAME]"
click at [137, 96] on div "[URL][DOMAIN_NAME]" at bounding box center [129, 95] width 37 height 5
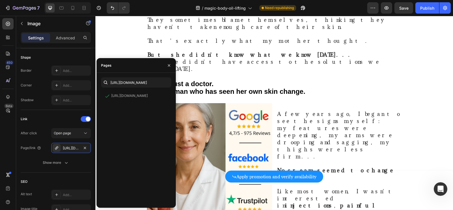
scroll to position [1061, 0]
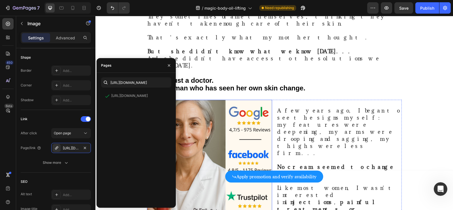
click at [255, 102] on img at bounding box center [209, 162] width 125 height 125
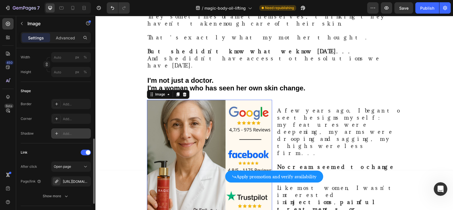
scroll to position [195, 0]
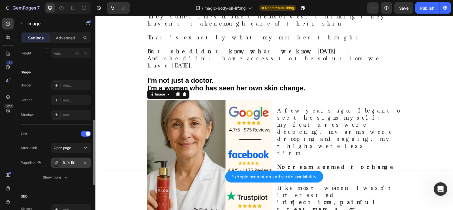
click at [72, 162] on div "[URL][DOMAIN_NAME]" at bounding box center [71, 162] width 16 height 5
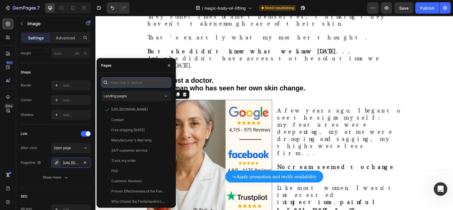
click at [143, 82] on input "text" at bounding box center [136, 82] width 70 height 10
paste input "[URL][DOMAIN_NAME]"
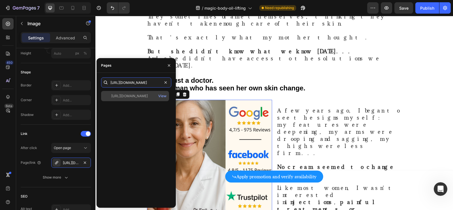
type input "[URL][DOMAIN_NAME]"
click at [141, 98] on div "[URL][DOMAIN_NAME]" at bounding box center [129, 95] width 37 height 5
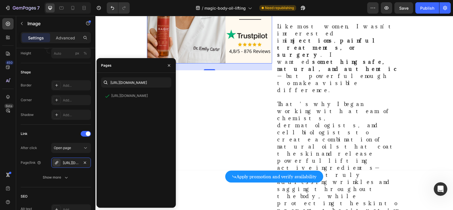
scroll to position [1250, 0]
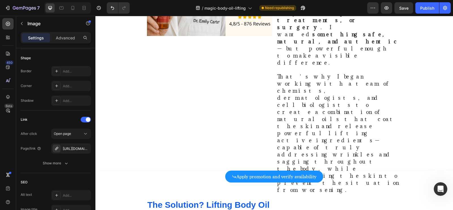
click at [76, 146] on div "[URL][DOMAIN_NAME]" at bounding box center [71, 148] width 16 height 5
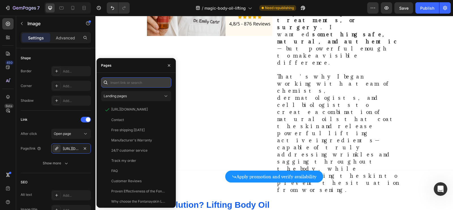
click at [139, 86] on input "text" at bounding box center [136, 82] width 70 height 10
paste input "[URL][DOMAIN_NAME]"
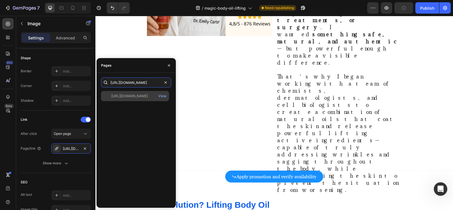
type input "[URL][DOMAIN_NAME]"
click at [135, 96] on div "[URL][DOMAIN_NAME]" at bounding box center [129, 95] width 37 height 5
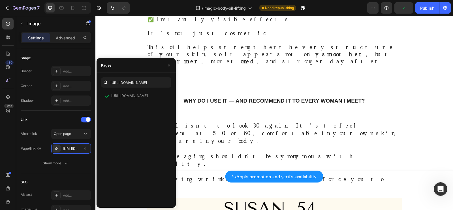
scroll to position [1642, 0]
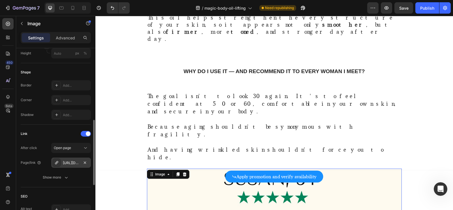
click at [62, 158] on div "[URL][DOMAIN_NAME]" at bounding box center [71, 162] width 40 height 10
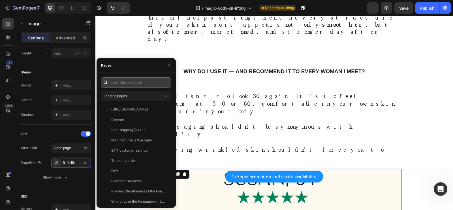
click at [147, 86] on input "text" at bounding box center [136, 82] width 70 height 10
paste input "[URL][DOMAIN_NAME]"
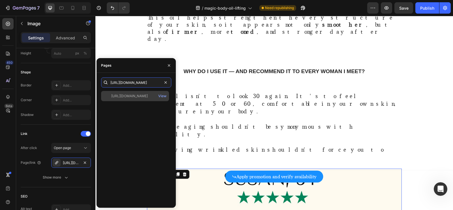
type input "[URL][DOMAIN_NAME]"
click at [142, 94] on div "[URL][DOMAIN_NAME]" at bounding box center [129, 95] width 37 height 5
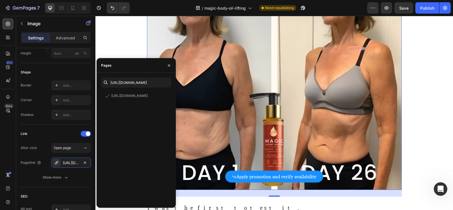
scroll to position [1889, 0]
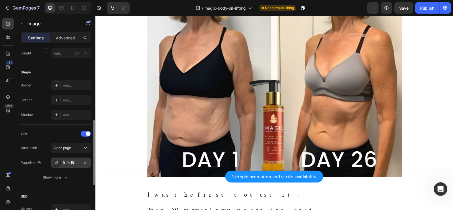
click at [73, 160] on div "[URL][DOMAIN_NAME]" at bounding box center [71, 162] width 16 height 5
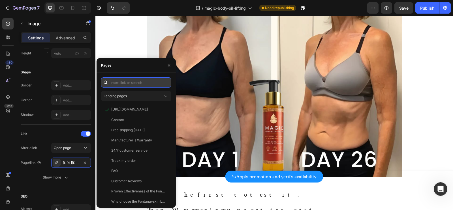
click at [140, 84] on input "text" at bounding box center [136, 82] width 70 height 10
paste input "[URL][DOMAIN_NAME]"
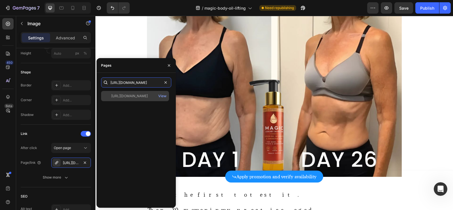
type input "[URL][DOMAIN_NAME]"
click at [136, 95] on div "[URL][DOMAIN_NAME]" at bounding box center [129, 95] width 37 height 5
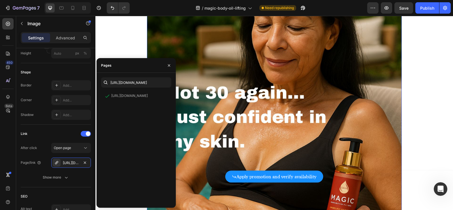
scroll to position [2210, 0]
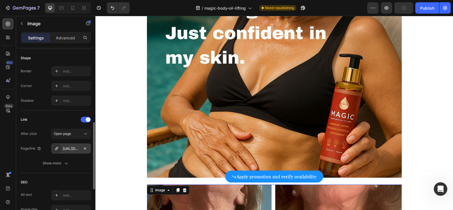
click at [79, 151] on div "[URL][DOMAIN_NAME]" at bounding box center [71, 148] width 40 height 10
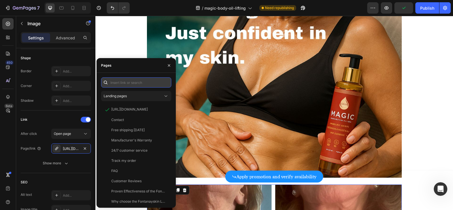
click at [145, 81] on input "text" at bounding box center [136, 82] width 70 height 10
paste input "[URL][DOMAIN_NAME]"
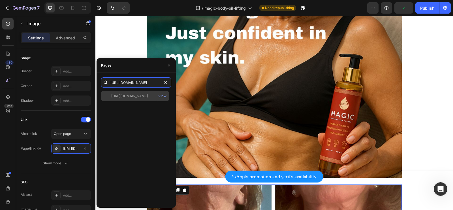
type input "[URL][DOMAIN_NAME]"
click at [139, 93] on div "[URL][DOMAIN_NAME] View" at bounding box center [135, 96] width 68 height 10
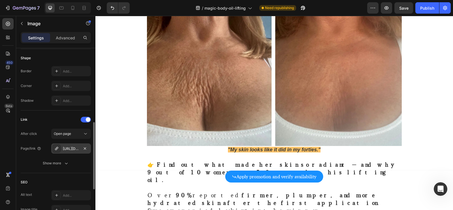
click at [76, 150] on div "[URL][DOMAIN_NAME]" at bounding box center [71, 148] width 16 height 5
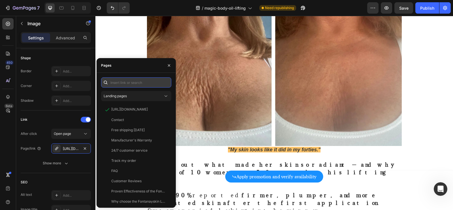
click at [139, 84] on input "text" at bounding box center [136, 82] width 70 height 10
paste input "[URL][DOMAIN_NAME]"
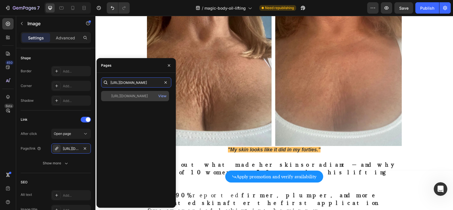
type input "[URL][DOMAIN_NAME]"
click at [134, 96] on div "[URL][DOMAIN_NAME]" at bounding box center [129, 95] width 37 height 5
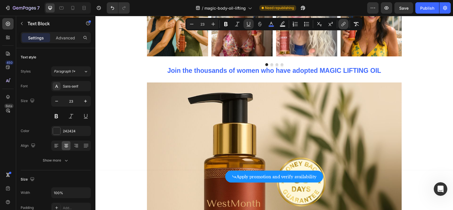
click at [345, 25] on icon "Editor contextual toolbar" at bounding box center [344, 24] width 6 height 6
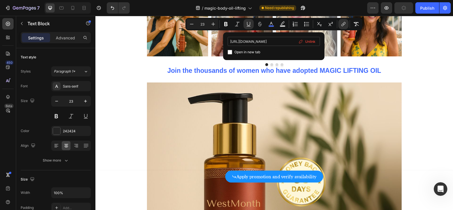
click at [262, 41] on input "[URL][DOMAIN_NAME]" at bounding box center [274, 41] width 92 height 9
type input "[URL][DOMAIN_NAME]"
click at [301, 54] on div "Open in new tab" at bounding box center [274, 52] width 92 height 7
click at [254, 53] on span "Open in new tab" at bounding box center [248, 52] width 26 height 7
checkbox input "false"
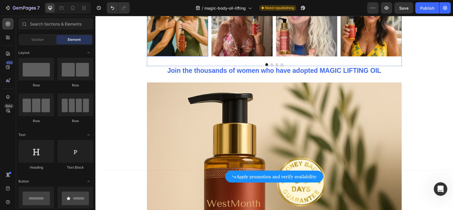
click at [181, 56] on img at bounding box center [177, 25] width 61 height 61
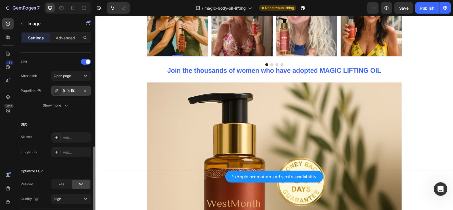
click at [78, 91] on div "[URL][DOMAIN_NAME]" at bounding box center [71, 90] width 16 height 5
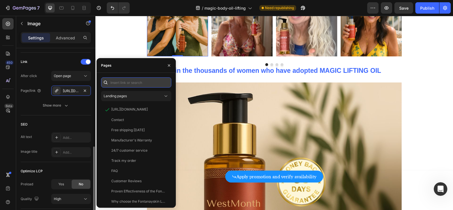
click at [141, 79] on input "text" at bounding box center [136, 82] width 70 height 10
paste input "[URL][DOMAIN_NAME]"
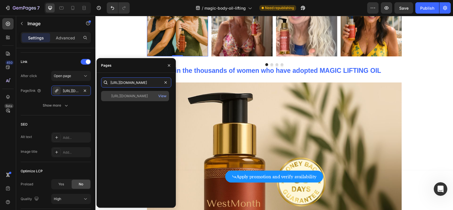
type input "[URL][DOMAIN_NAME]"
click at [136, 96] on div "[URL][DOMAIN_NAME]" at bounding box center [129, 95] width 37 height 5
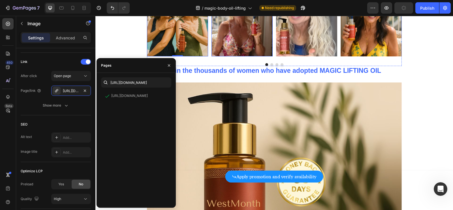
click at [236, 56] on img at bounding box center [242, 25] width 61 height 61
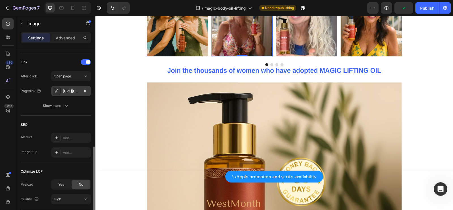
click at [75, 93] on div "[URL][DOMAIN_NAME]" at bounding box center [71, 91] width 40 height 10
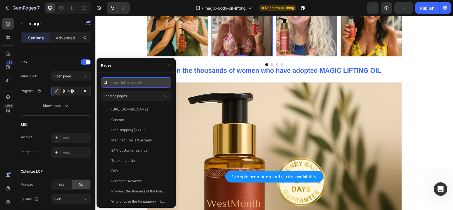
click at [125, 85] on input "text" at bounding box center [136, 82] width 70 height 10
paste input "[URL][DOMAIN_NAME]"
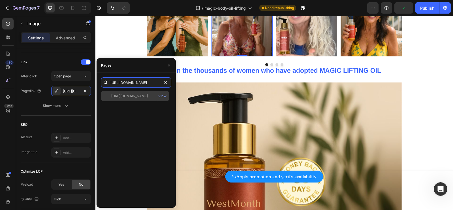
type input "[URL][DOMAIN_NAME]"
click at [127, 97] on div "[URL][DOMAIN_NAME]" at bounding box center [129, 95] width 37 height 5
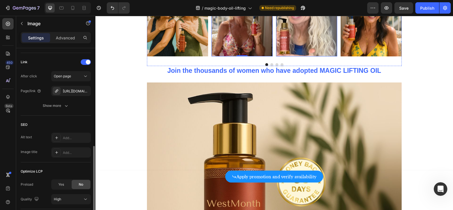
click at [291, 56] on img at bounding box center [306, 25] width 61 height 61
click at [67, 92] on div "[URL][DOMAIN_NAME]" at bounding box center [71, 91] width 16 height 5
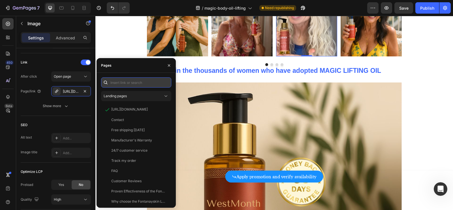
click at [130, 83] on input "text" at bounding box center [136, 82] width 70 height 10
paste input "[URL][DOMAIN_NAME]"
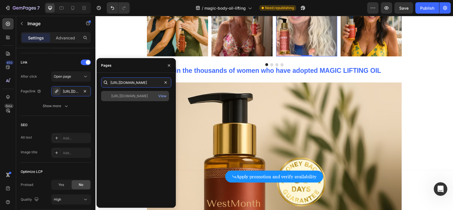
type input "[URL][DOMAIN_NAME]"
click at [128, 96] on div "[URL][DOMAIN_NAME]" at bounding box center [129, 95] width 37 height 5
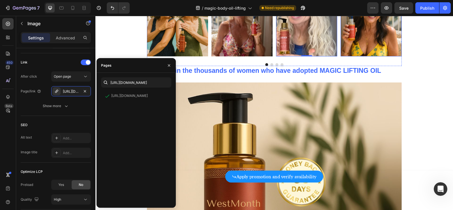
click at [355, 56] on img at bounding box center [371, 25] width 61 height 61
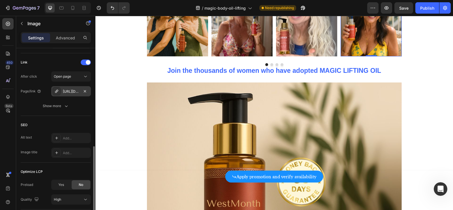
click at [74, 90] on div "[URL][DOMAIN_NAME]" at bounding box center [71, 91] width 16 height 5
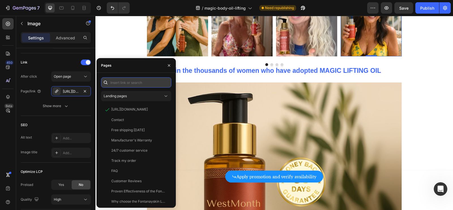
click at [136, 83] on input "text" at bounding box center [136, 82] width 70 height 10
paste input "[URL][DOMAIN_NAME]"
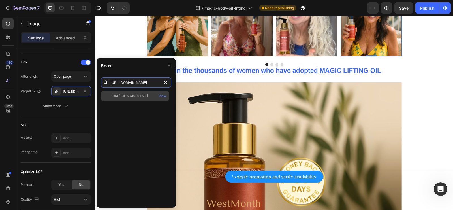
type input "[URL][DOMAIN_NAME]"
click at [129, 98] on div "[URL][DOMAIN_NAME]" at bounding box center [129, 95] width 37 height 5
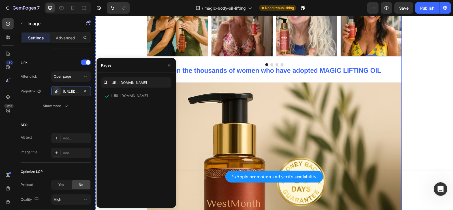
click at [231, 136] on img at bounding box center [274, 209] width 255 height 255
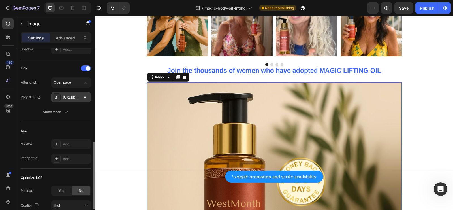
click at [76, 93] on div "[URL][DOMAIN_NAME]" at bounding box center [71, 97] width 40 height 10
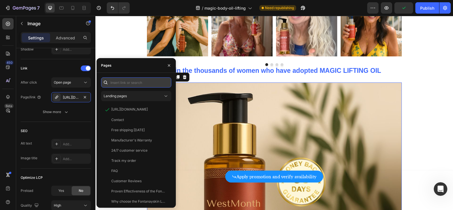
click at [119, 86] on input "text" at bounding box center [136, 82] width 70 height 10
paste input "[URL][DOMAIN_NAME]"
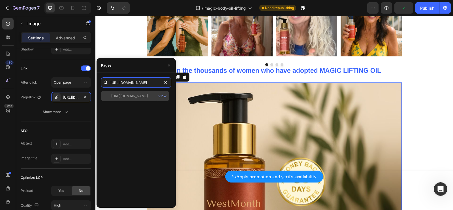
type input "[URL][DOMAIN_NAME]"
click at [127, 99] on div "[URL][DOMAIN_NAME] View" at bounding box center [135, 96] width 68 height 10
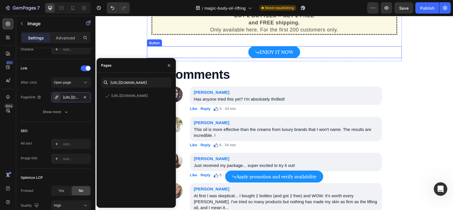
click at [270, 55] on p "ENJOY IT NOW" at bounding box center [276, 52] width 34 height 5
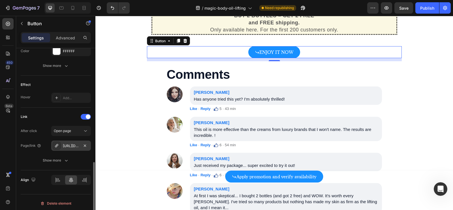
click at [69, 140] on div "[URL][DOMAIN_NAME]" at bounding box center [71, 145] width 40 height 10
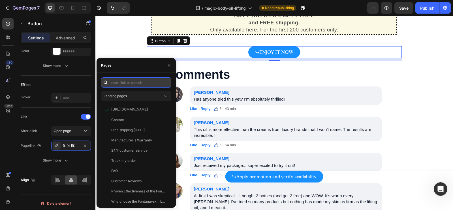
click at [134, 85] on input "text" at bounding box center [136, 82] width 70 height 10
paste input "[URL][DOMAIN_NAME]"
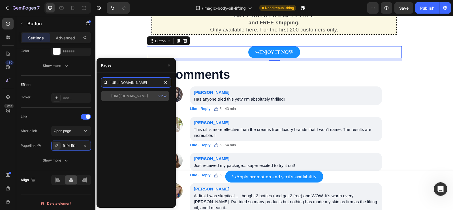
type input "[URL][DOMAIN_NAME]"
click at [132, 96] on div "[URL][DOMAIN_NAME]" at bounding box center [129, 95] width 37 height 5
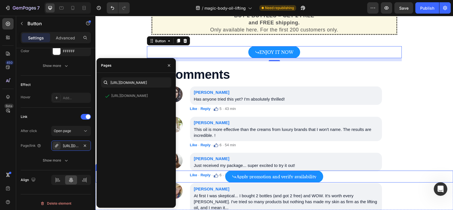
click at [266, 176] on p "Apply promotion and verify availability" at bounding box center [277, 176] width 80 height 5
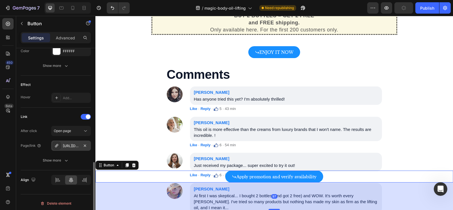
click at [79, 147] on div "[URL][DOMAIN_NAME]" at bounding box center [71, 145] width 40 height 10
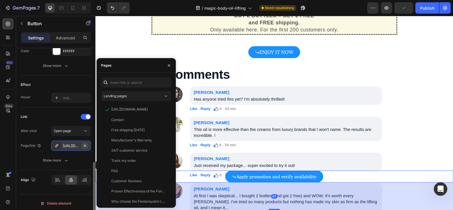
click at [86, 143] on icon "button" at bounding box center [85, 145] width 5 height 5
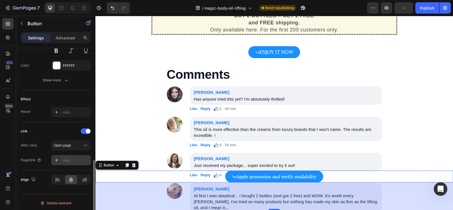
click at [63, 158] on div "Add..." at bounding box center [76, 160] width 27 height 5
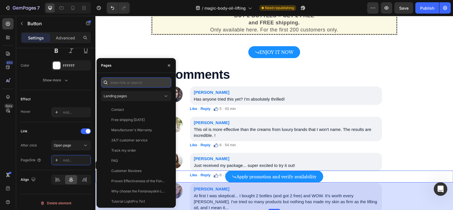
paste input "[URL][DOMAIN_NAME]"
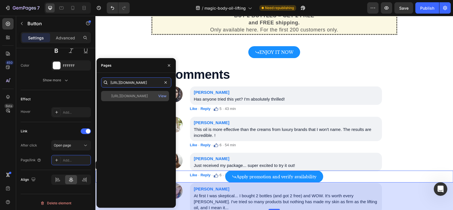
type input "[URL][DOMAIN_NAME]"
click at [134, 96] on div "[URL][DOMAIN_NAME]" at bounding box center [129, 95] width 37 height 5
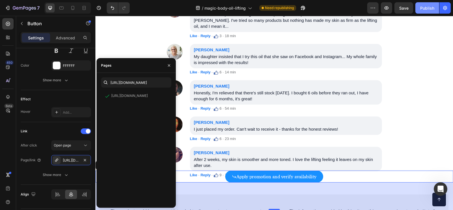
click at [423, 11] on div "Publish" at bounding box center [427, 8] width 14 height 6
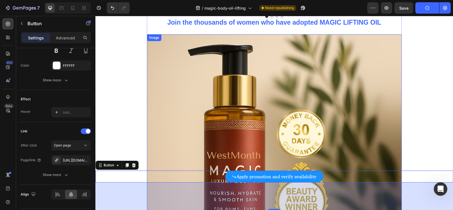
scroll to position [2763, 0]
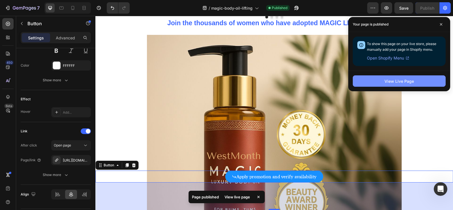
click at [399, 80] on div "View Live Page" at bounding box center [399, 81] width 29 height 6
